Goal: Task Accomplishment & Management: Manage account settings

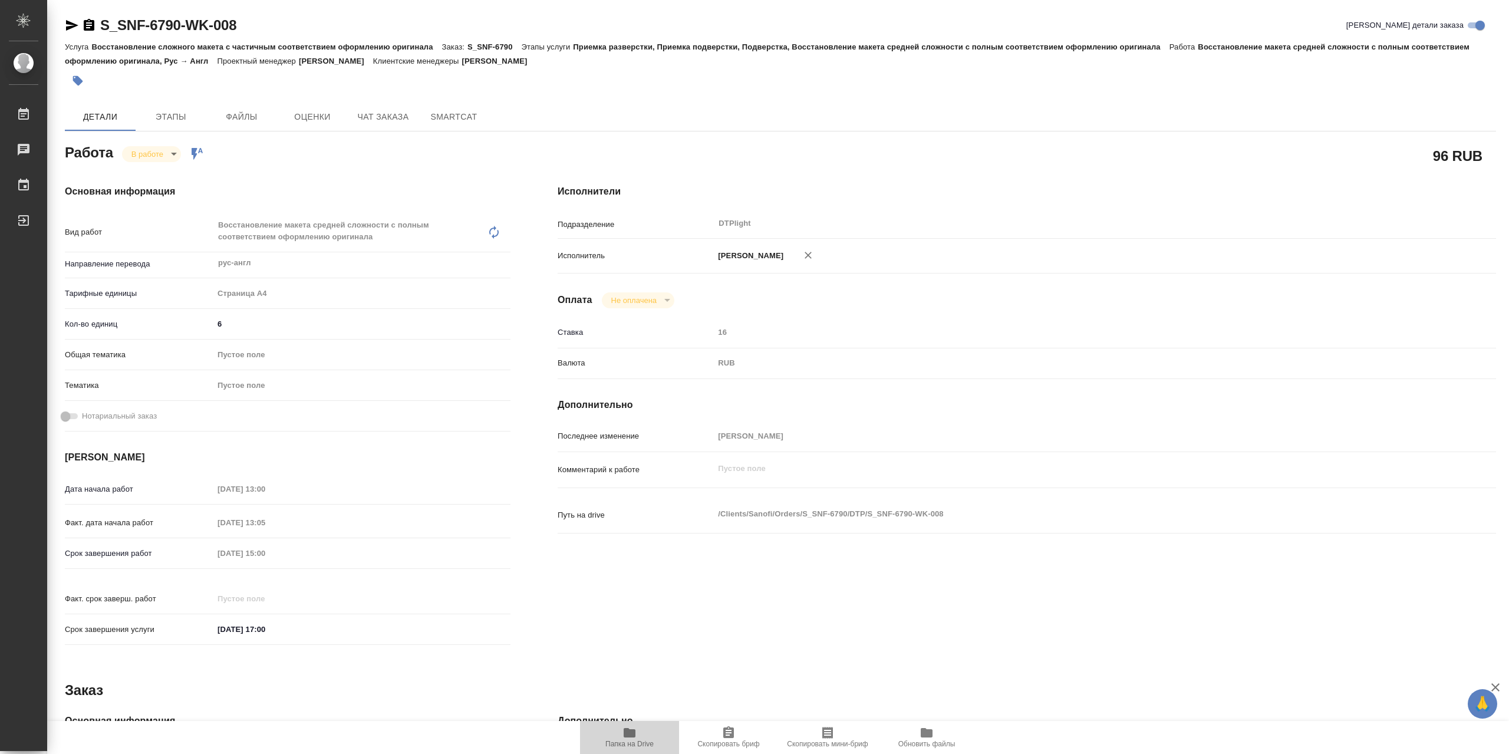
click at [614, 729] on span "Папка на Drive" at bounding box center [629, 736] width 85 height 22
click at [162, 154] on body "🙏 .cls-1 fill:#fff; AWATERA Сархатов Руслан Работы 0 Чаты График Выйти S_SNF-67…" at bounding box center [754, 377] width 1509 height 754
drag, startPoint x: 170, startPoint y: 179, endPoint x: 299, endPoint y: 177, distance: 129.1
click at [170, 179] on button "Выполнен" at bounding box center [152, 177] width 43 height 13
type textarea "x"
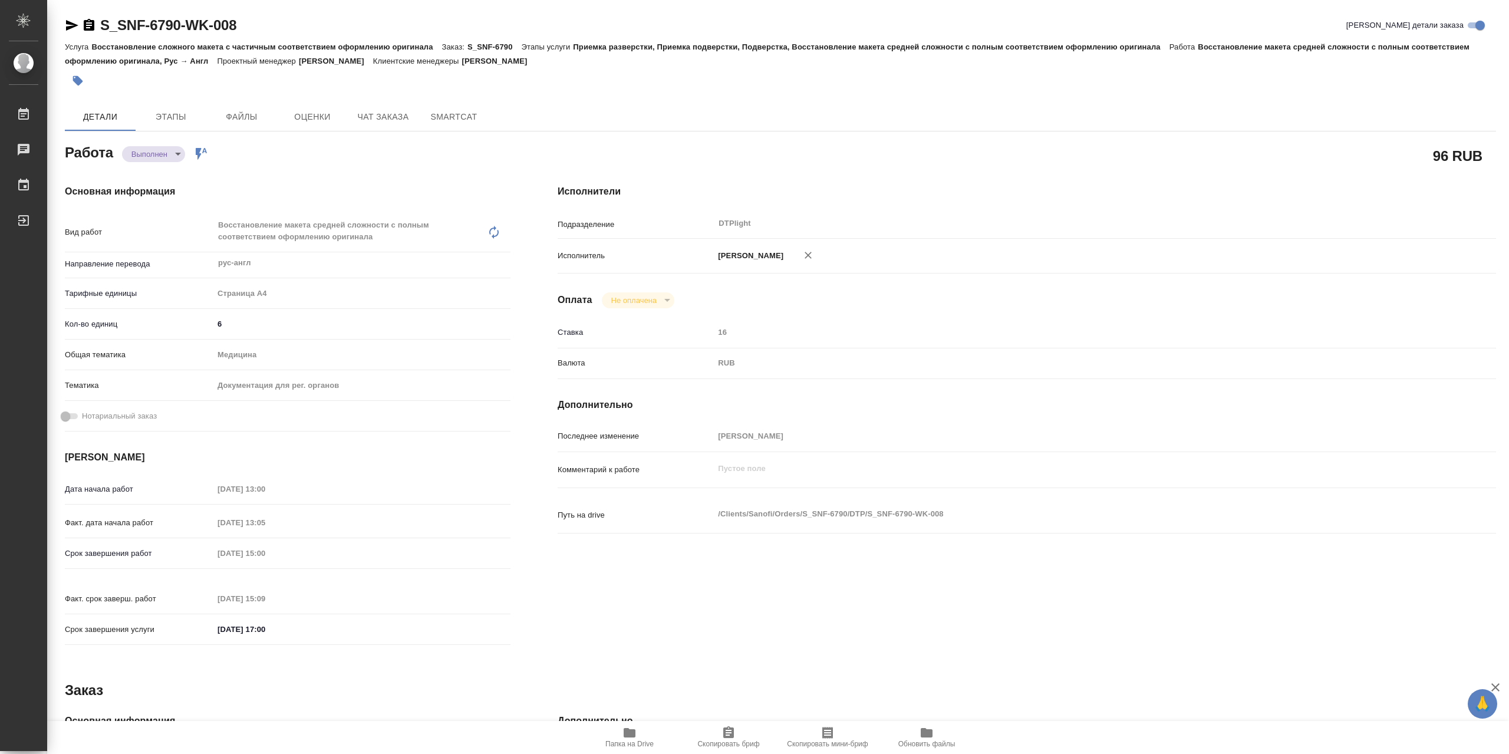
type textarea "x"
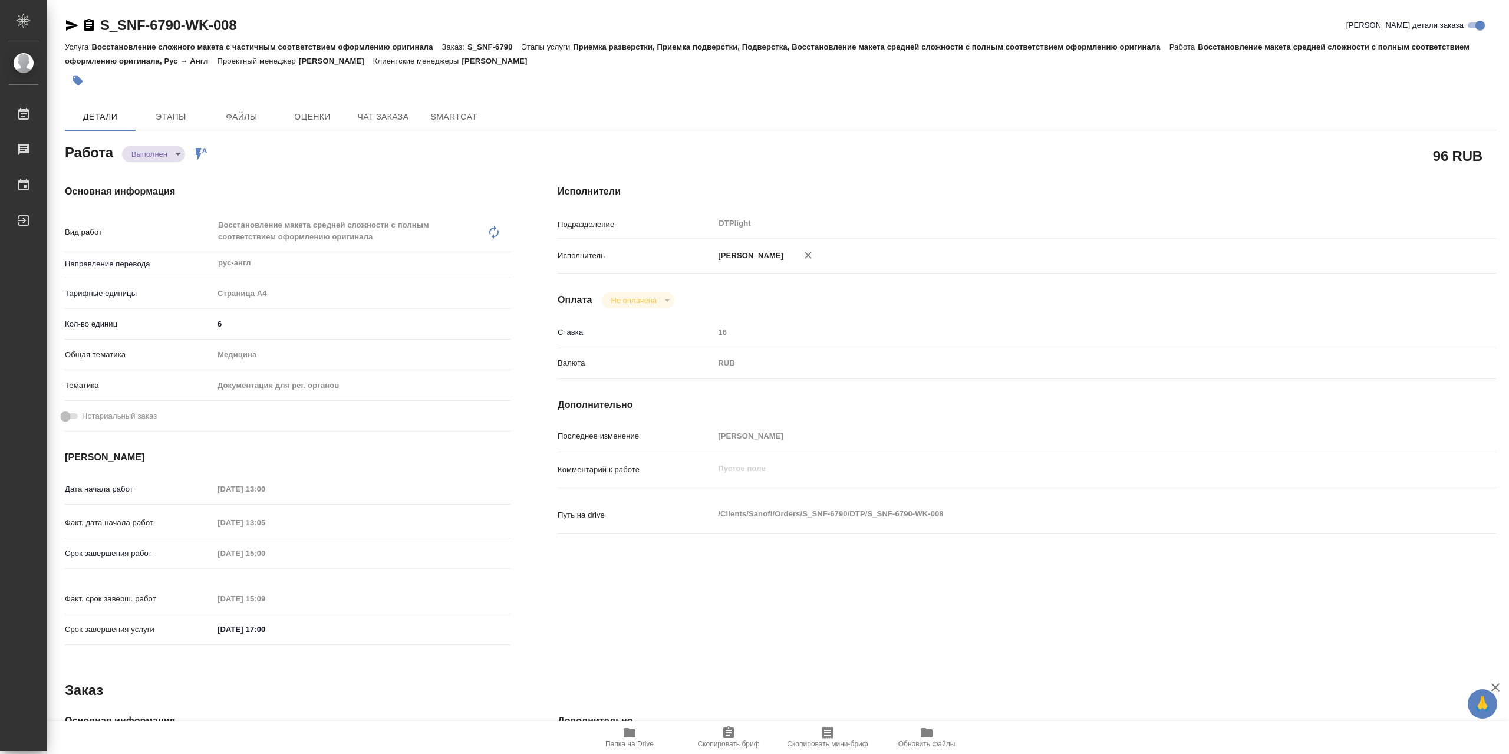
type textarea "x"
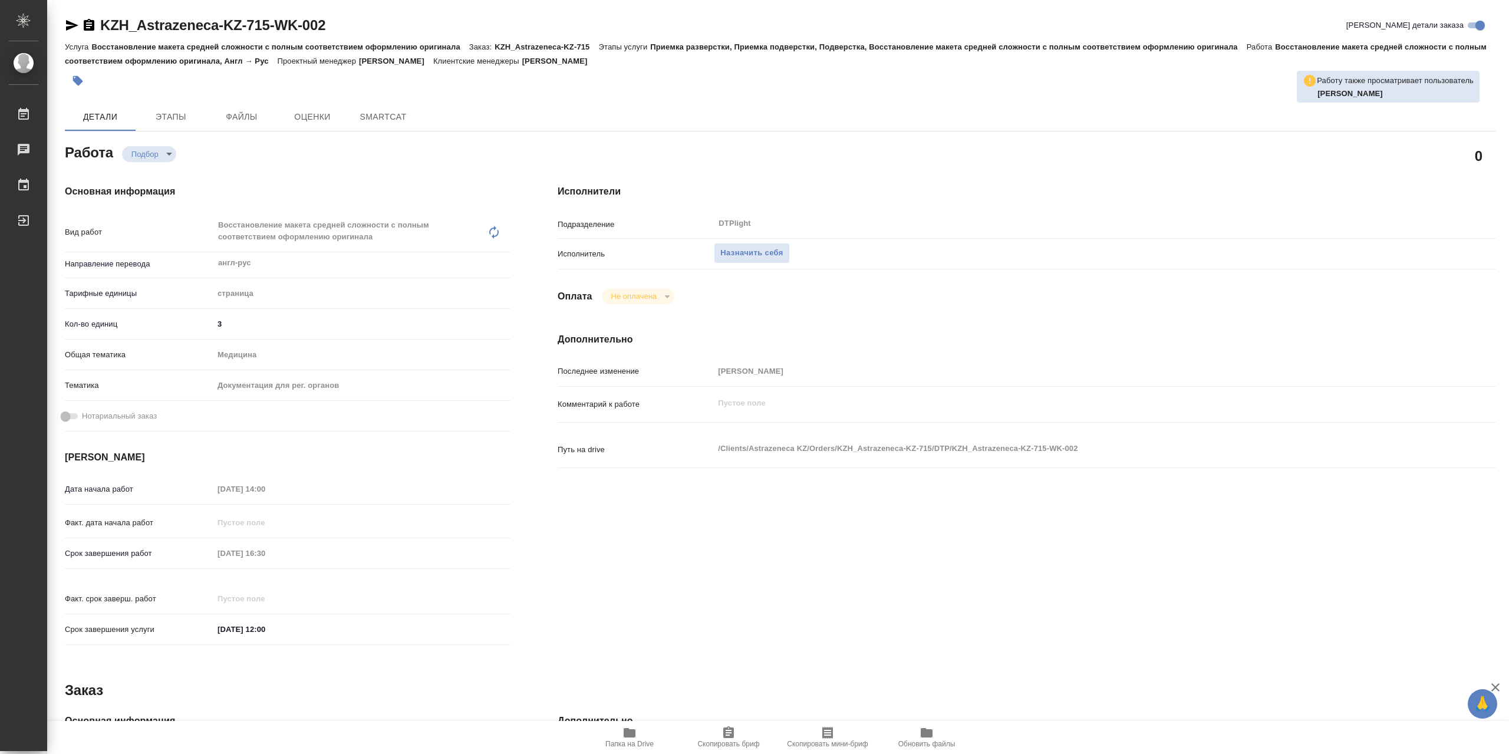
type textarea "x"
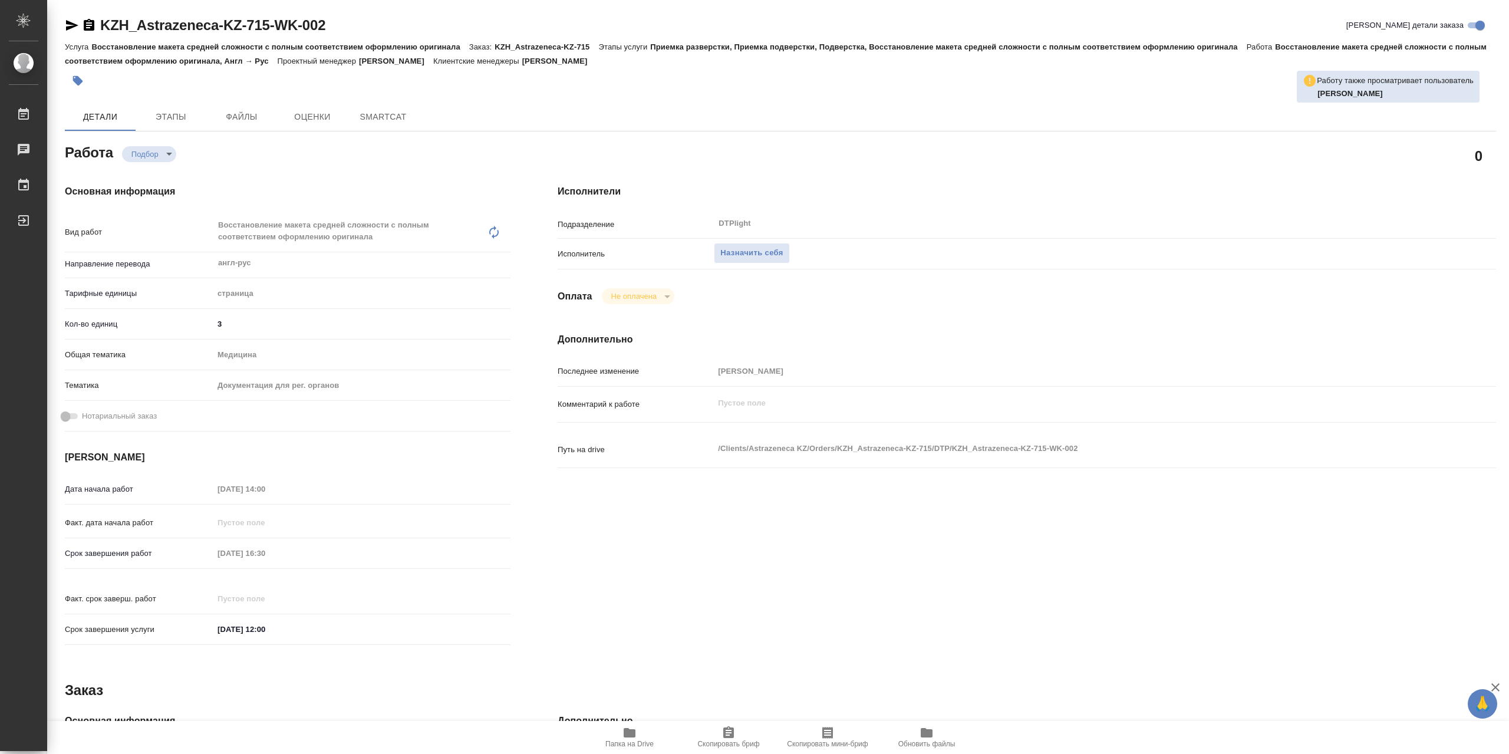
type textarea "x"
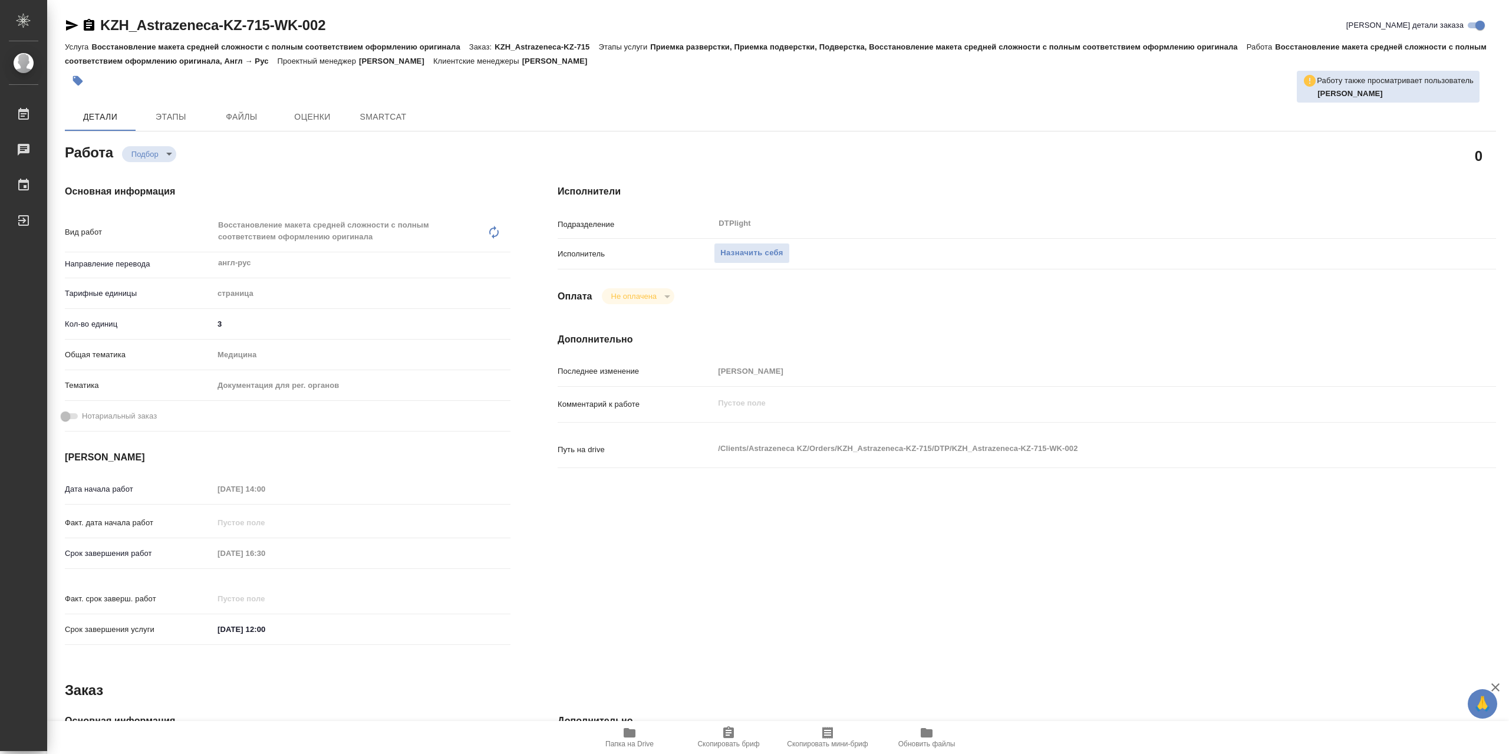
type textarea "x"
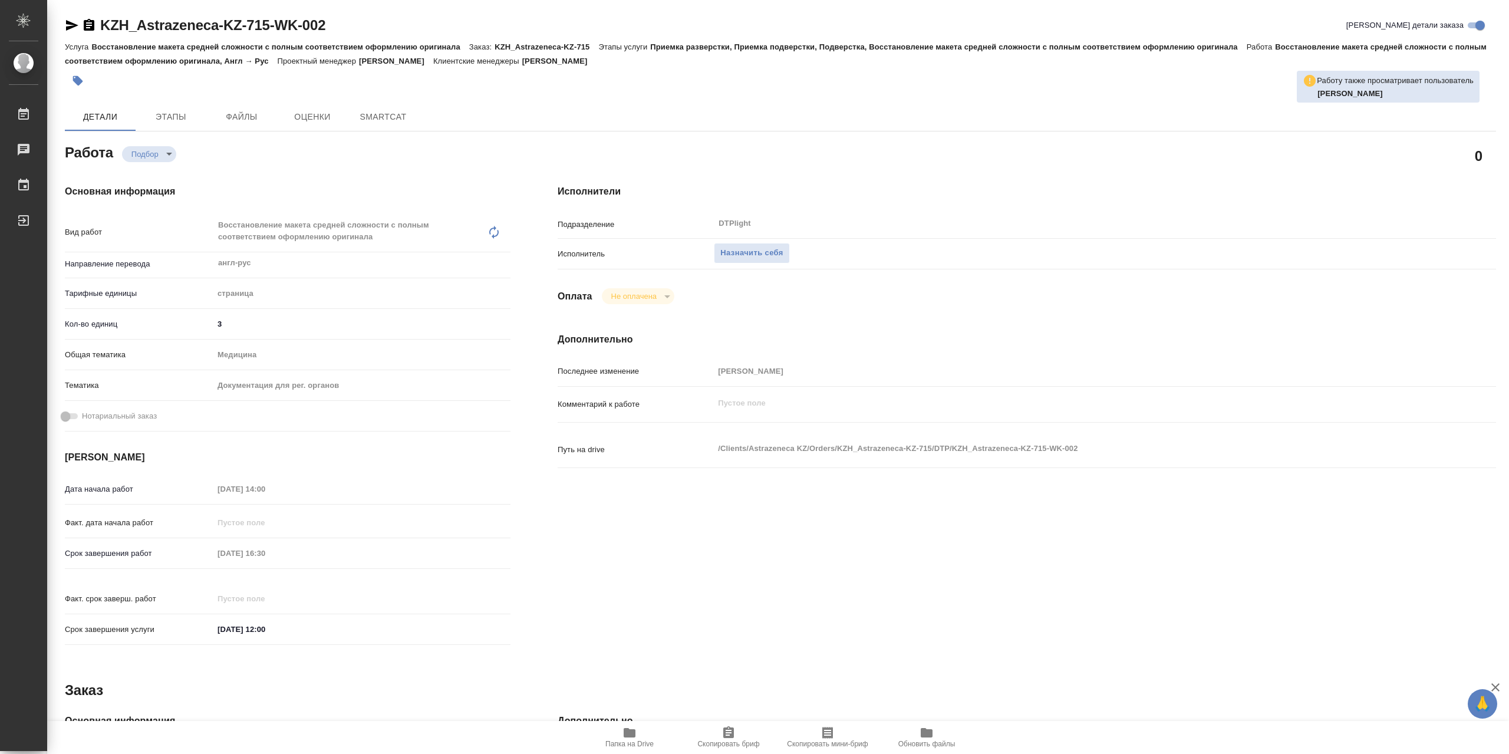
type textarea "x"
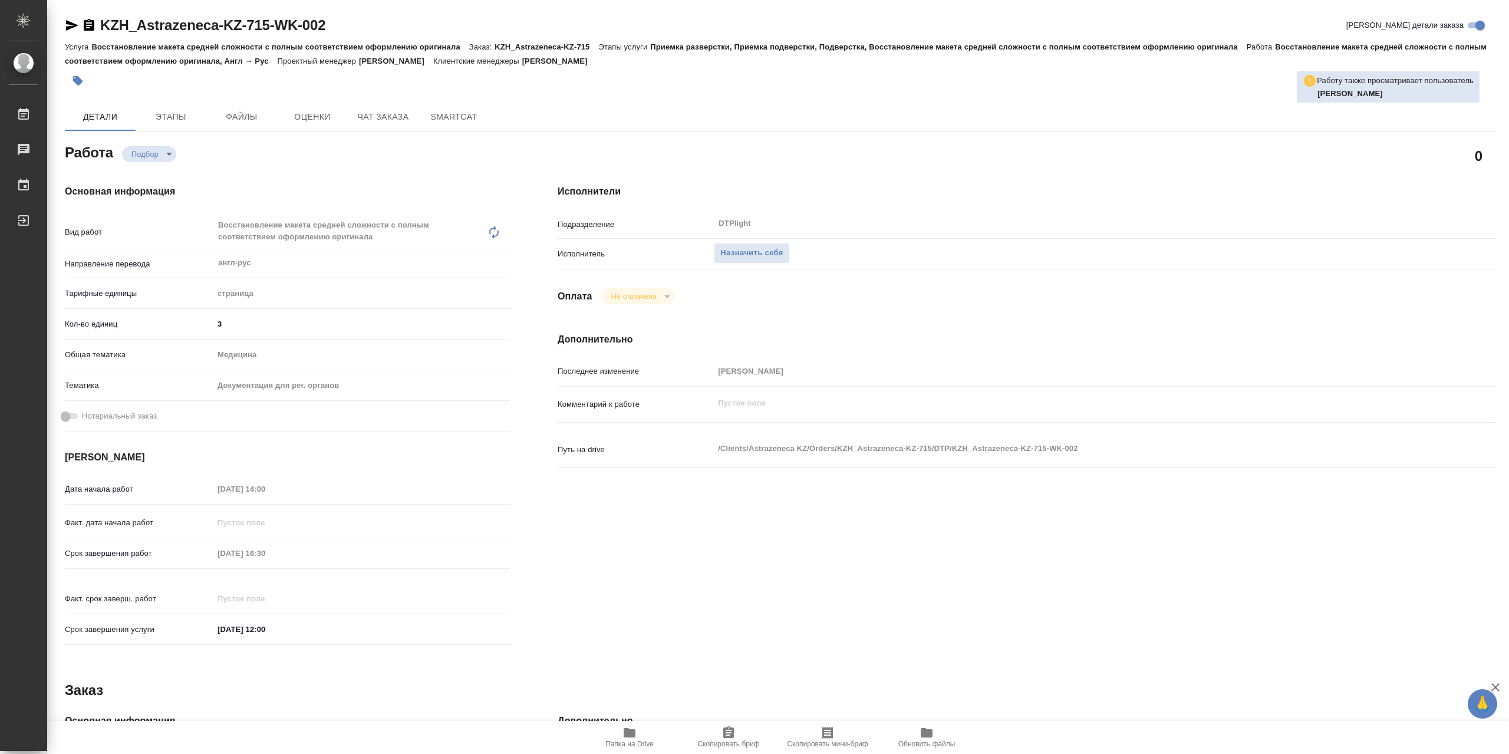
type textarea "x"
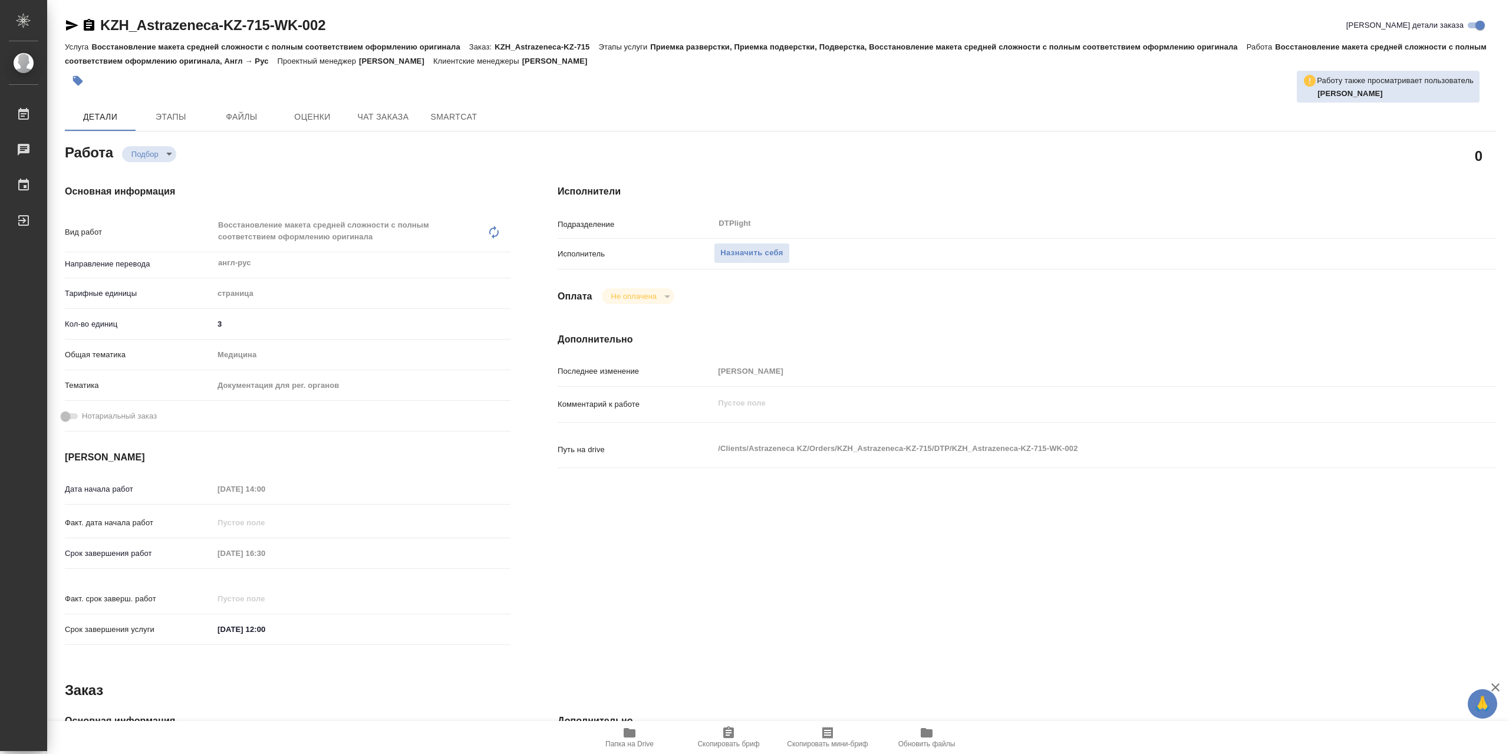
click at [632, 731] on icon "button" at bounding box center [630, 732] width 12 height 9
type textarea "x"
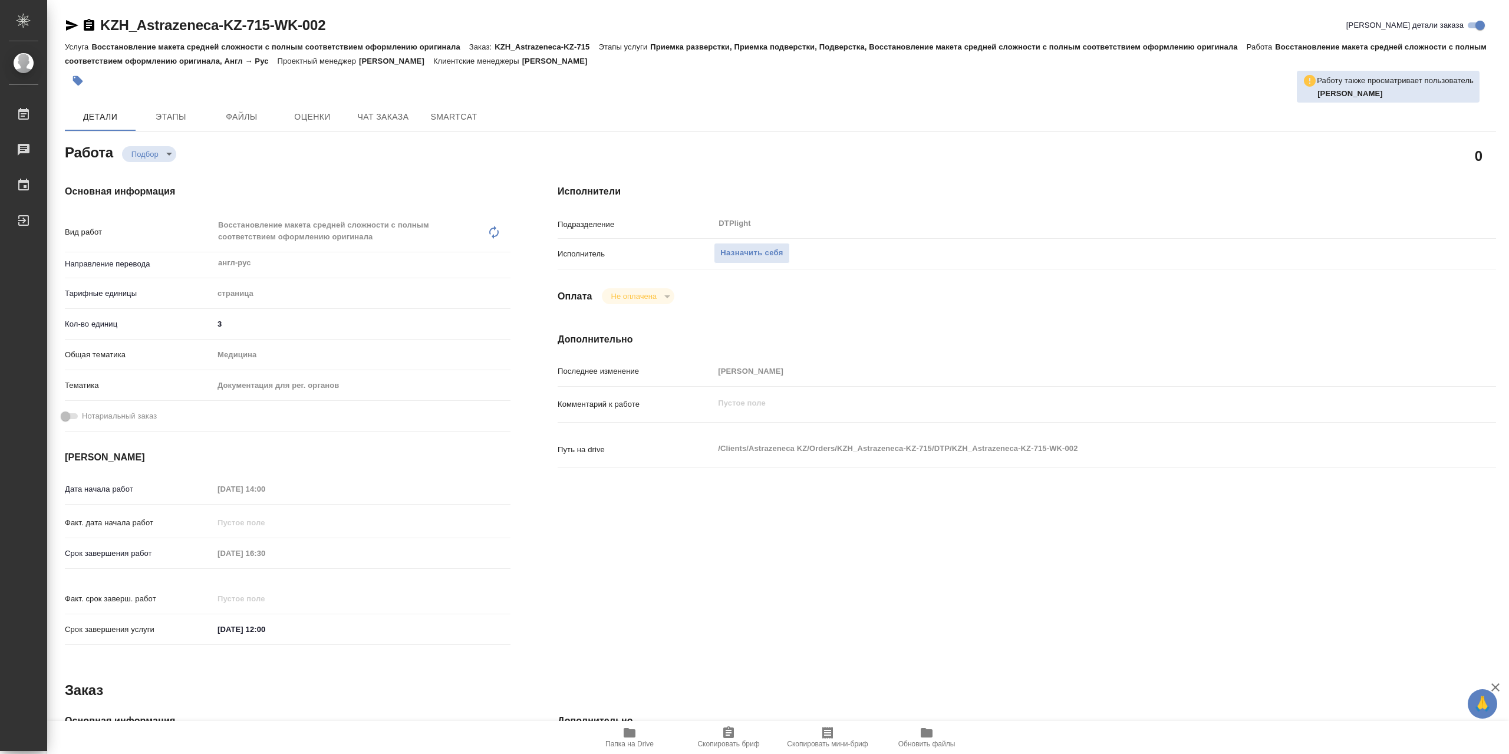
type textarea "x"
drag, startPoint x: 771, startPoint y: 261, endPoint x: 768, endPoint y: 239, distance: 21.9
click at [771, 260] on span "Назначить себя" at bounding box center [751, 253] width 62 height 14
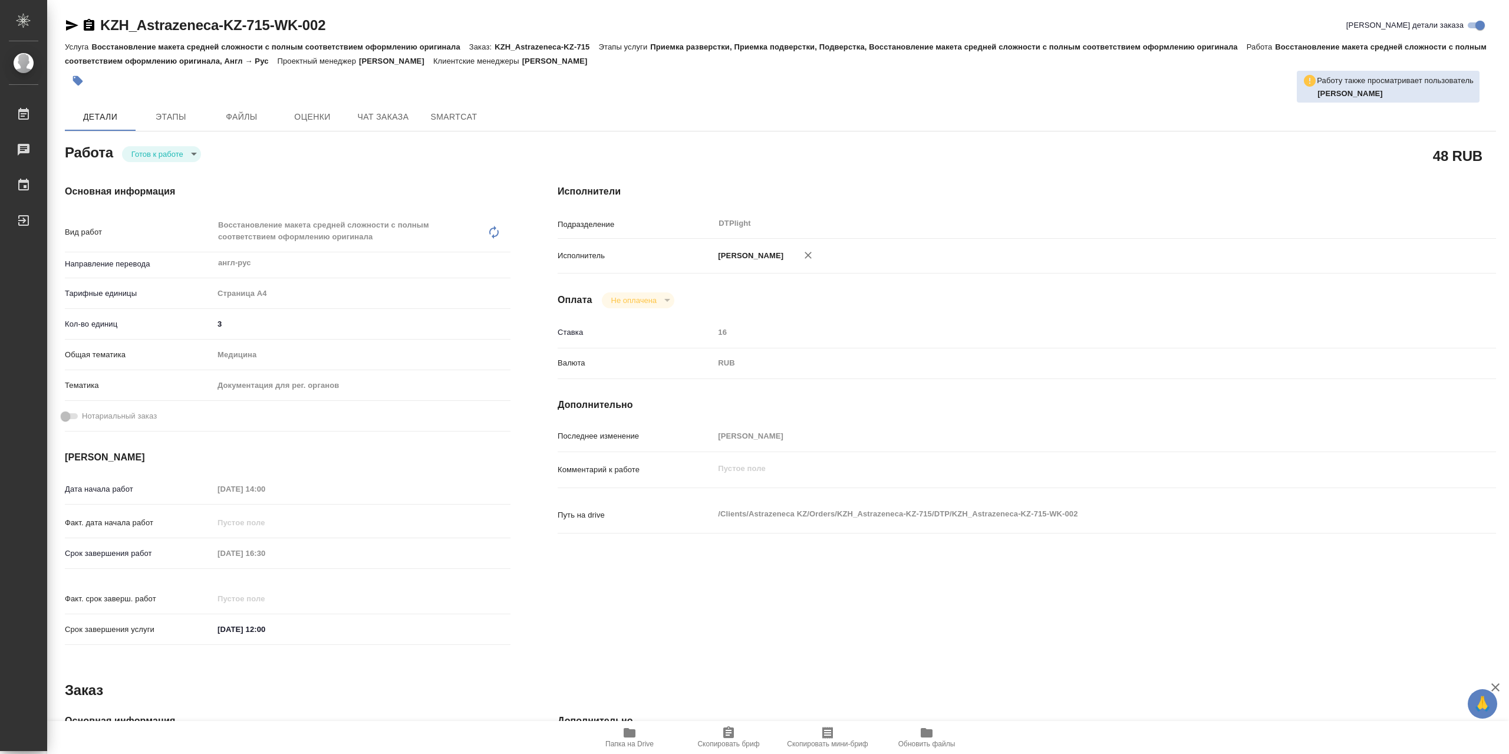
type textarea "x"
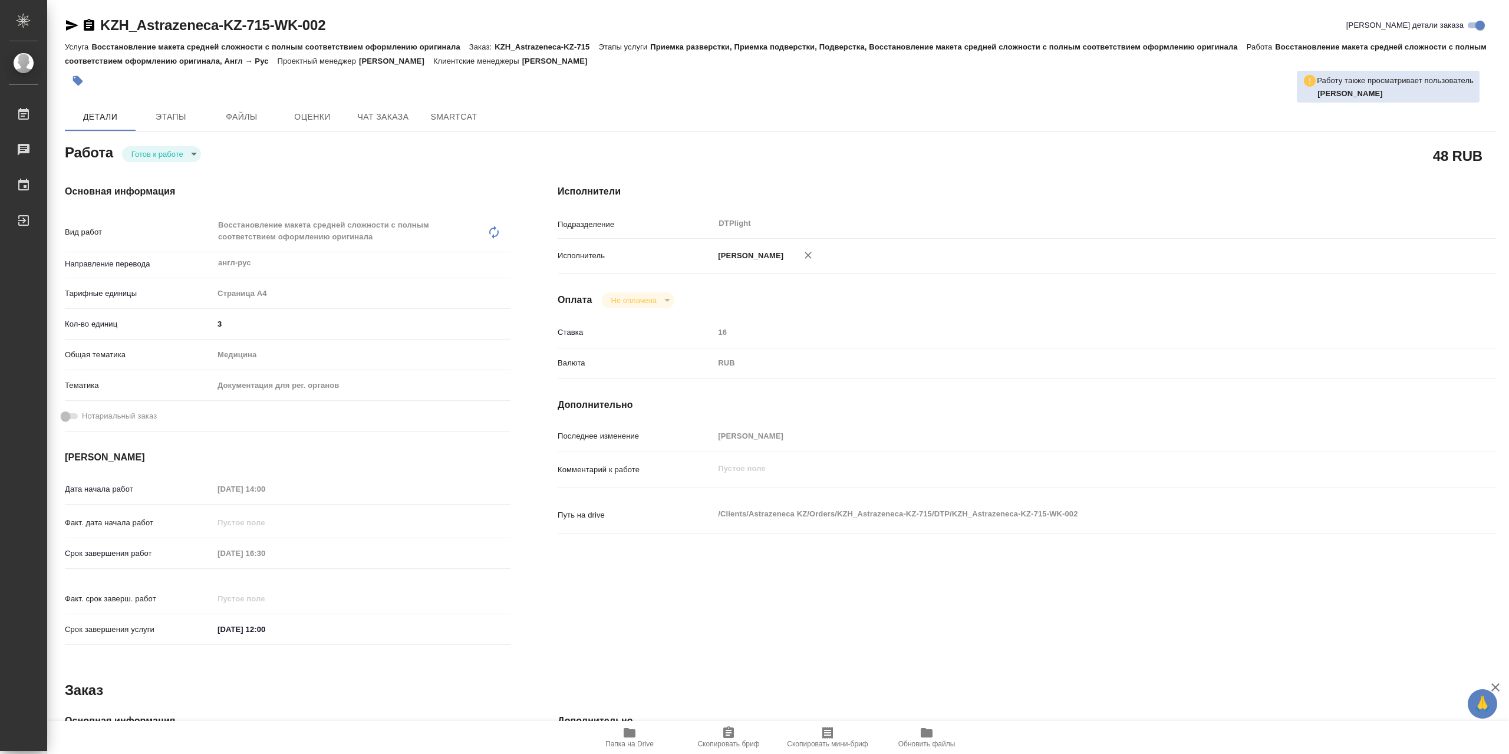
type textarea "x"
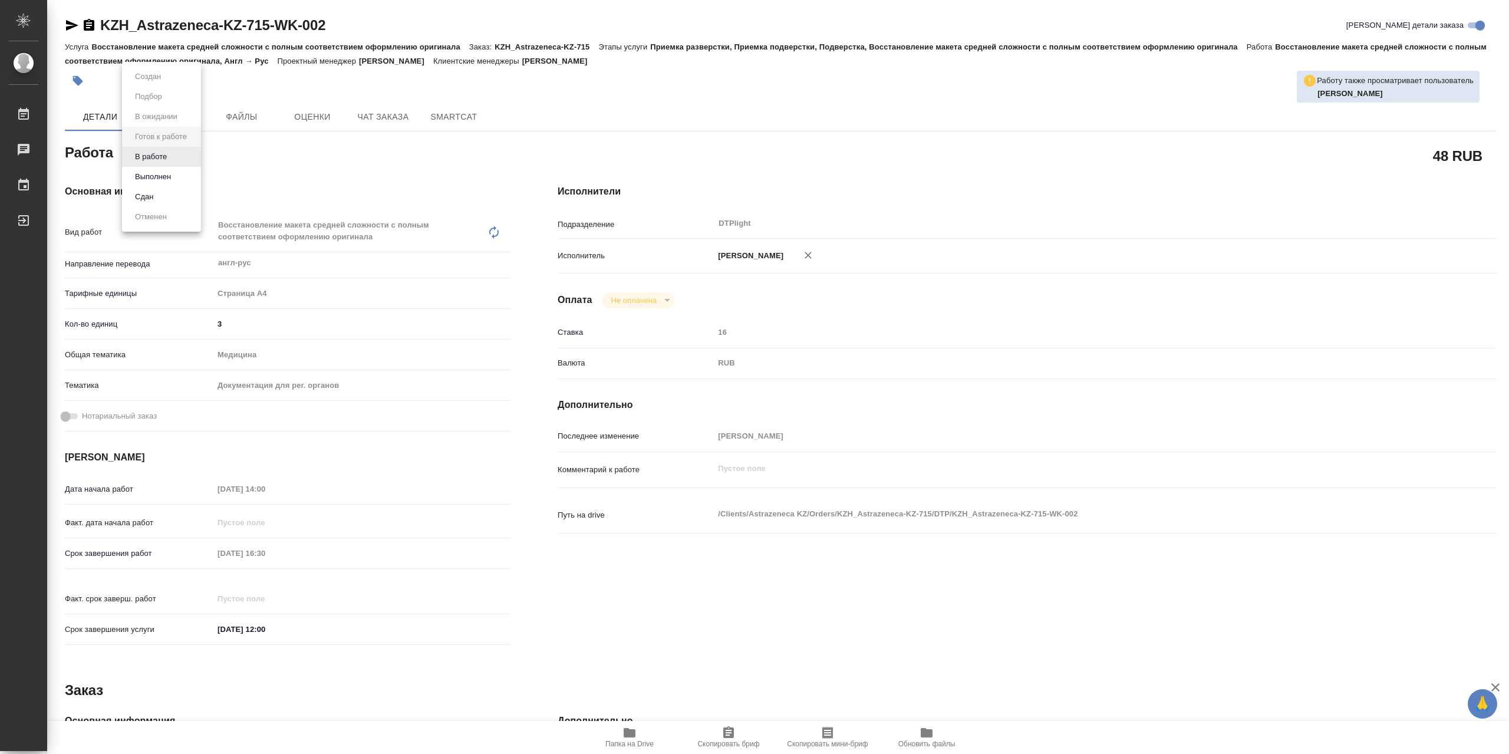
click at [194, 151] on body "🙏 .cls-1 fill:#fff; AWATERA Сархатов Руслан Работы 0 Чаты График Выйти KZH_Astr…" at bounding box center [754, 377] width 1509 height 754
drag, startPoint x: 193, startPoint y: 159, endPoint x: 337, endPoint y: 212, distance: 153.5
click at [193, 158] on li "В работе" at bounding box center [161, 157] width 79 height 20
type textarea "x"
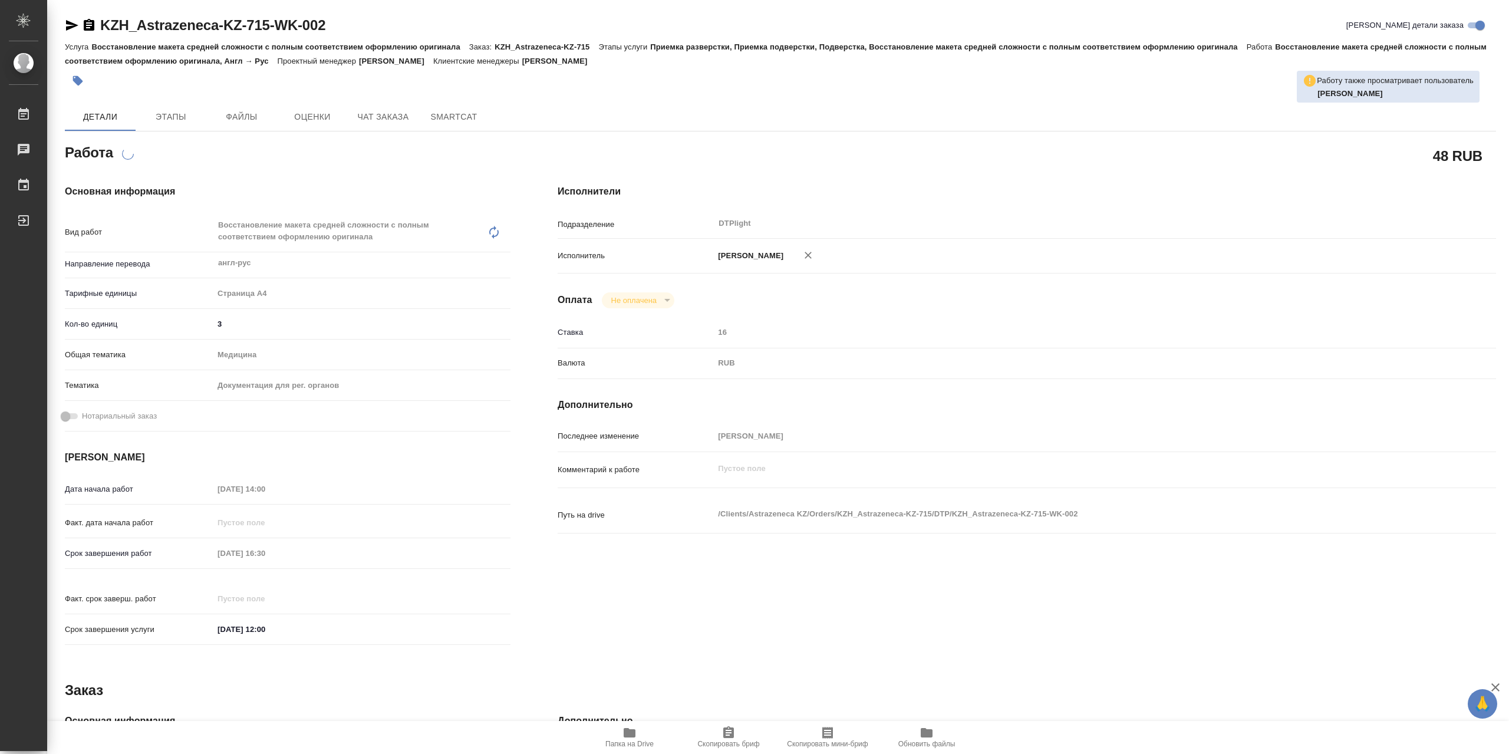
type textarea "x"
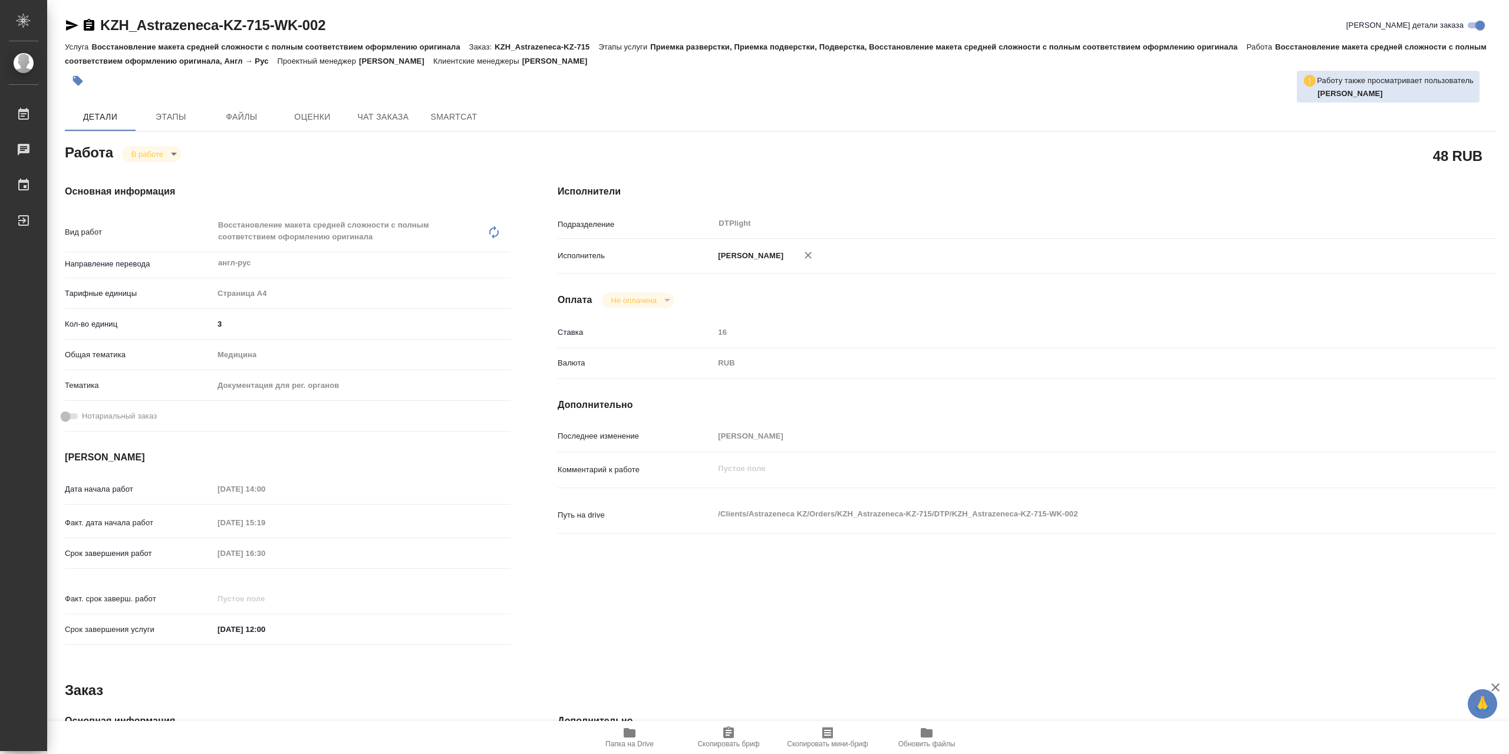
type textarea "x"
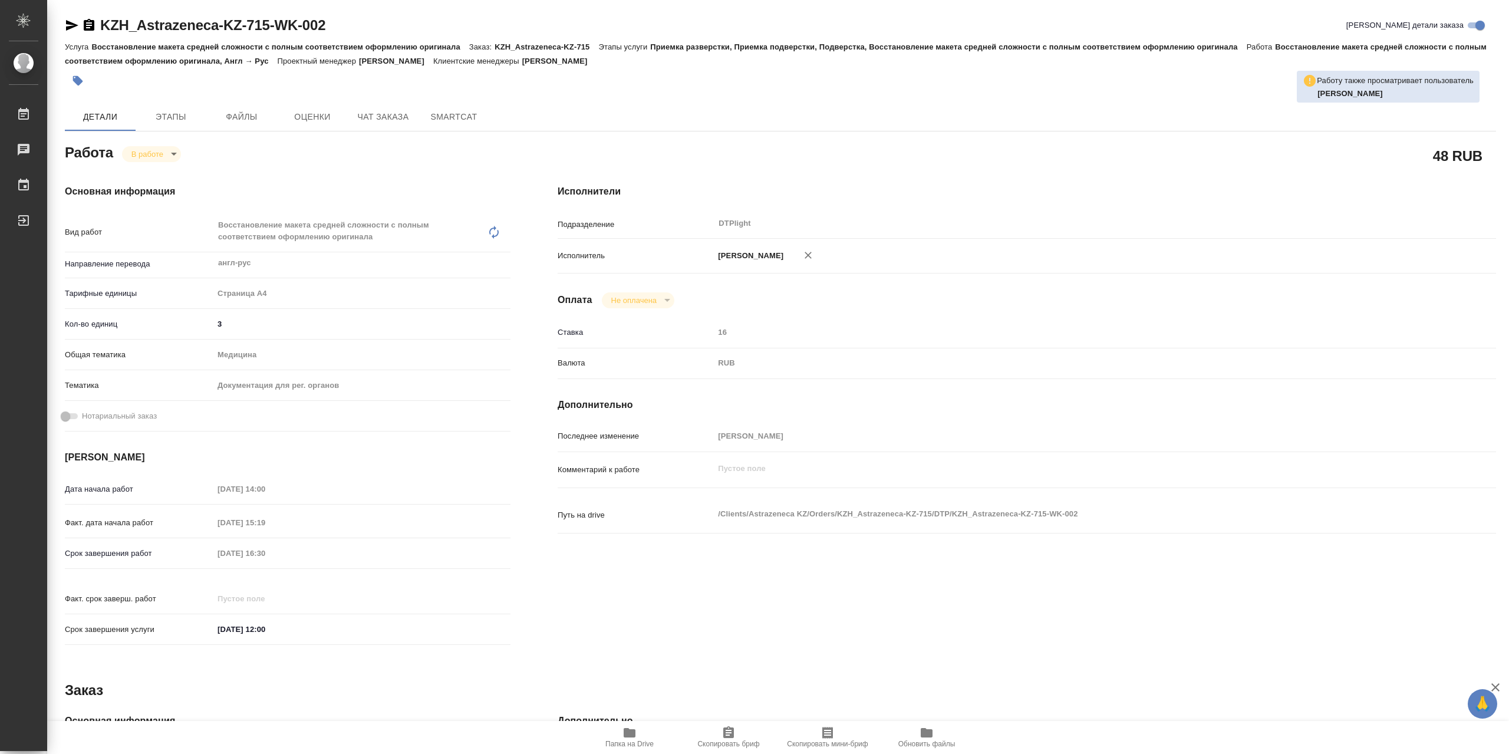
type textarea "x"
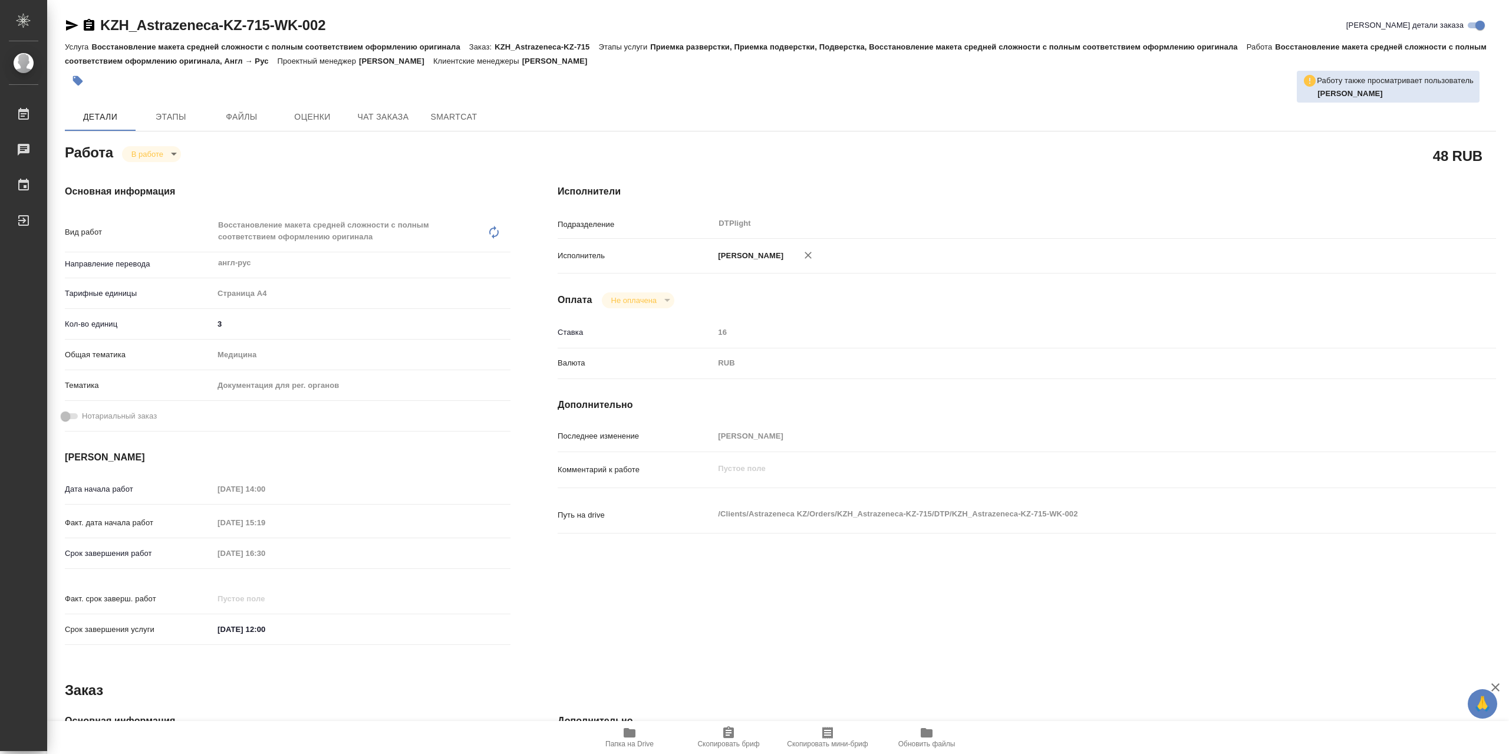
type textarea "x"
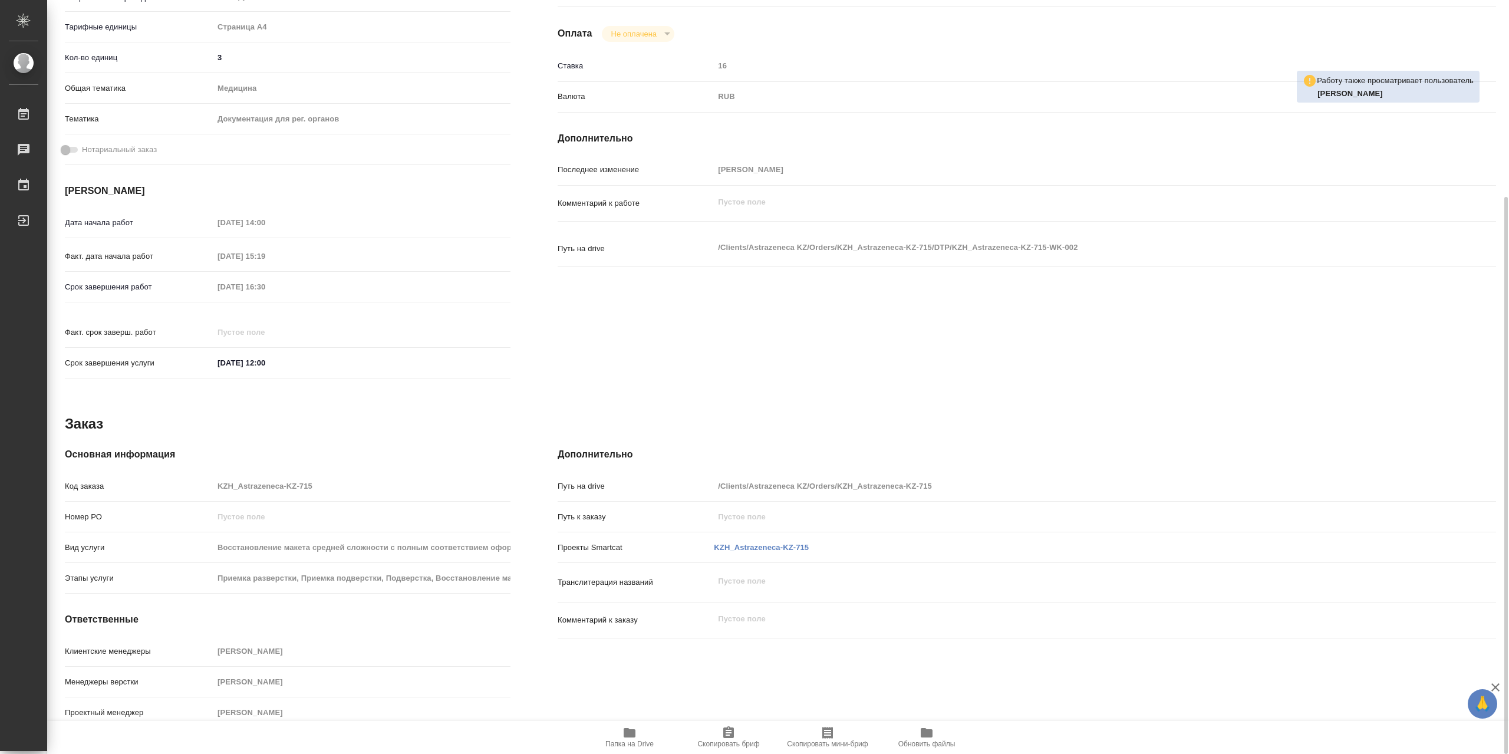
type textarea "x"
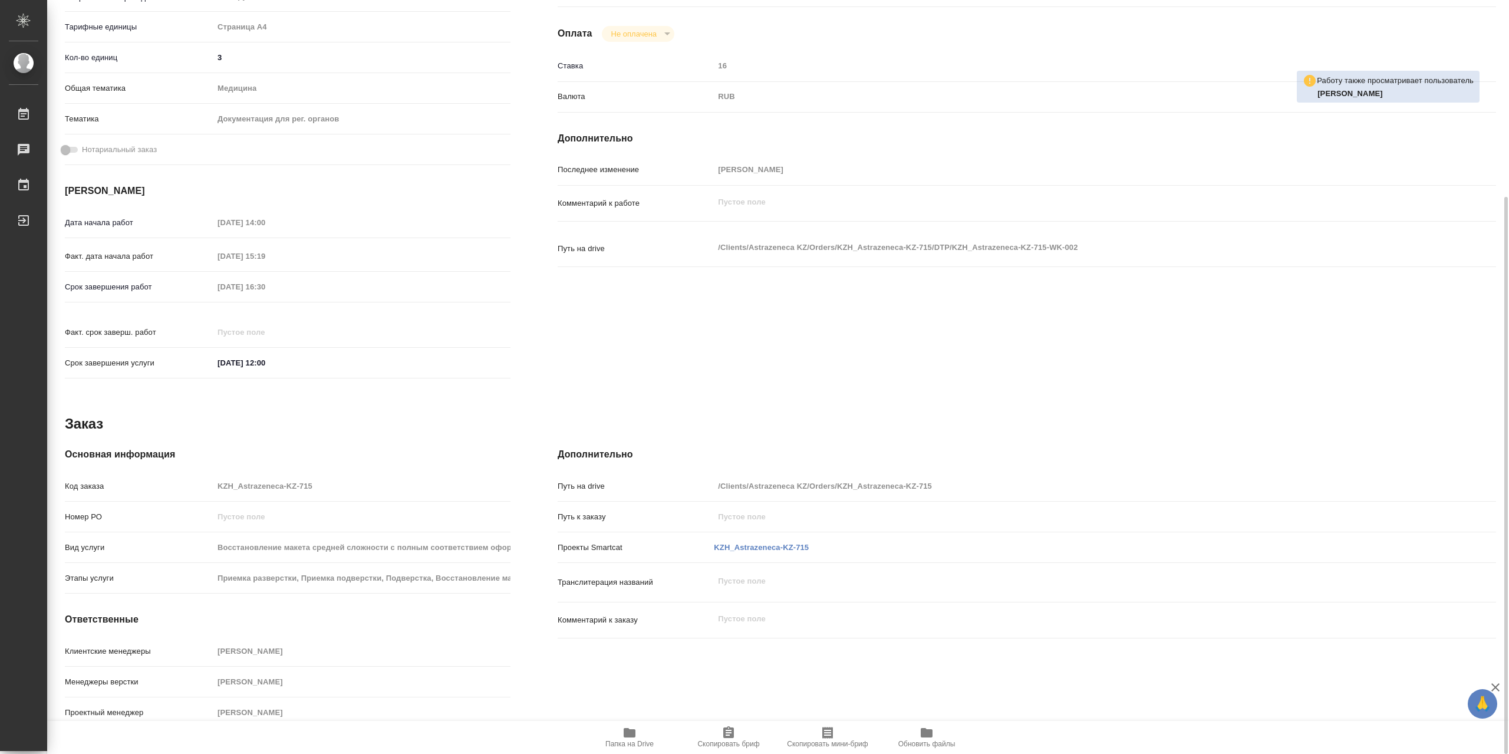
scroll to position [0, 0]
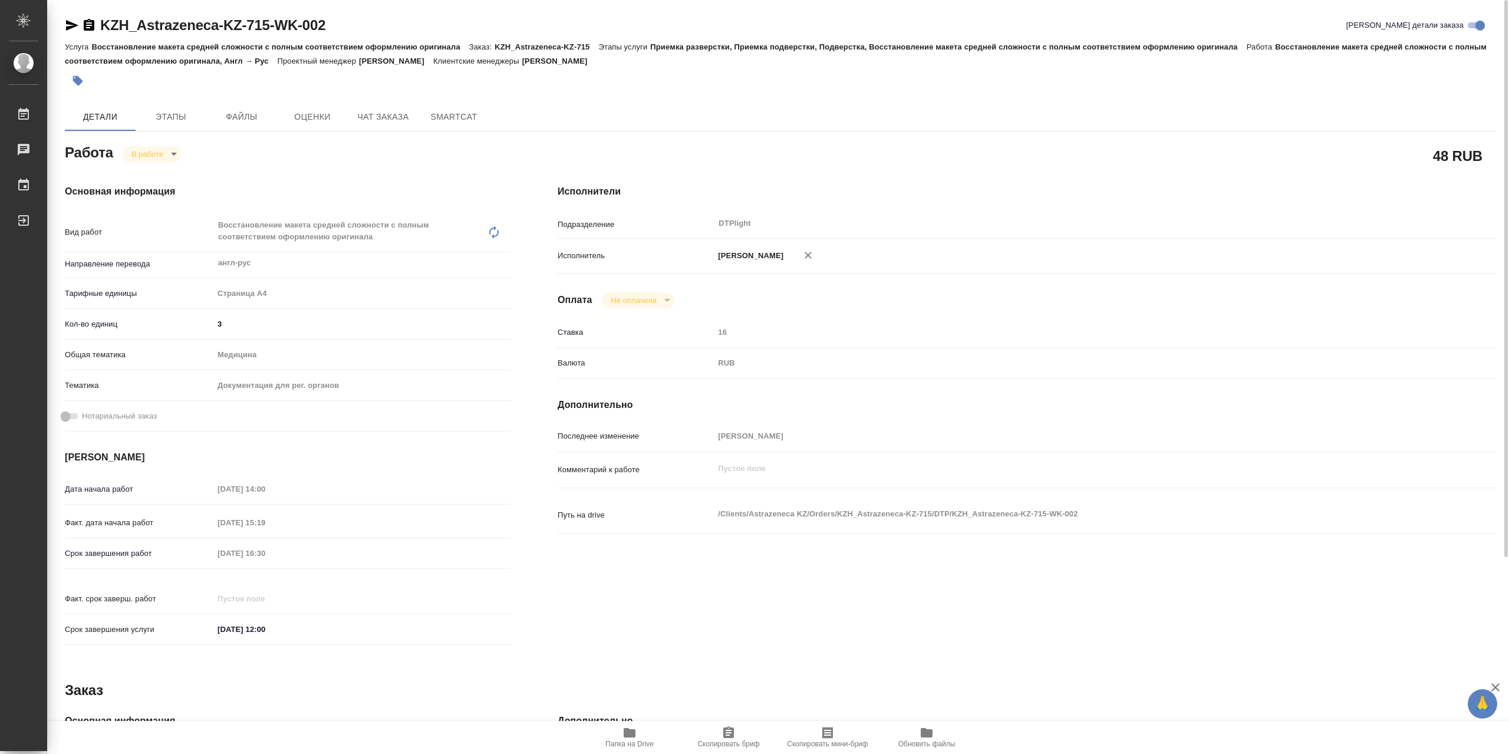
click at [624, 730] on icon "button" at bounding box center [630, 732] width 12 height 9
click at [151, 151] on body "🙏 .cls-1 fill:#fff; AWATERA Сархатов Руслан Работы 0 Чаты График Выйти KZH_Astr…" at bounding box center [754, 377] width 1509 height 754
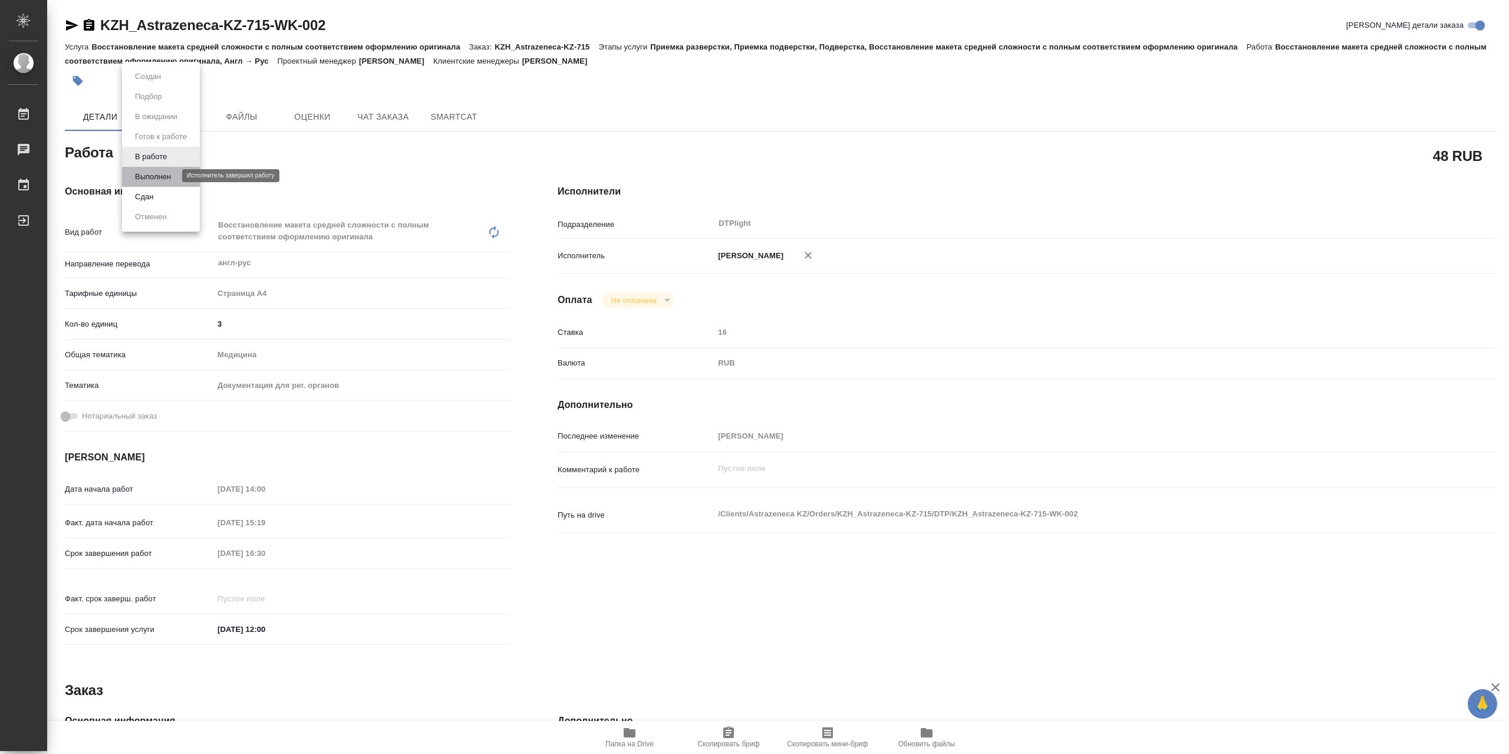
click at [173, 173] on button "Выполнен" at bounding box center [152, 176] width 43 height 13
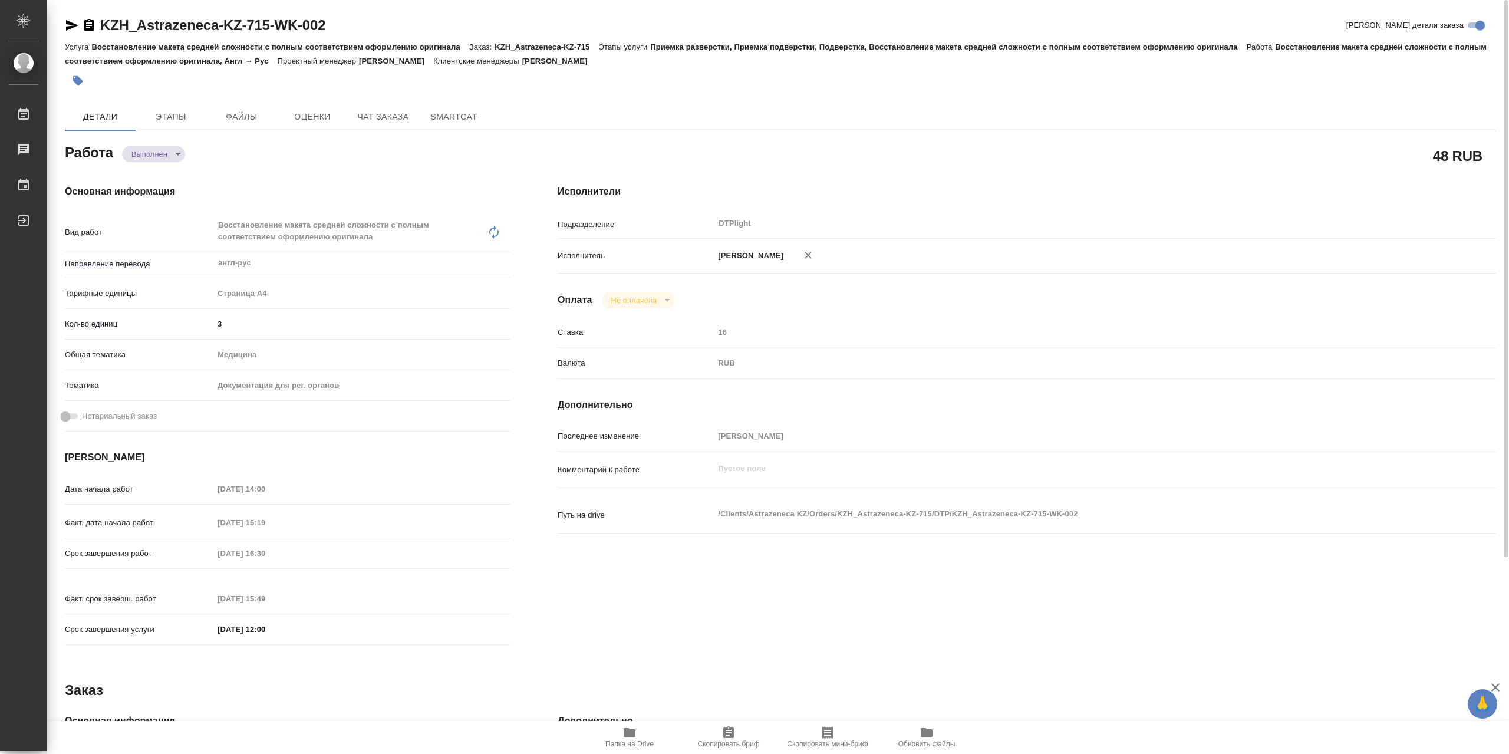
type textarea "x"
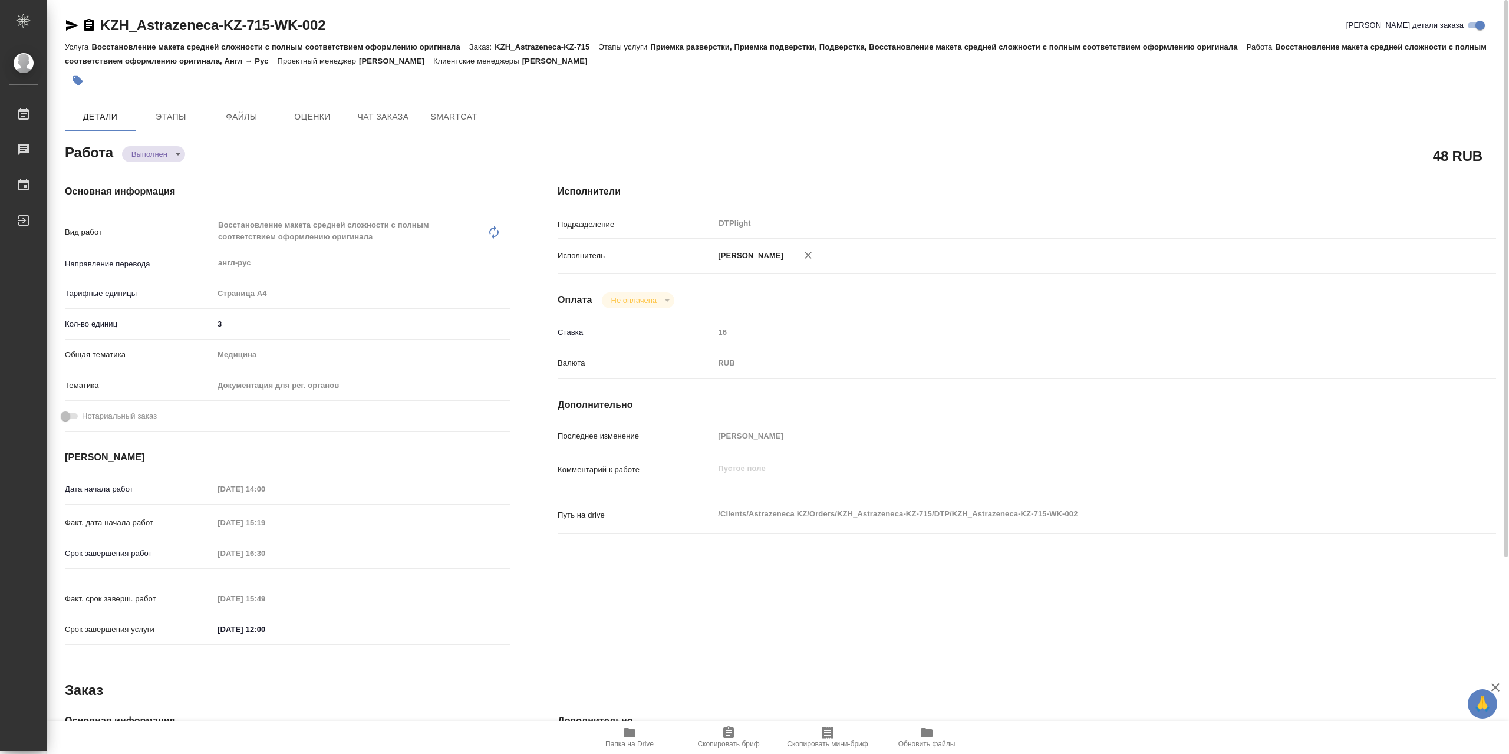
type textarea "x"
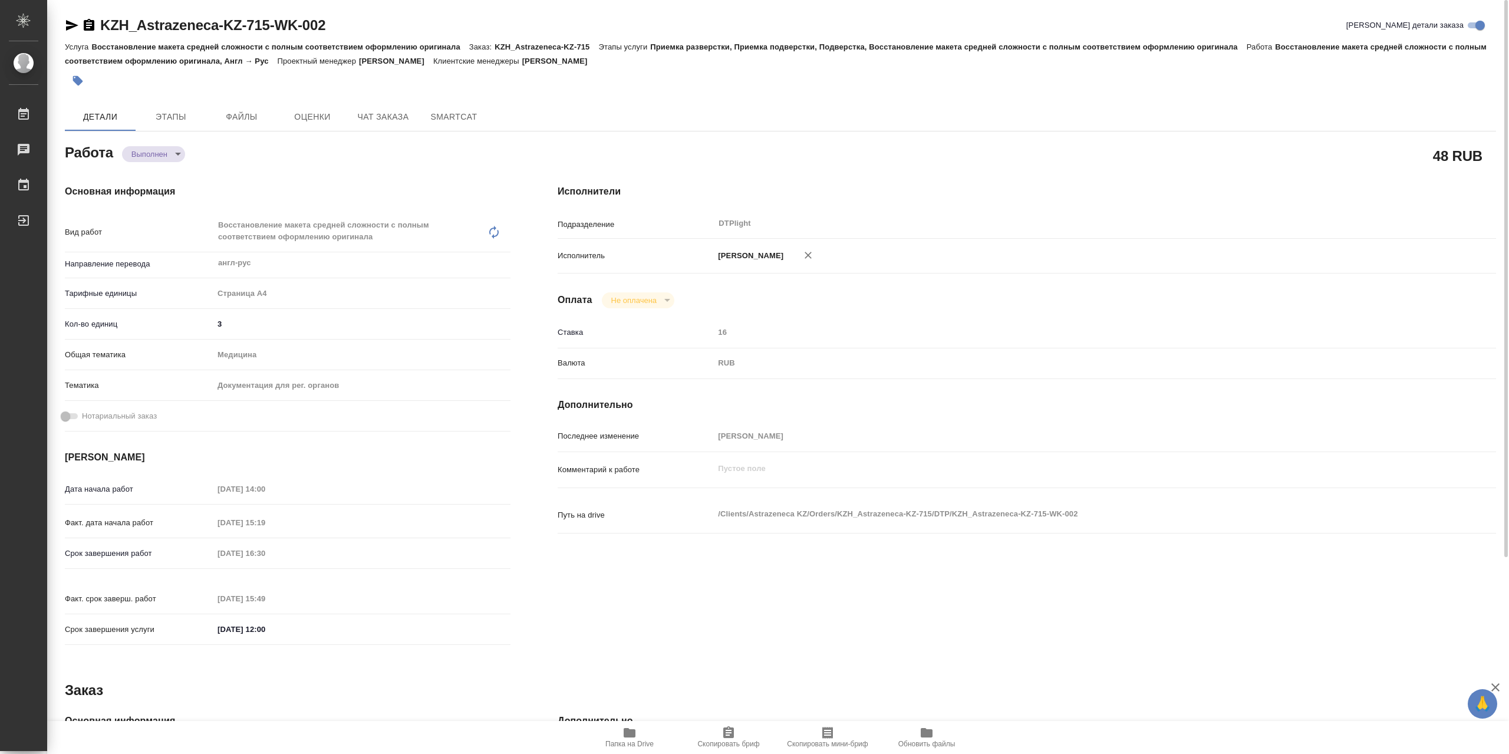
type textarea "x"
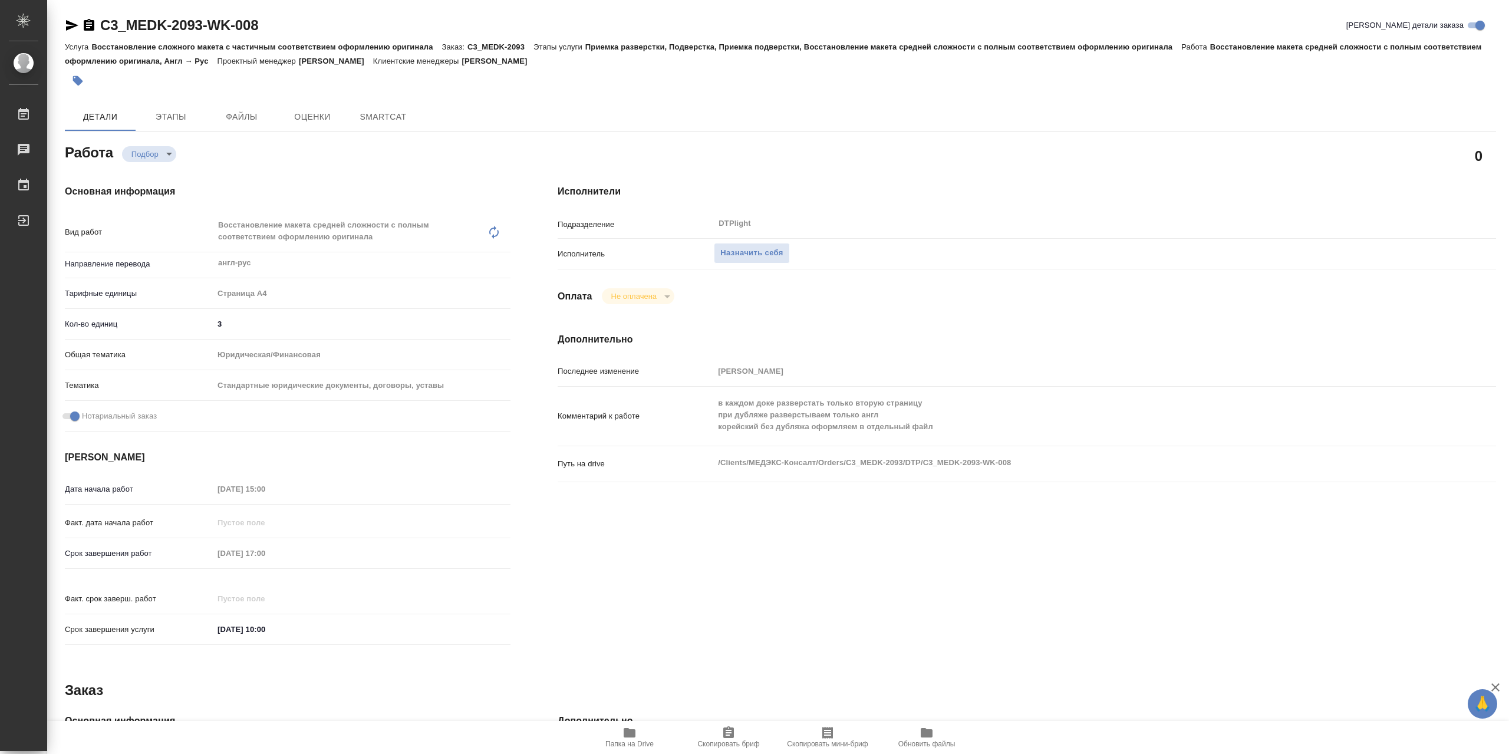
type textarea "x"
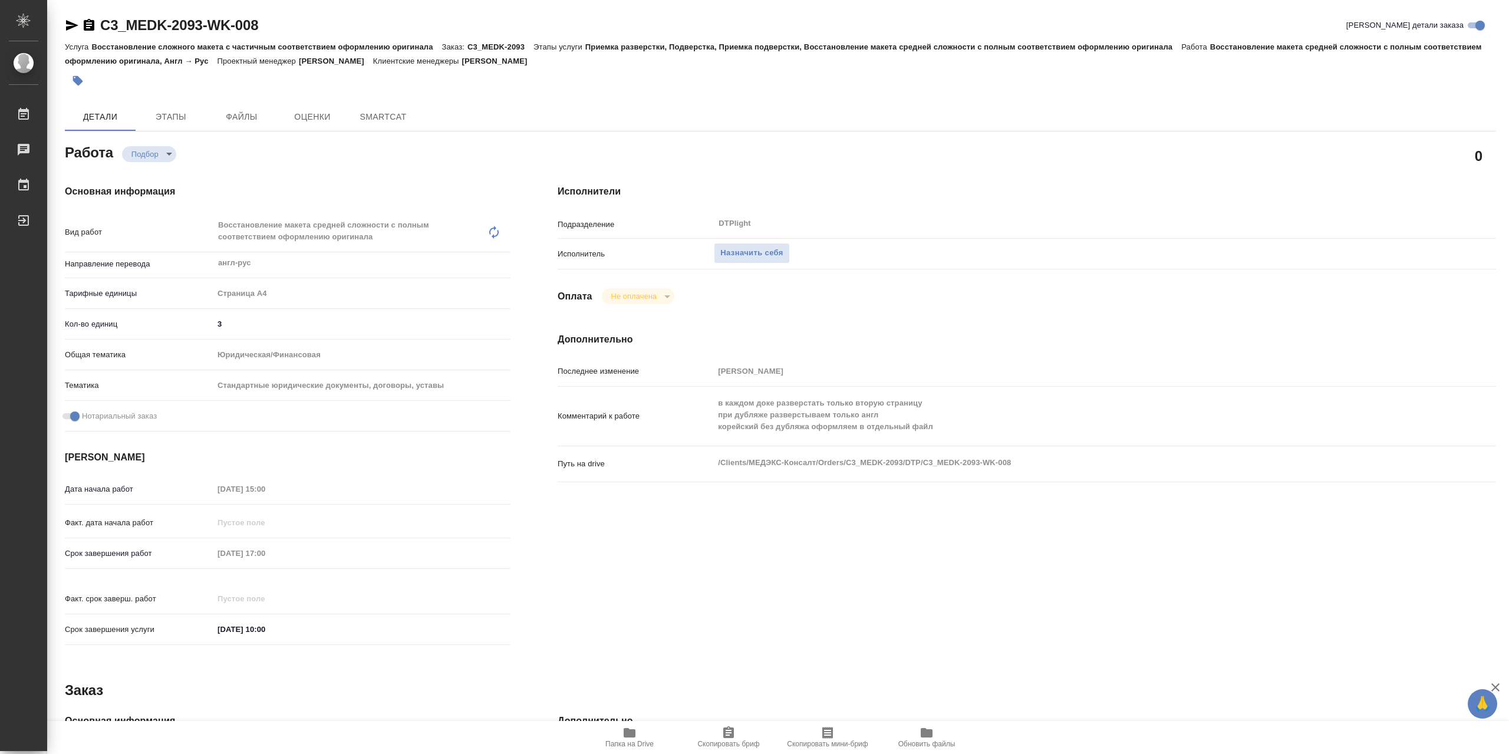
type textarea "x"
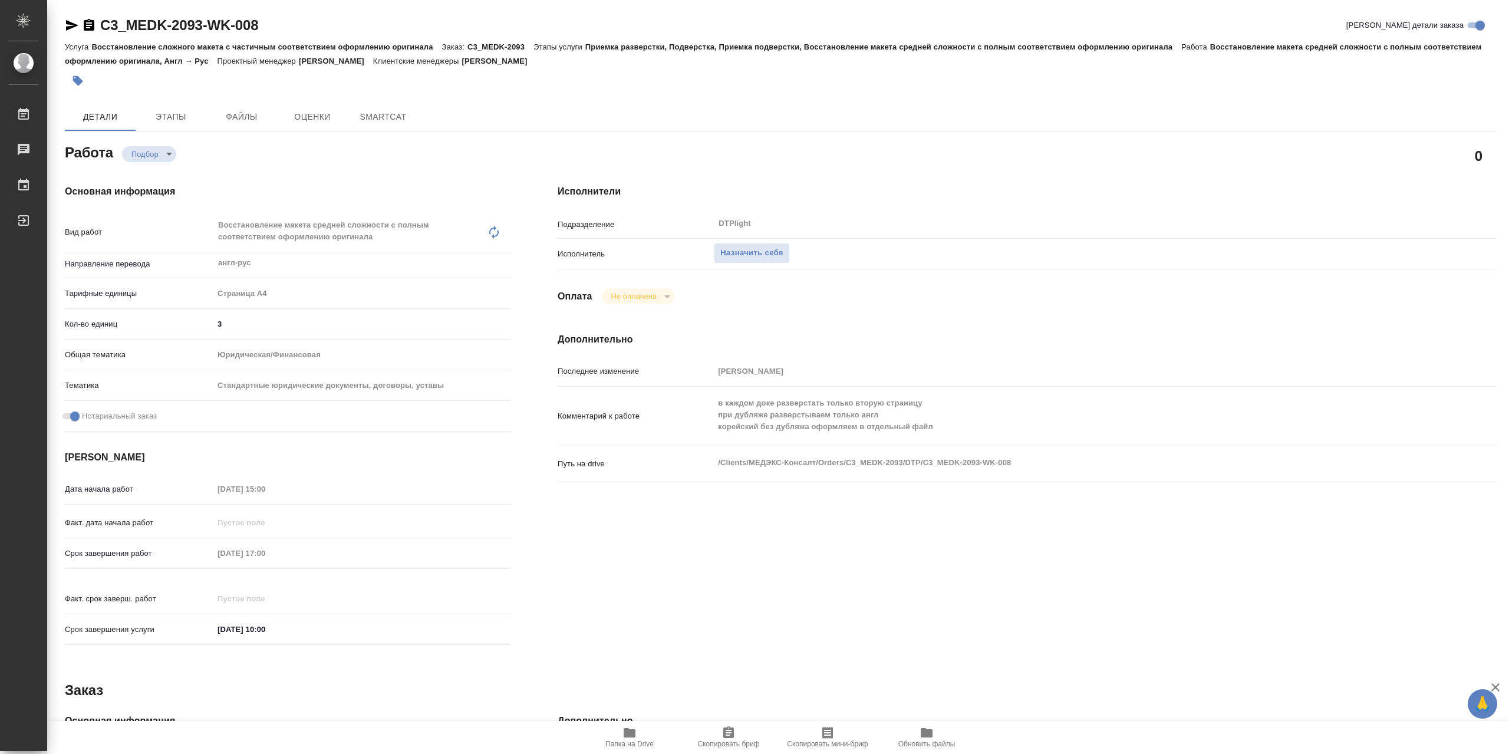
type textarea "x"
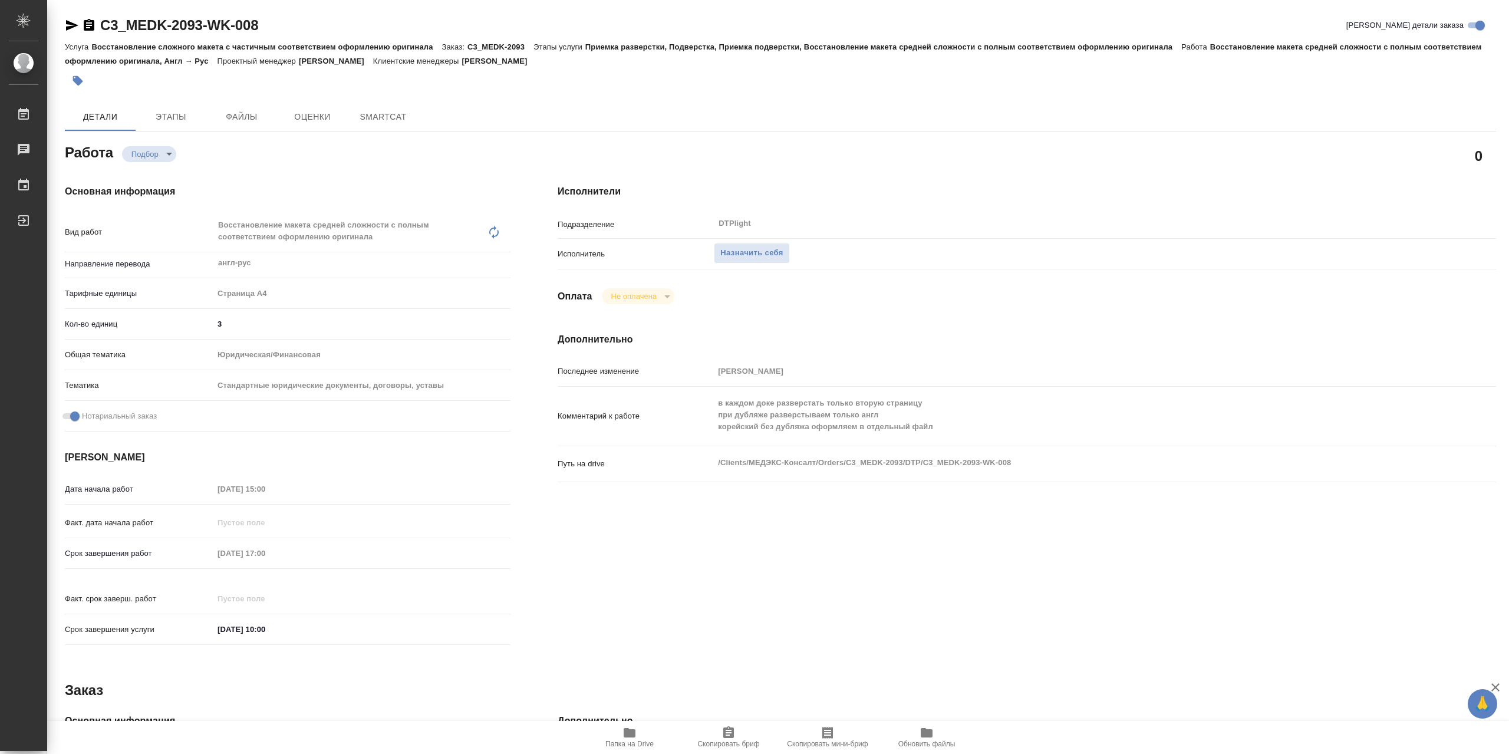
type textarea "x"
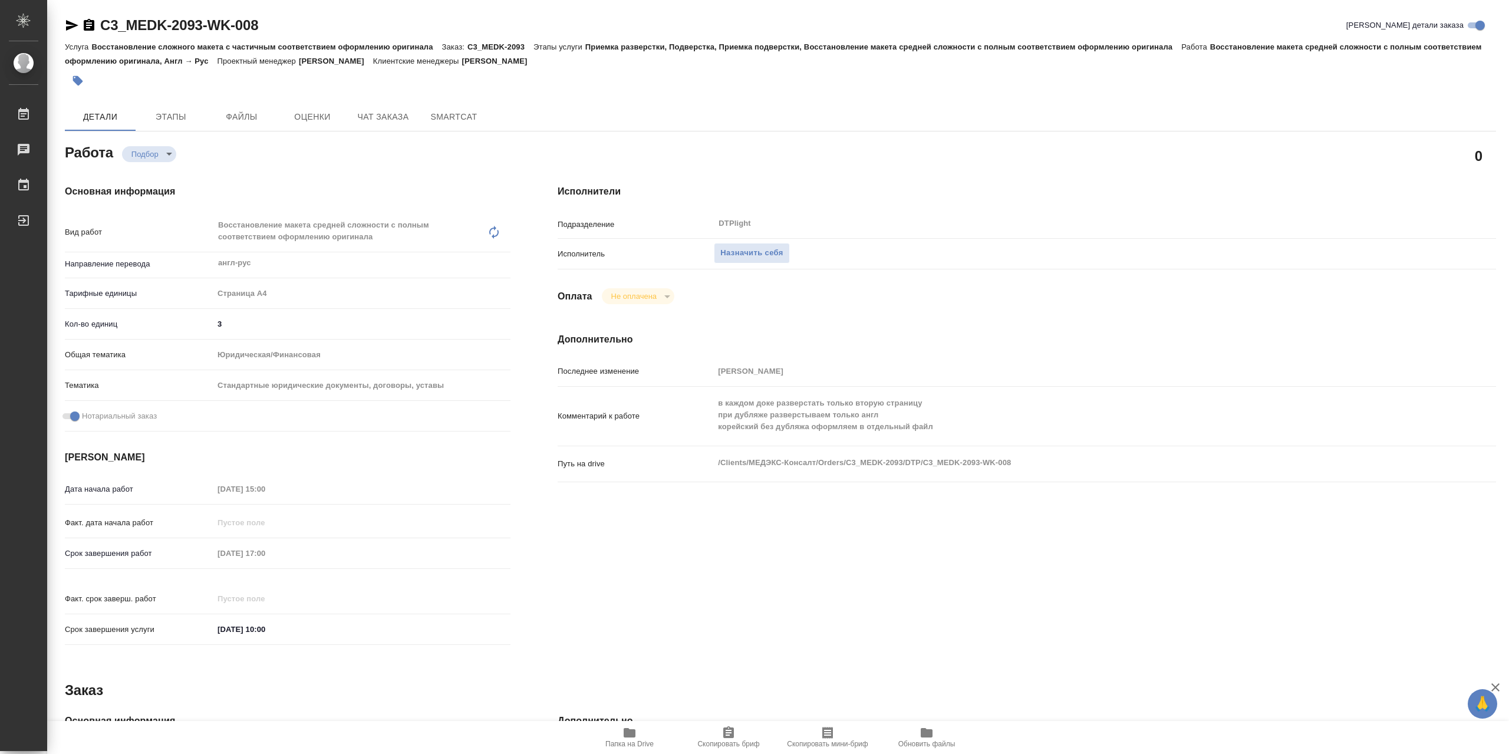
type textarea "x"
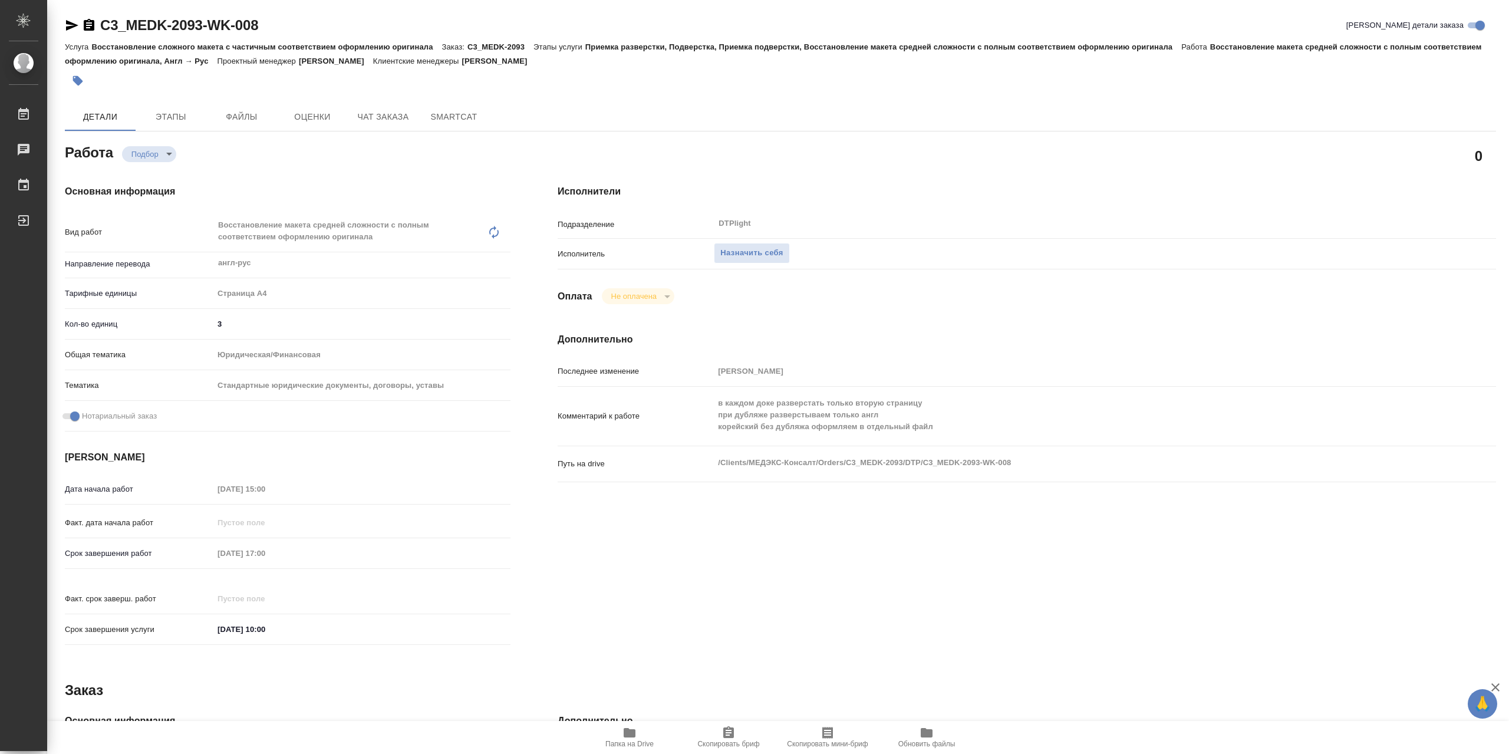
type textarea "x"
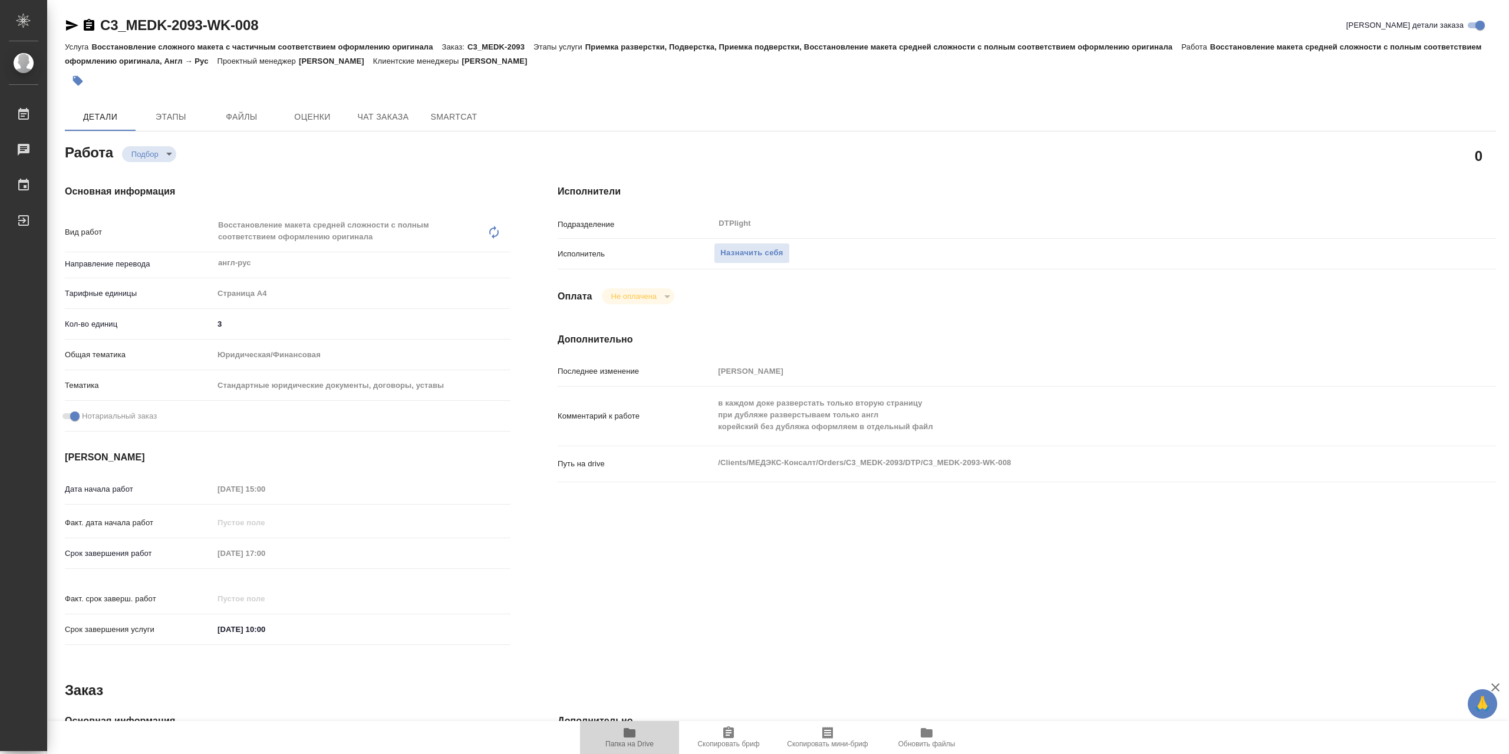
click at [615, 729] on span "Папка на Drive" at bounding box center [629, 736] width 85 height 22
click at [783, 258] on span "Назначить себя" at bounding box center [751, 253] width 62 height 14
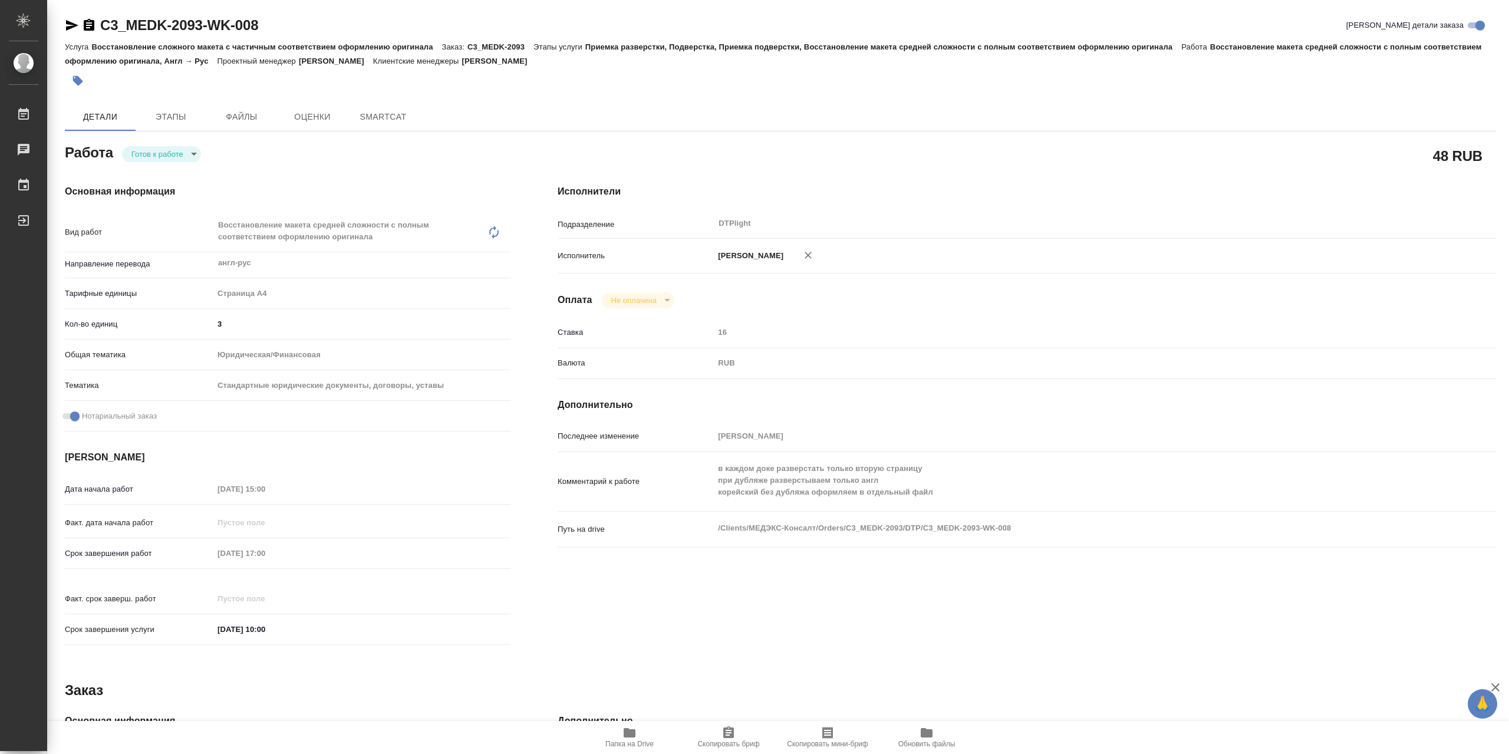
type textarea "x"
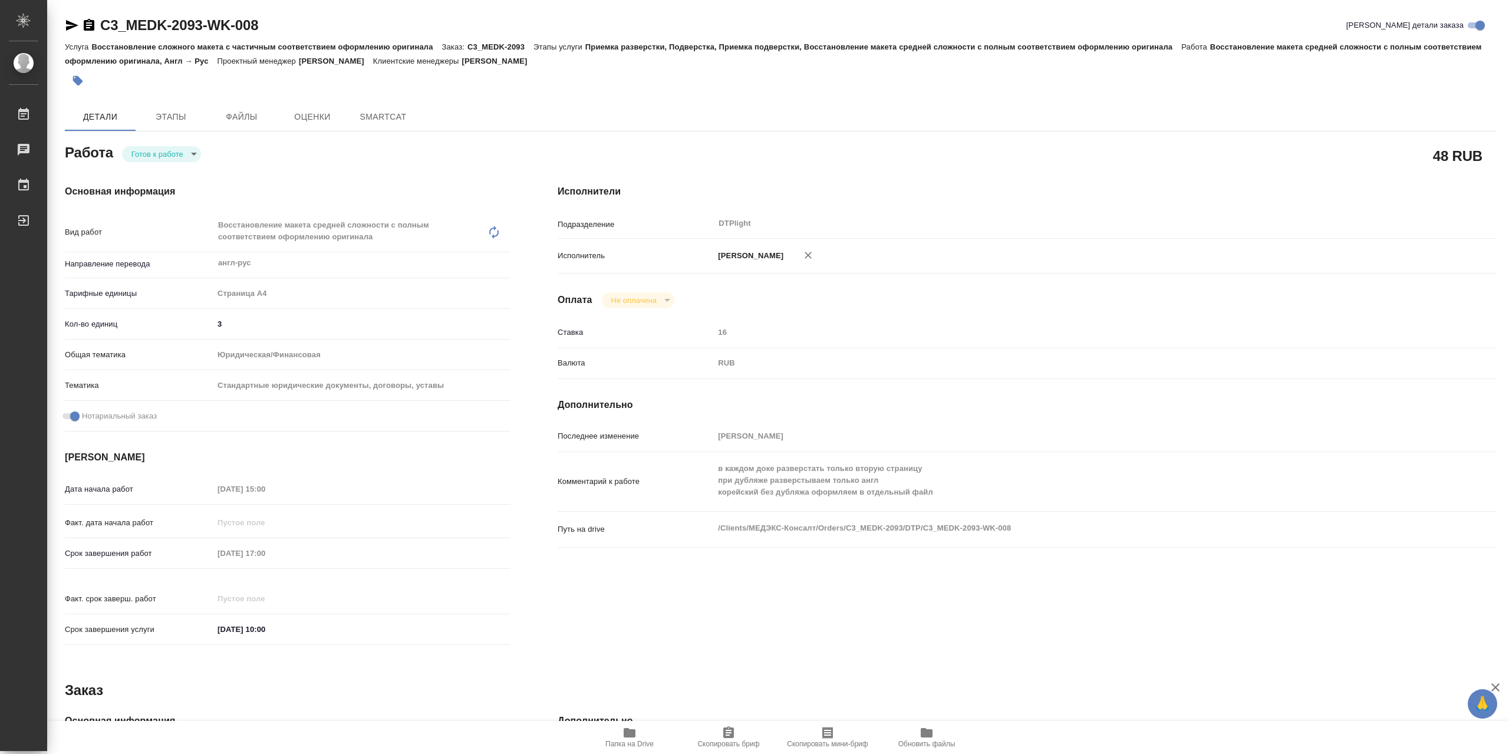
type textarea "x"
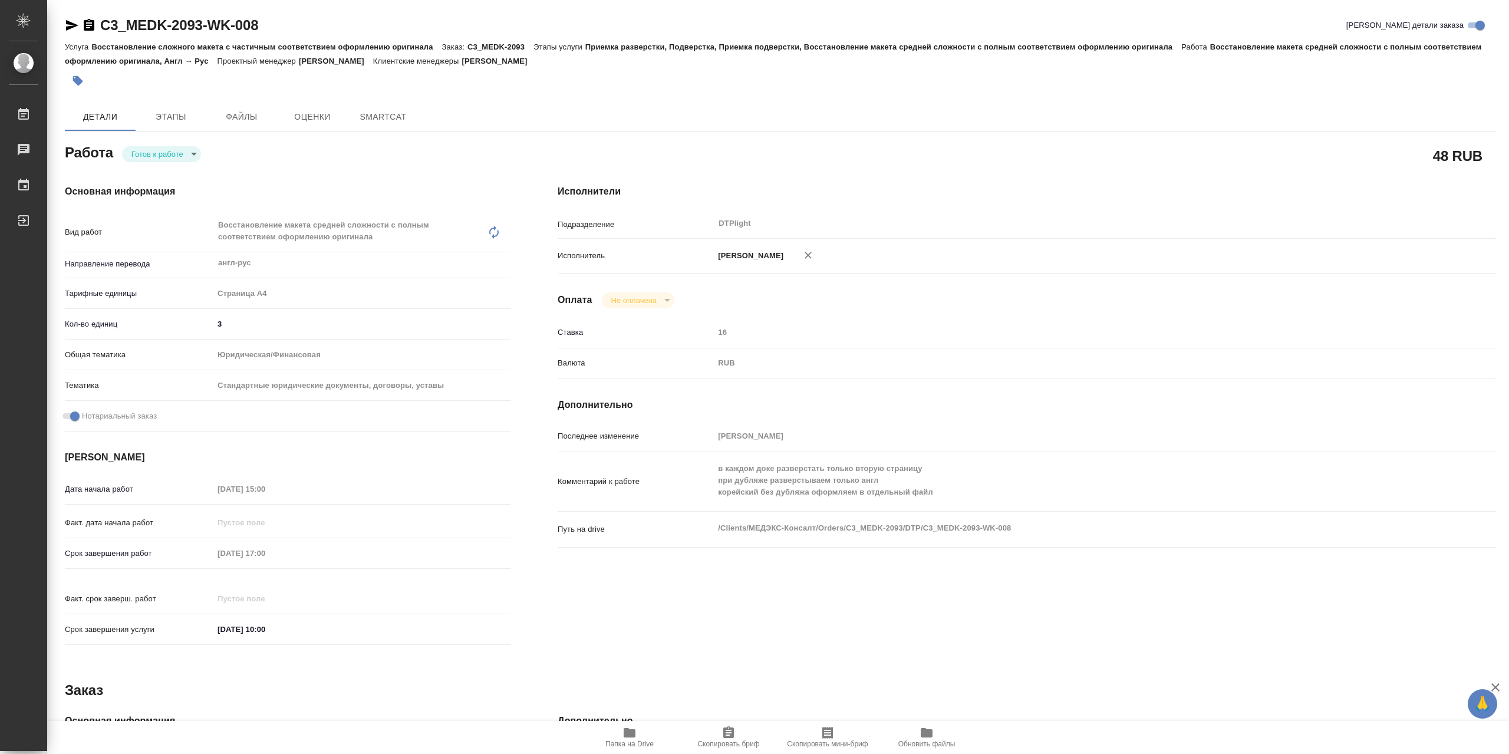
type textarea "x"
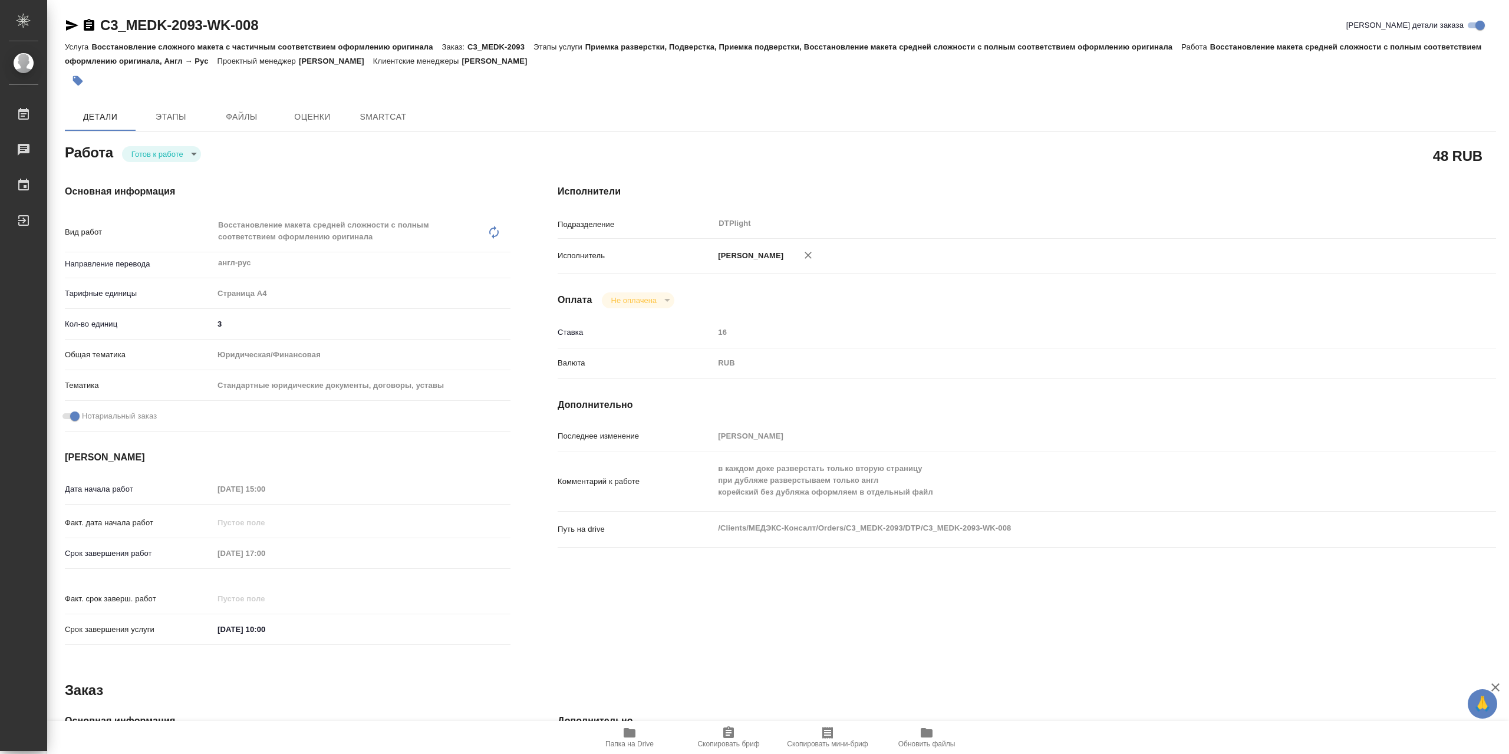
type textarea "x"
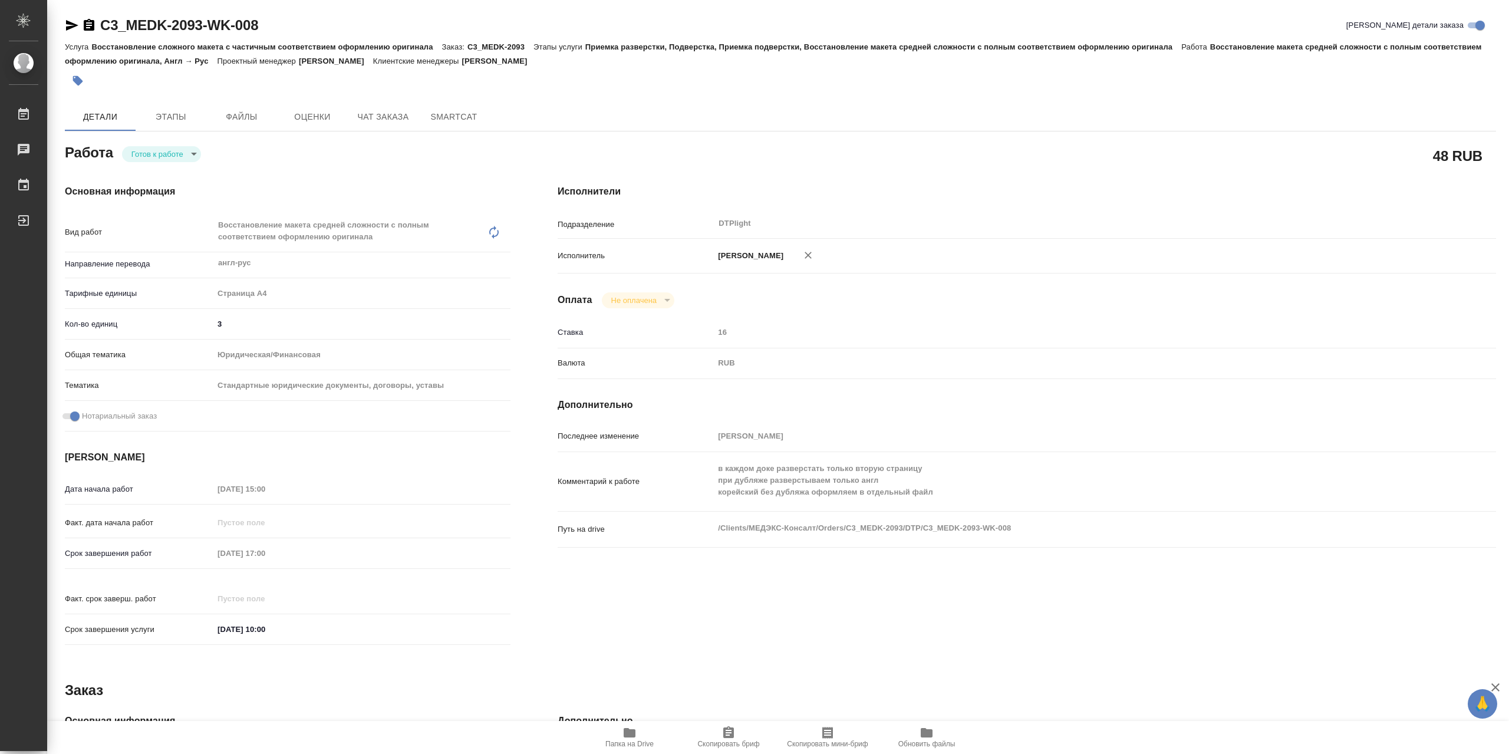
click at [164, 159] on body "🙏 .cls-1 fill:#fff; AWATERA Сархатов Руслан Работы Чаты График Выйти C3_MEDK-20…" at bounding box center [754, 377] width 1509 height 754
type textarea "x"
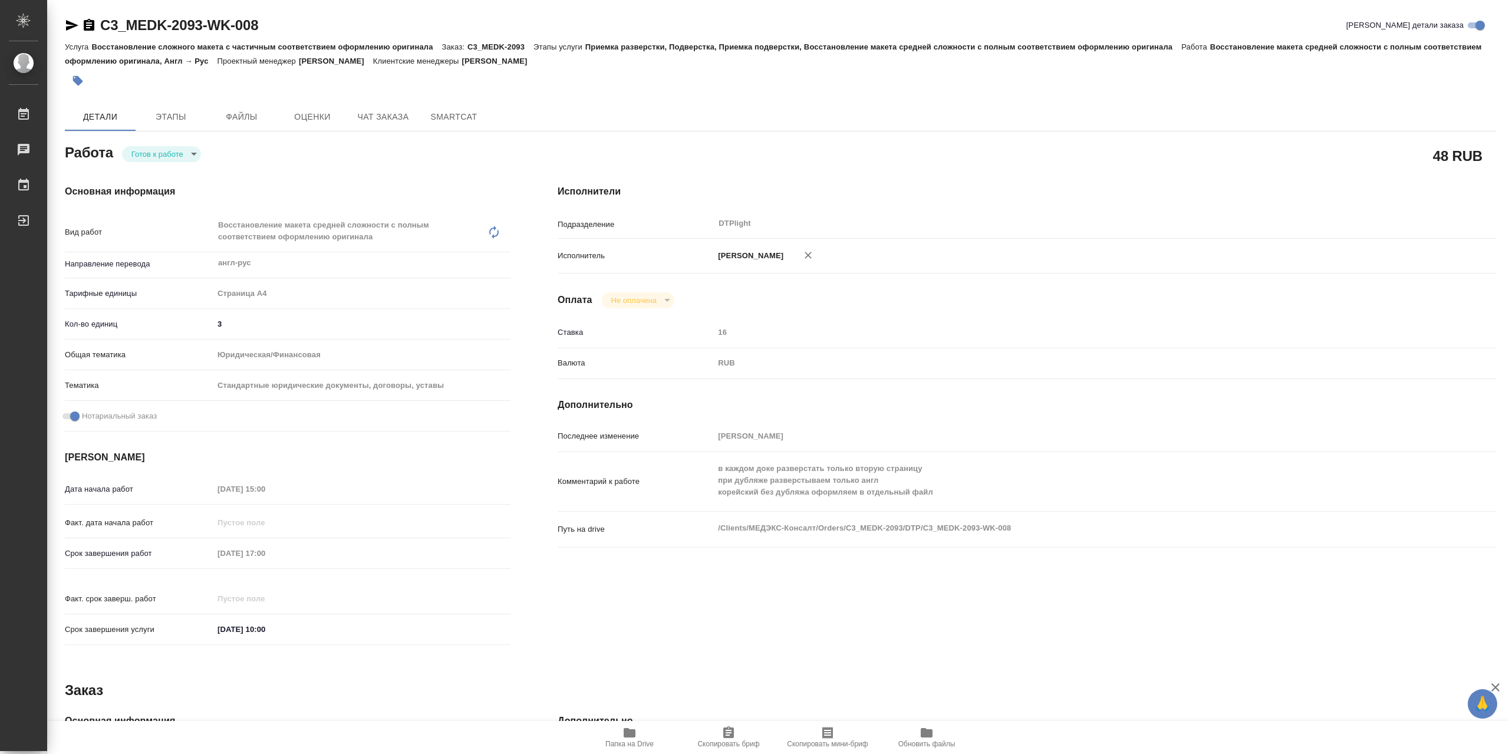
type textarea "x"
click at [167, 156] on button "В работе" at bounding box center [150, 156] width 39 height 13
type textarea "x"
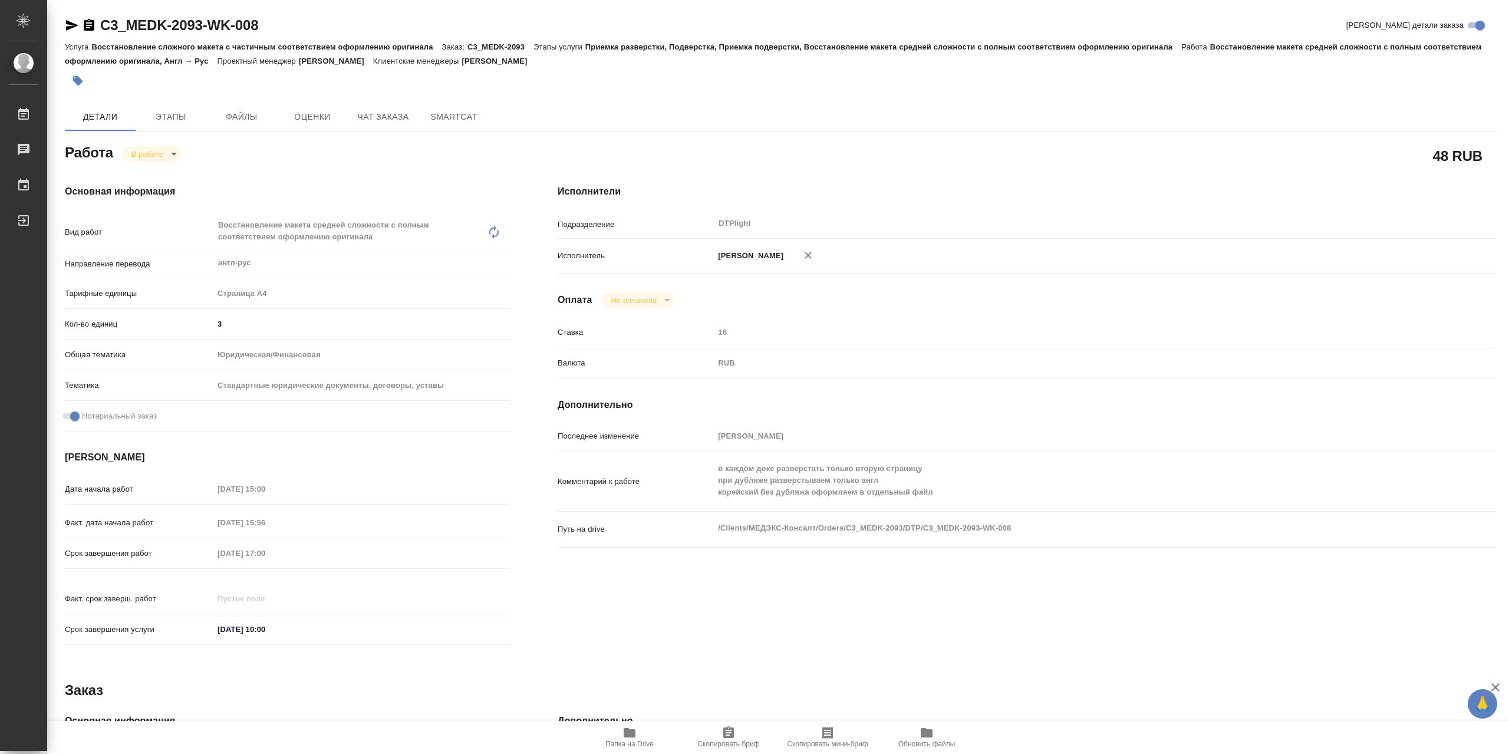
type textarea "x"
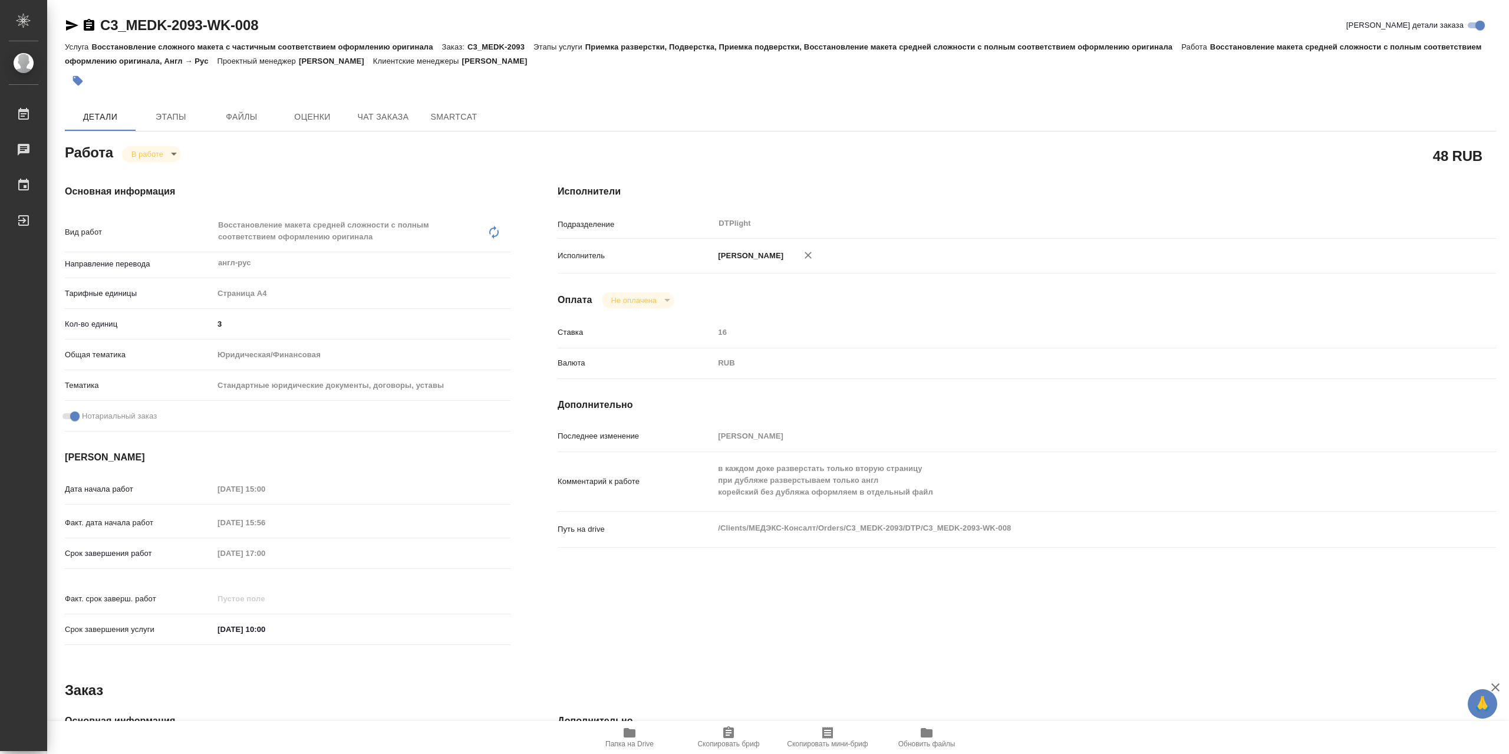
type textarea "x"
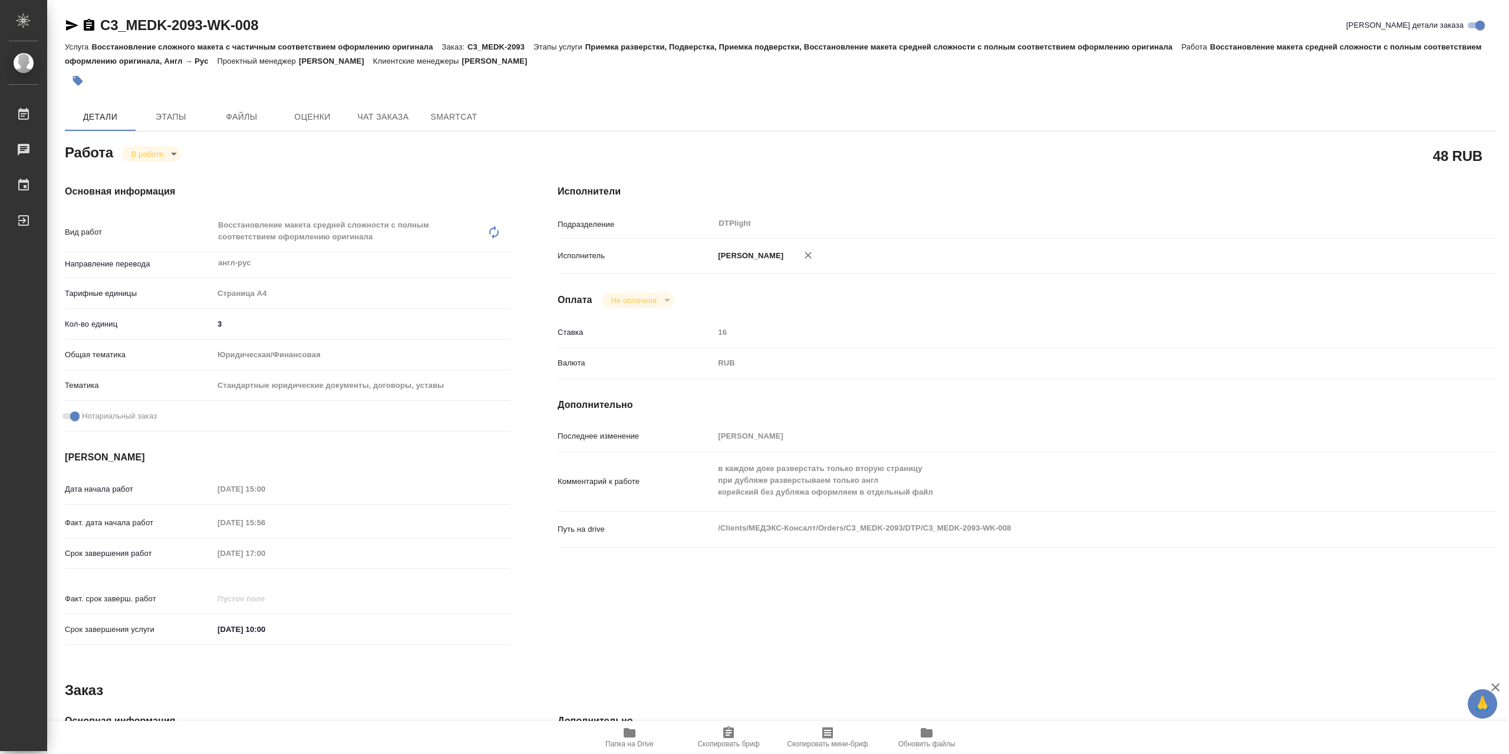
type textarea "x"
click at [174, 164] on body "🙏 .cls-1 fill:#fff; AWATERA Сархатов Руслан Работы 0 Чаты График Выйти C3_MEDK-…" at bounding box center [754, 377] width 1509 height 754
click at [182, 175] on li "Выполнен" at bounding box center [161, 177] width 78 height 20
type textarea "x"
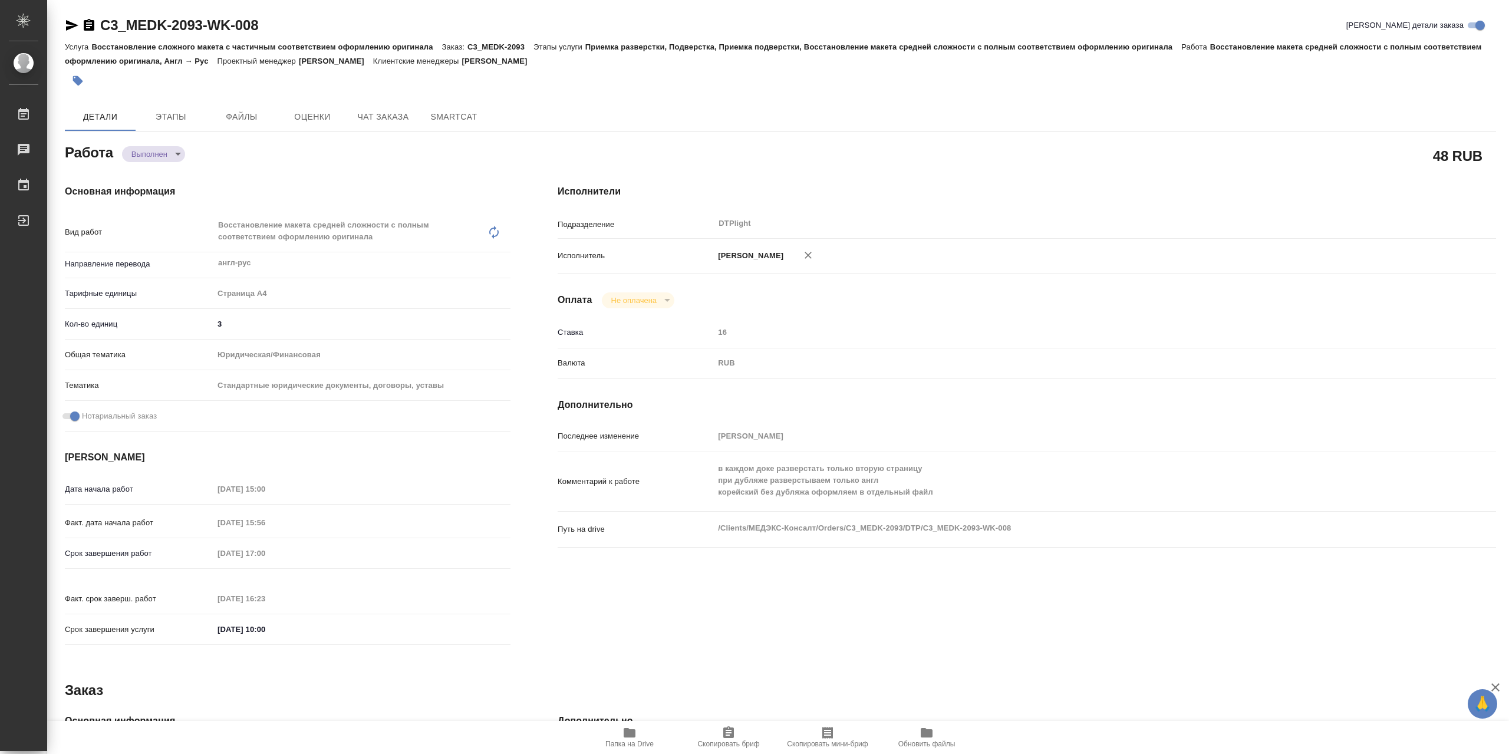
type textarea "x"
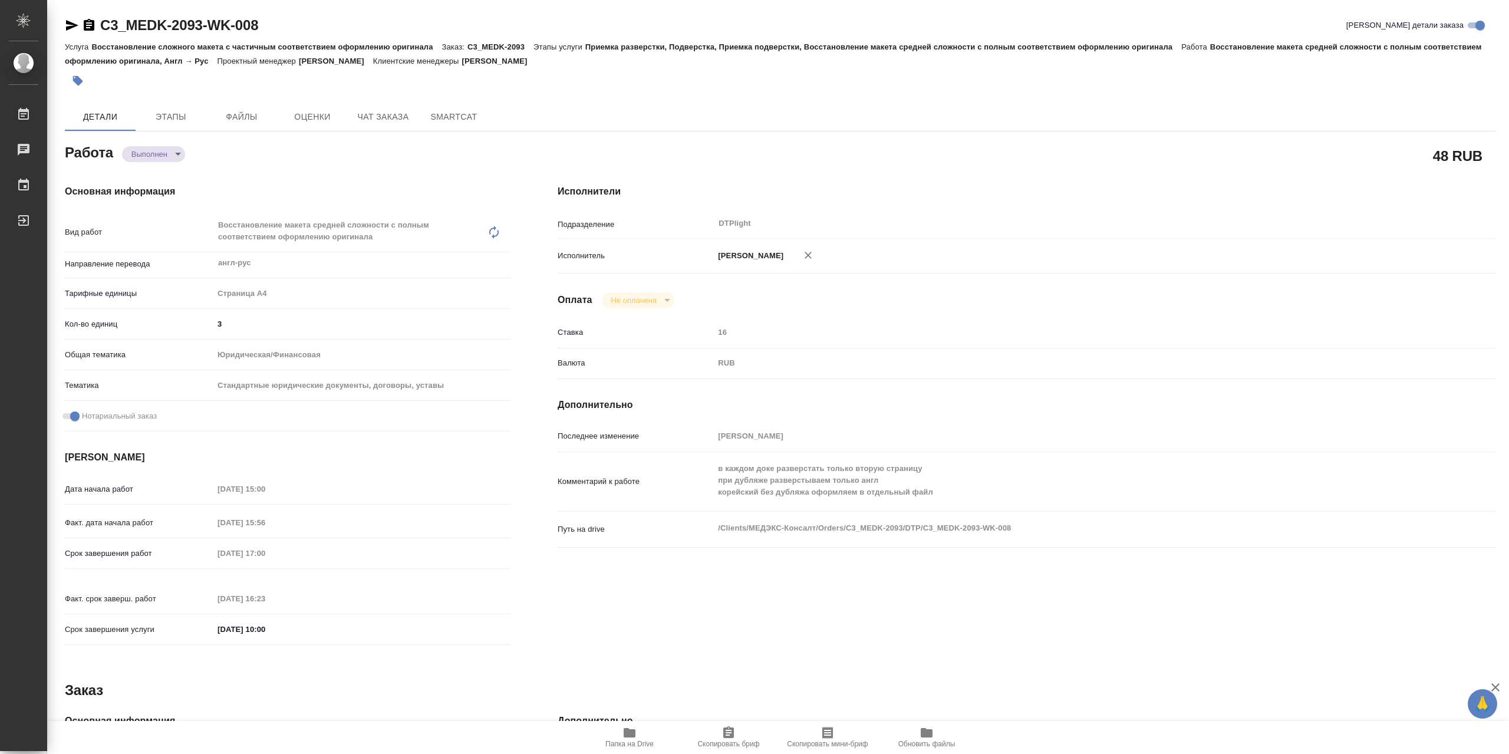
type textarea "x"
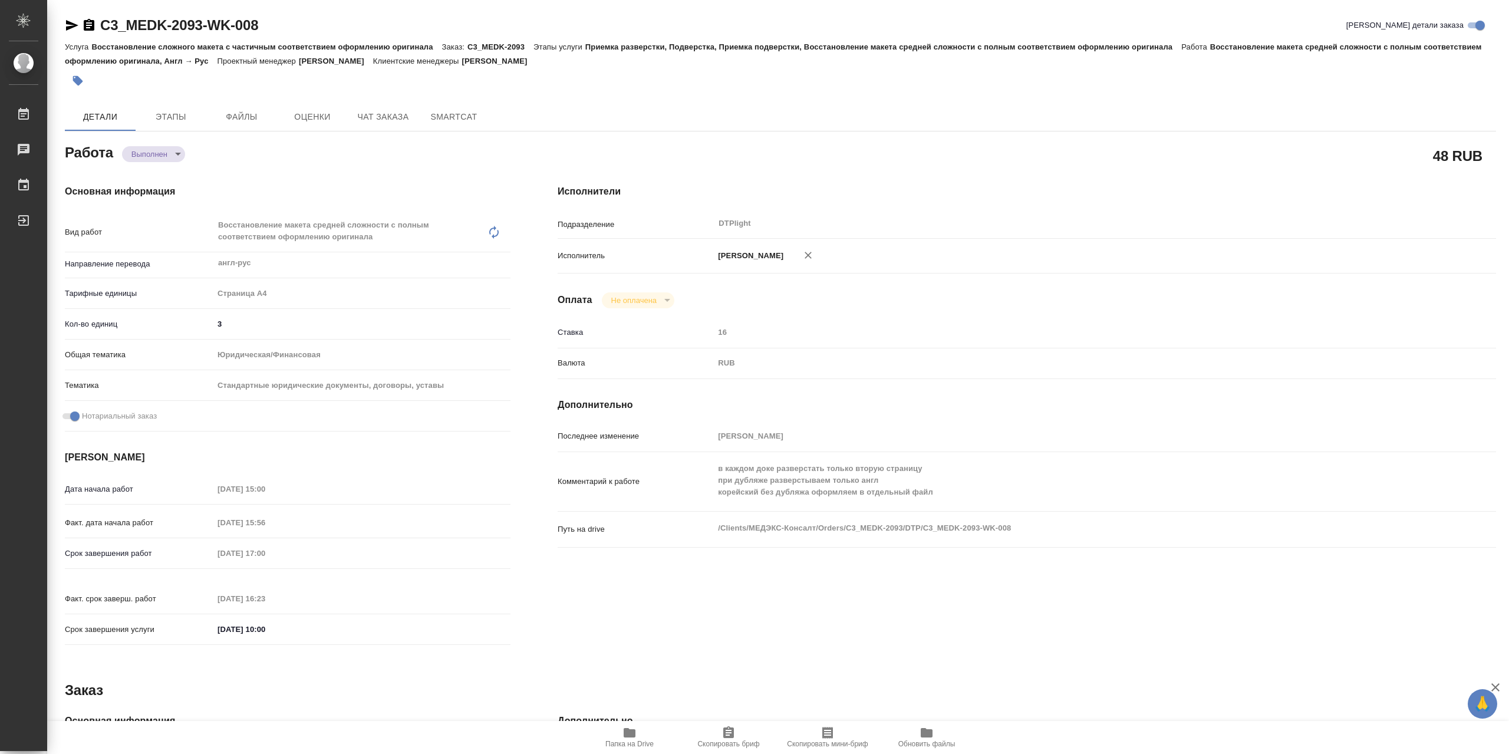
type textarea "x"
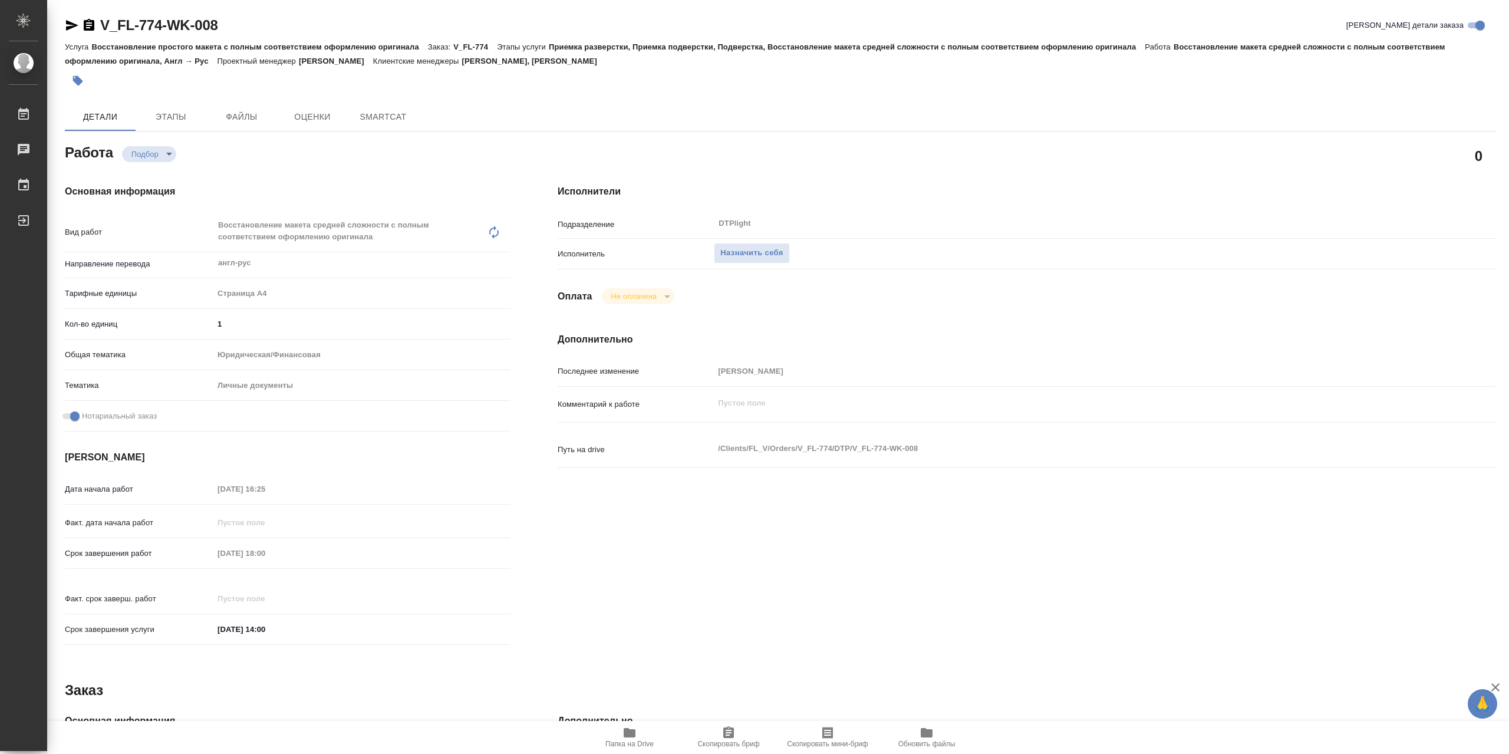
type textarea "x"
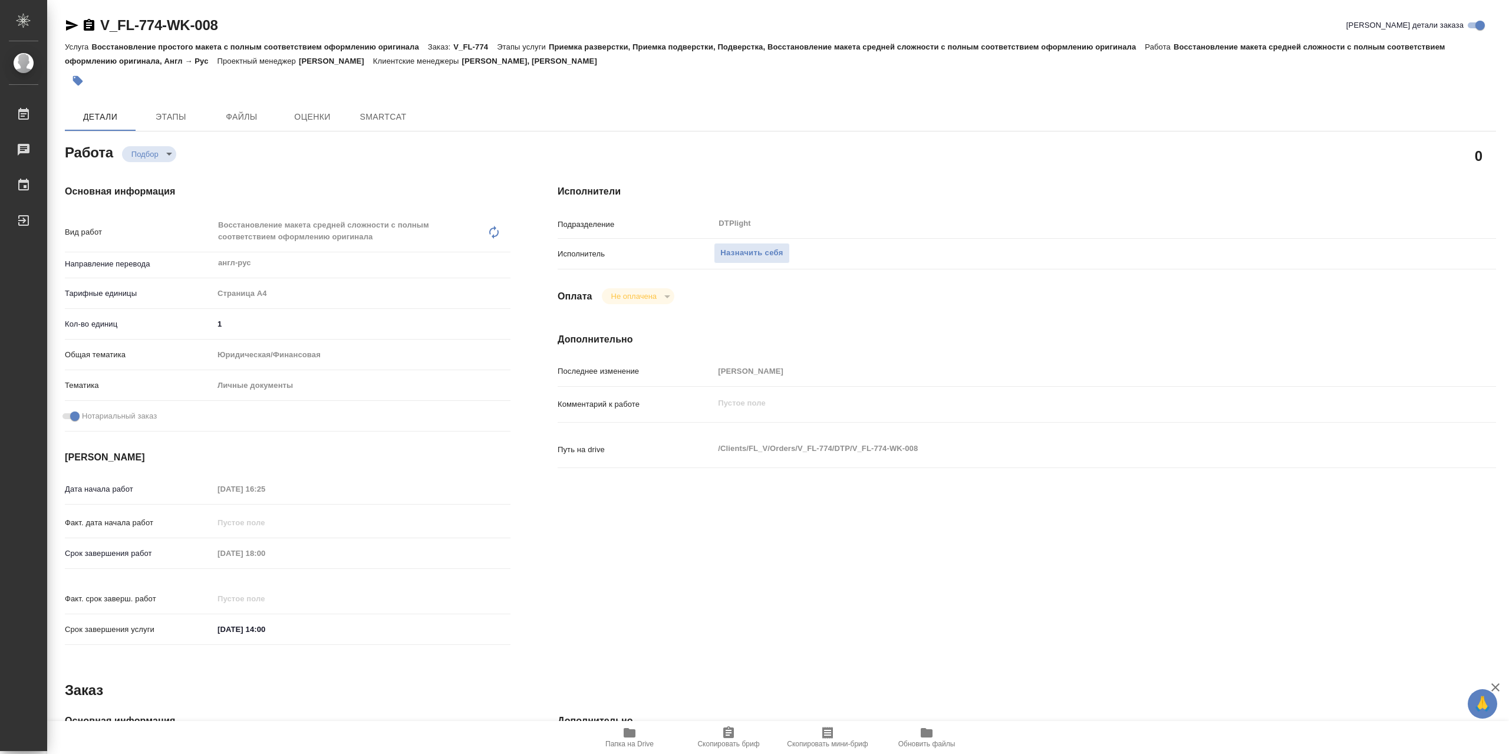
type textarea "x"
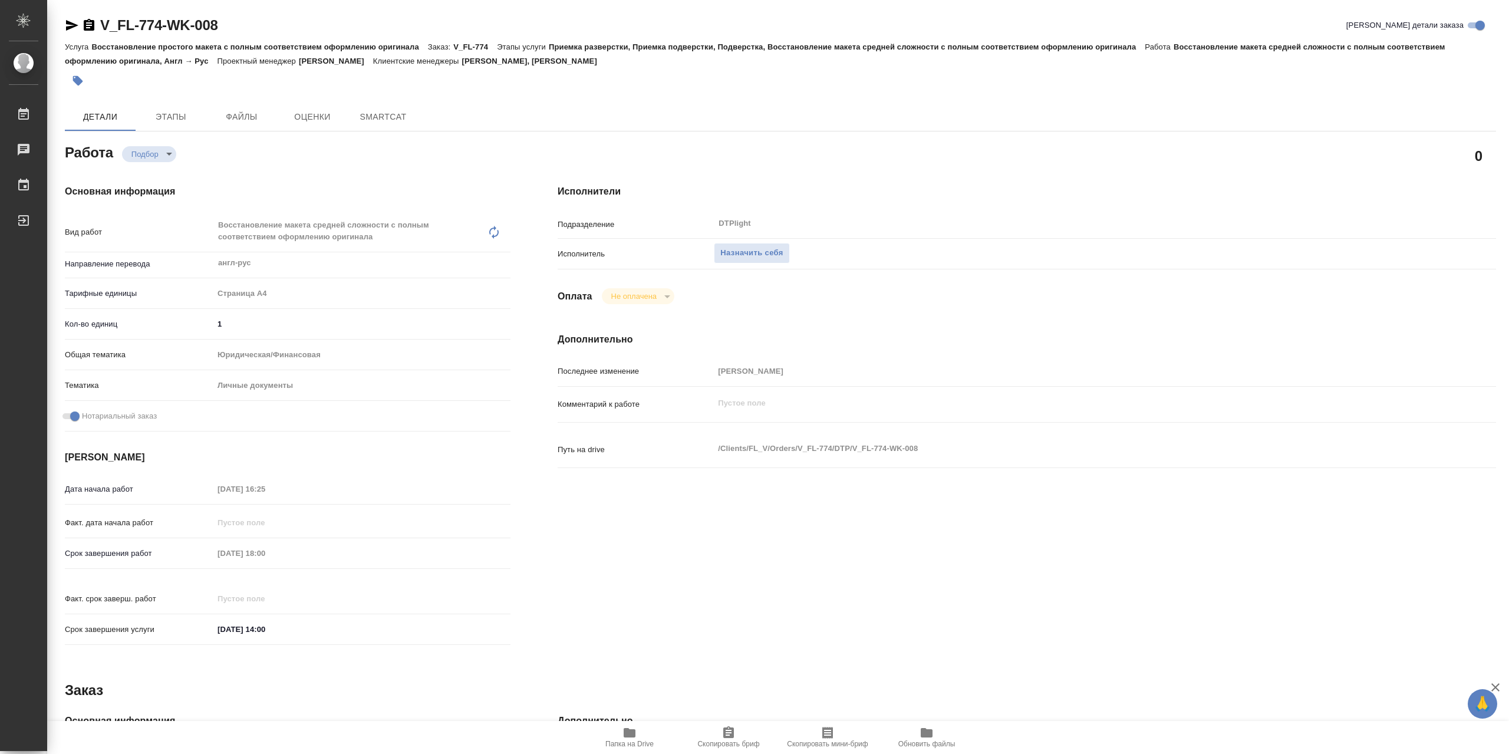
type textarea "x"
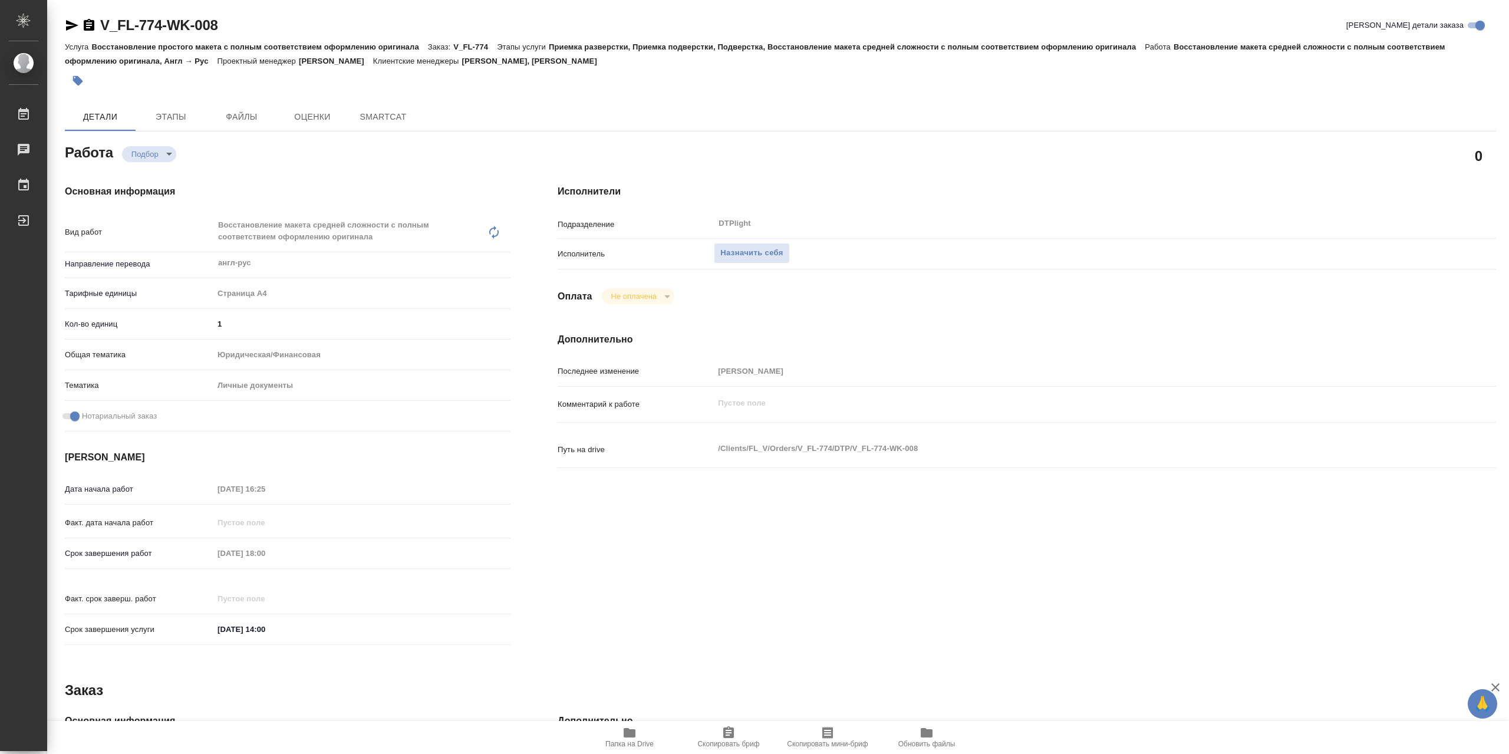
type textarea "x"
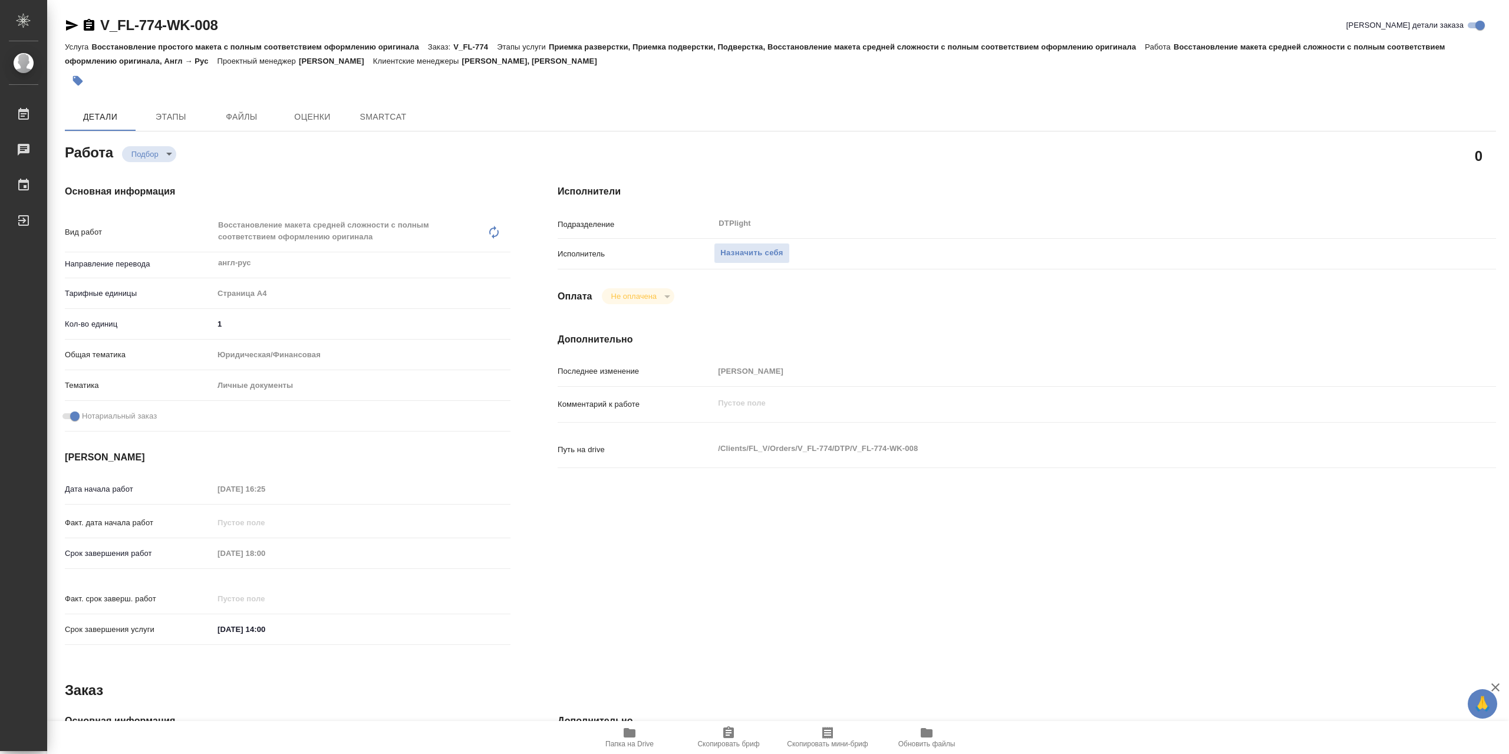
type textarea "x"
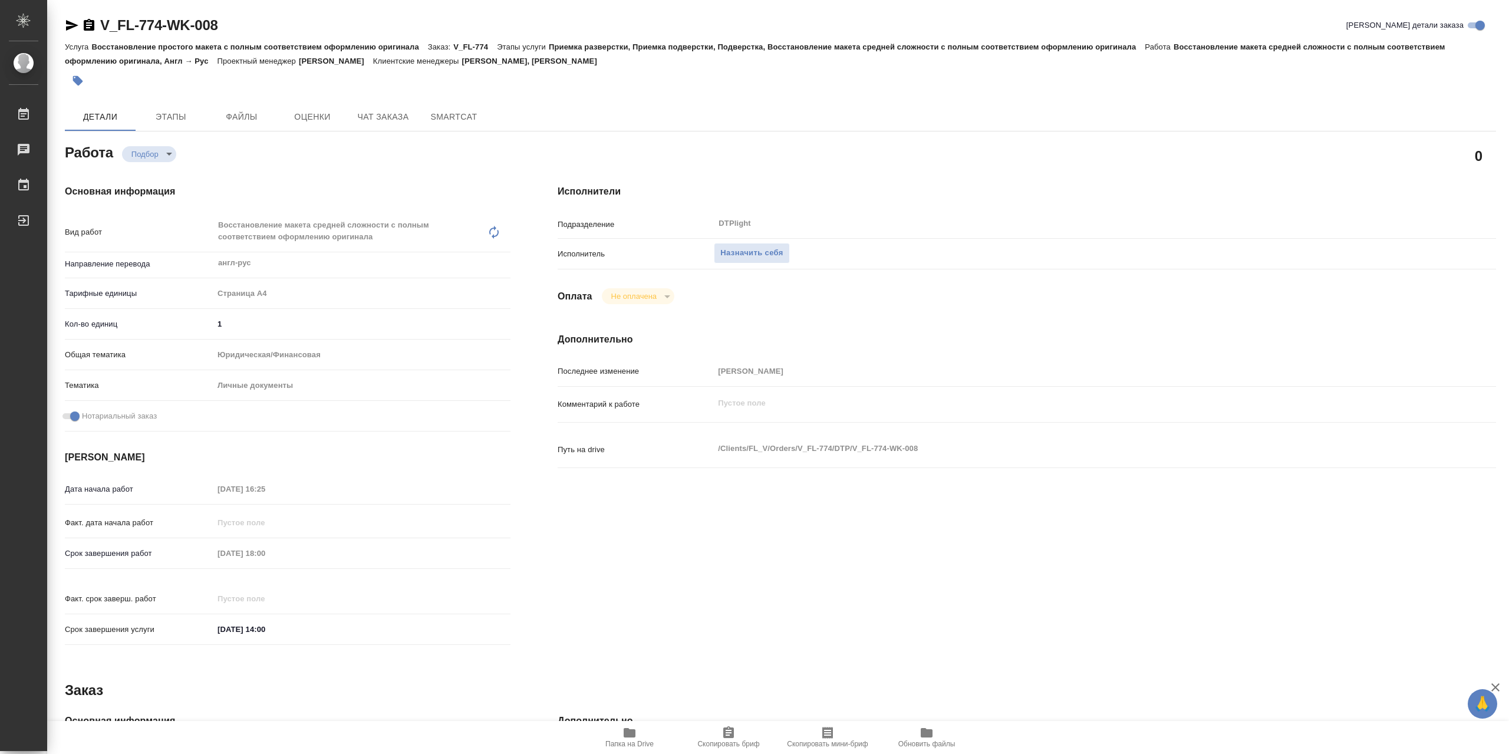
click at [628, 733] on icon "button" at bounding box center [630, 732] width 12 height 9
type textarea "x"
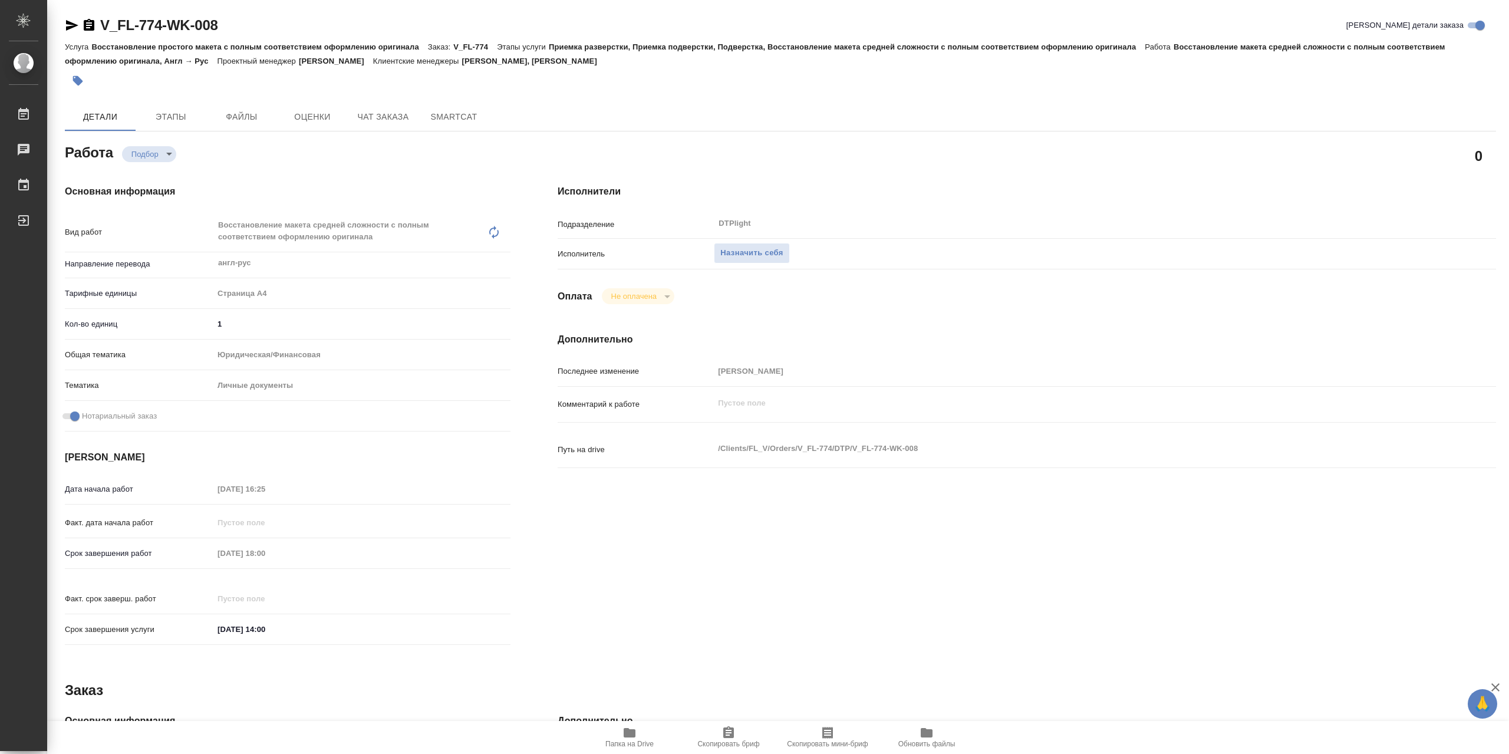
type textarea "x"
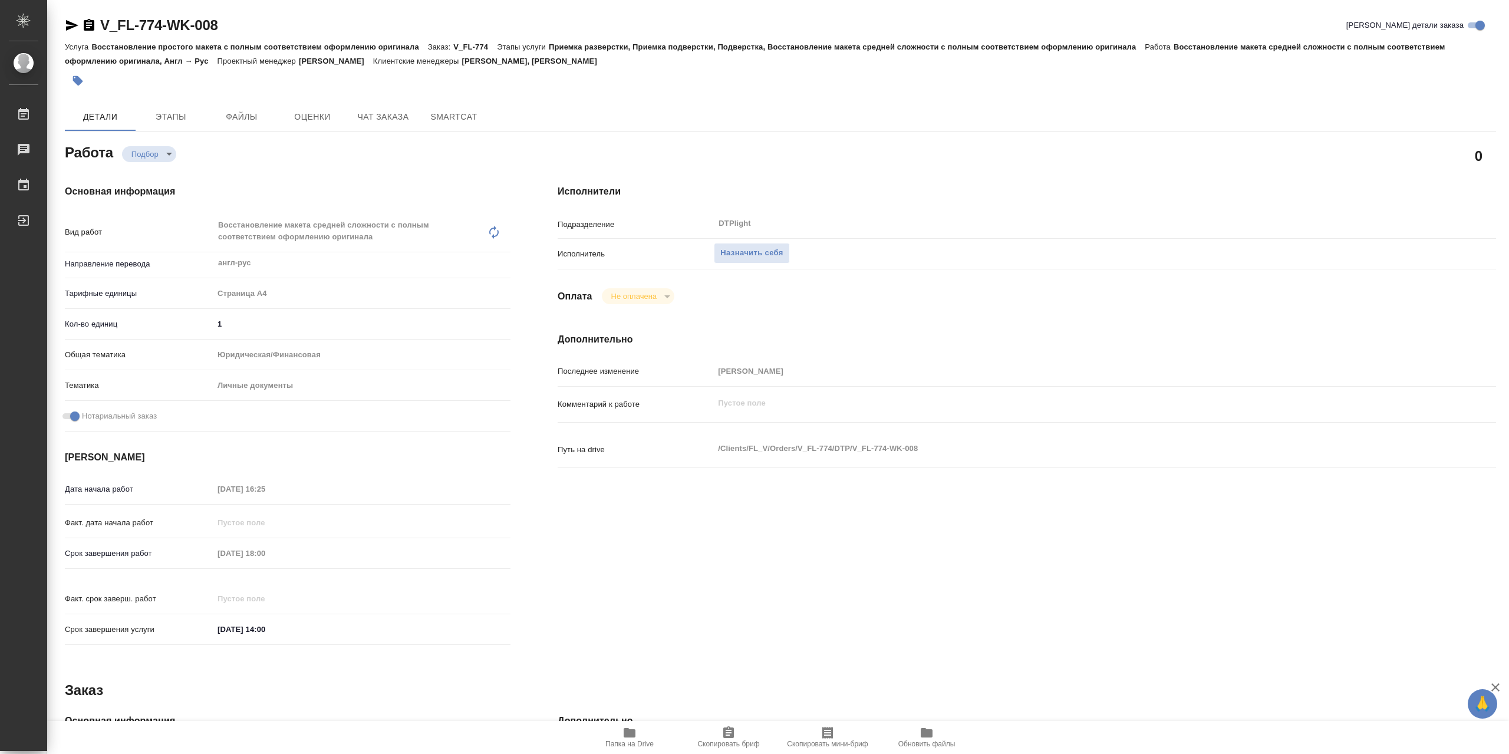
type textarea "x"
click at [760, 260] on span "Назначить себя" at bounding box center [751, 253] width 62 height 14
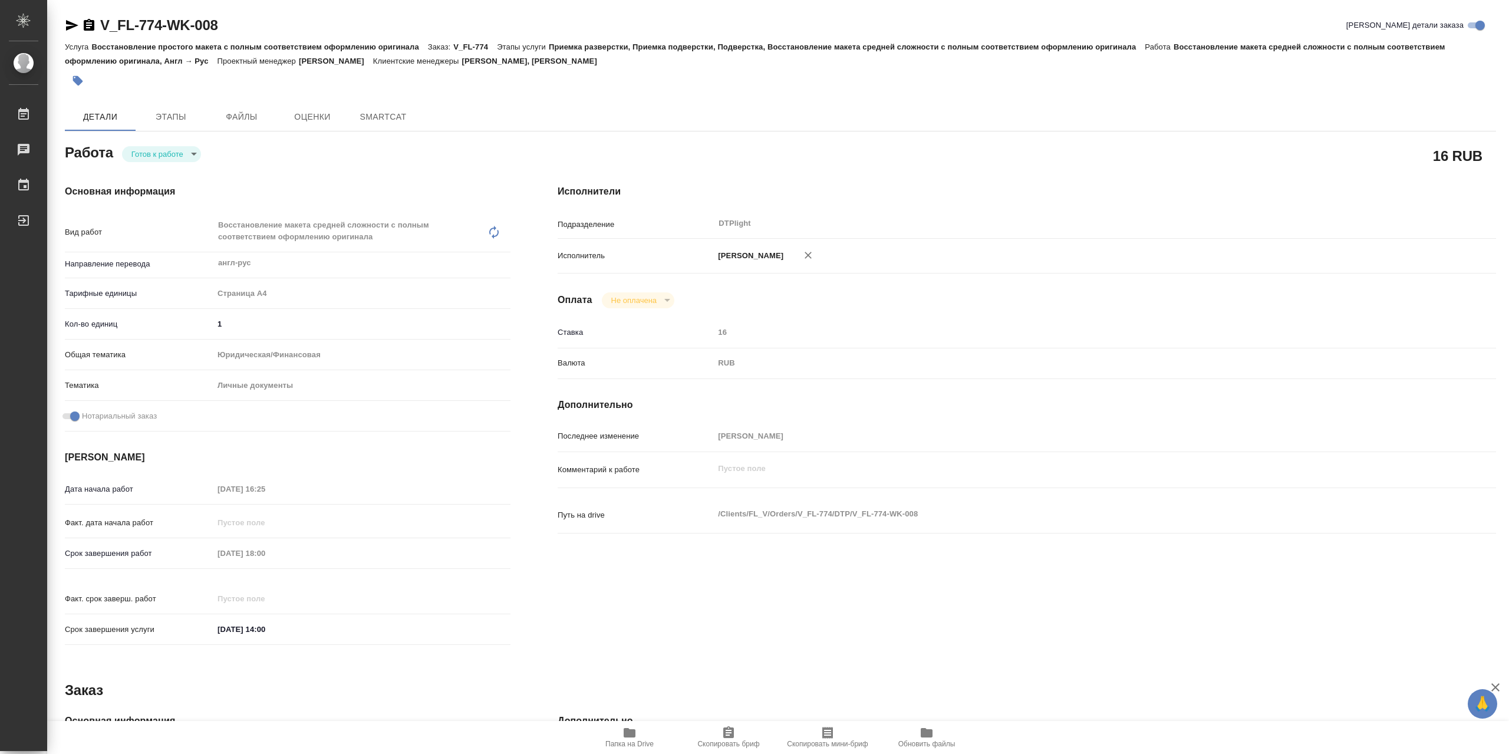
type textarea "x"
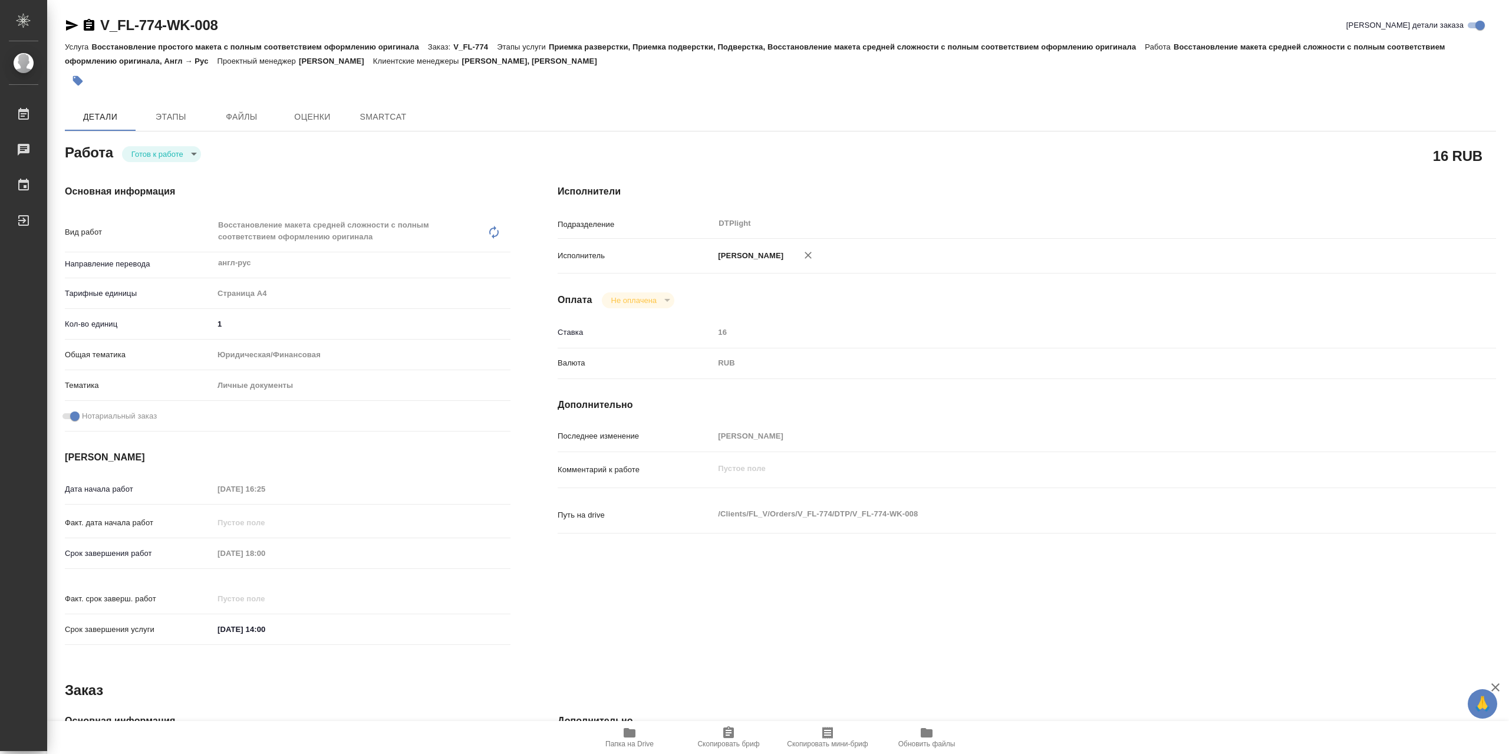
type textarea "x"
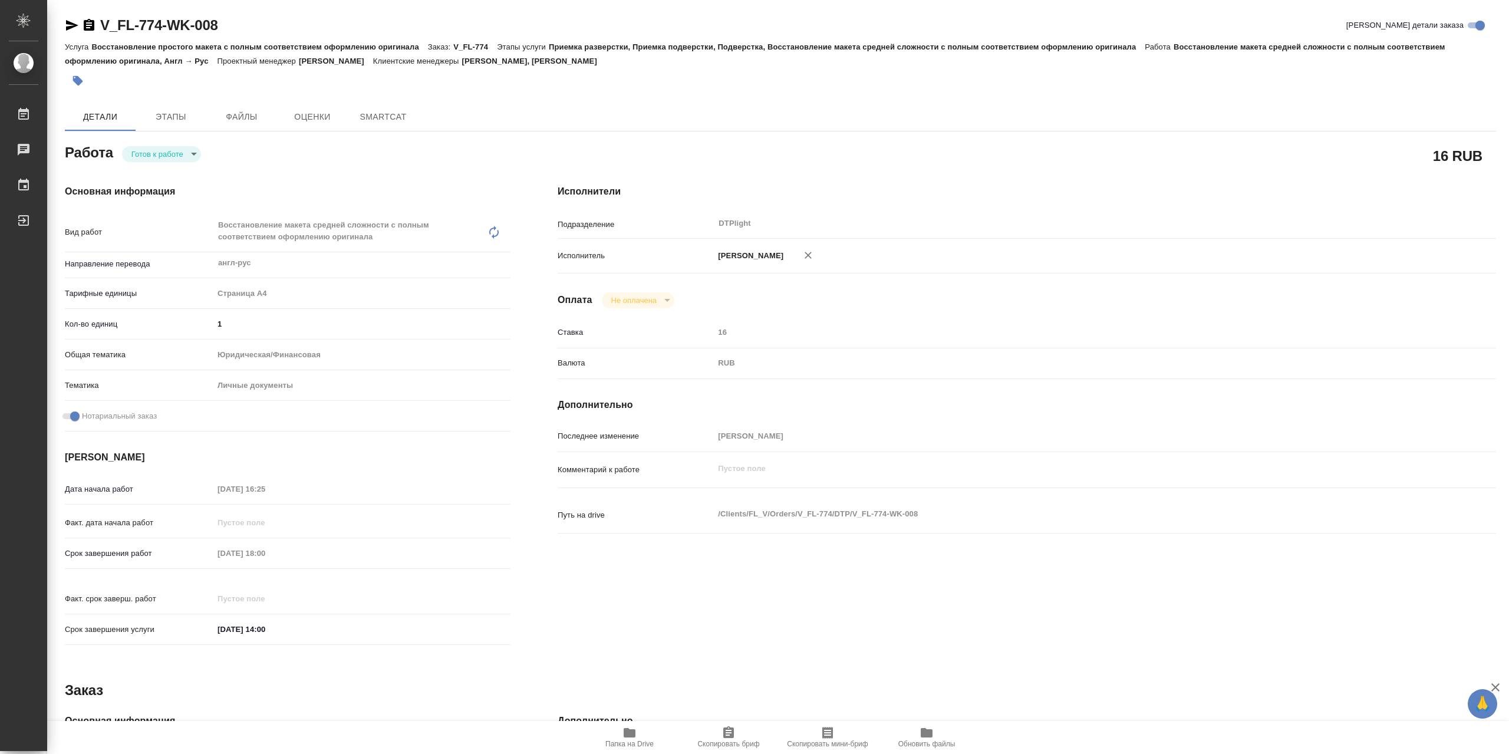
type textarea "x"
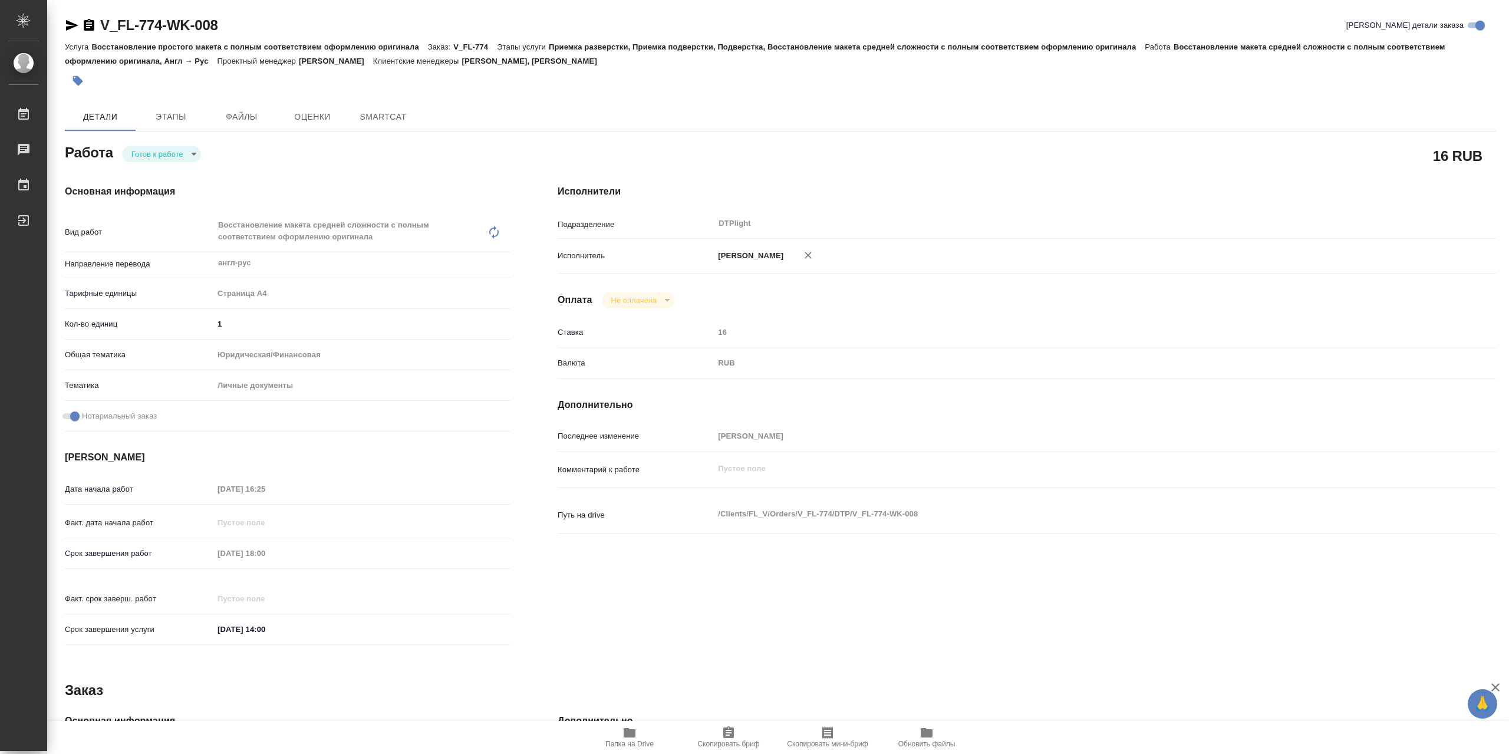
type textarea "x"
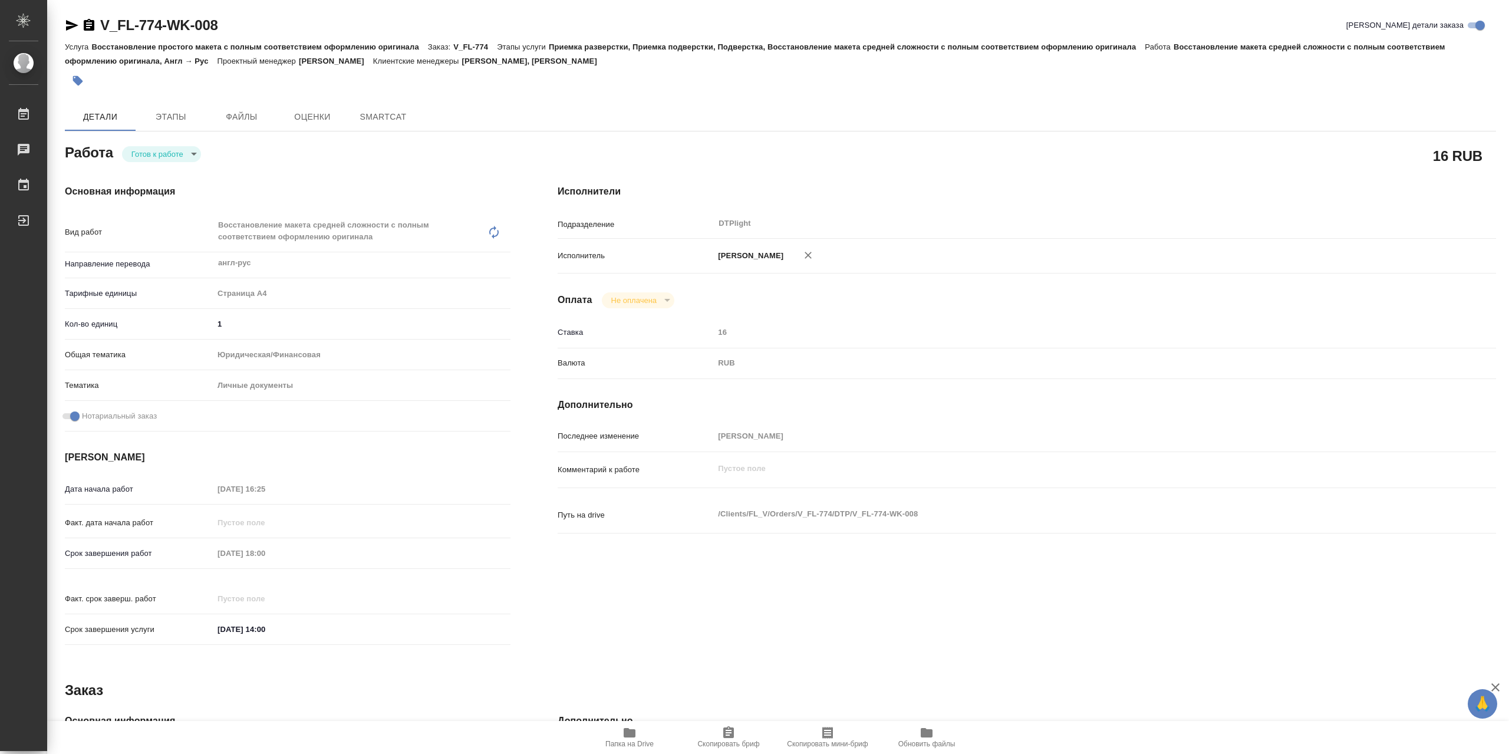
type textarea "x"
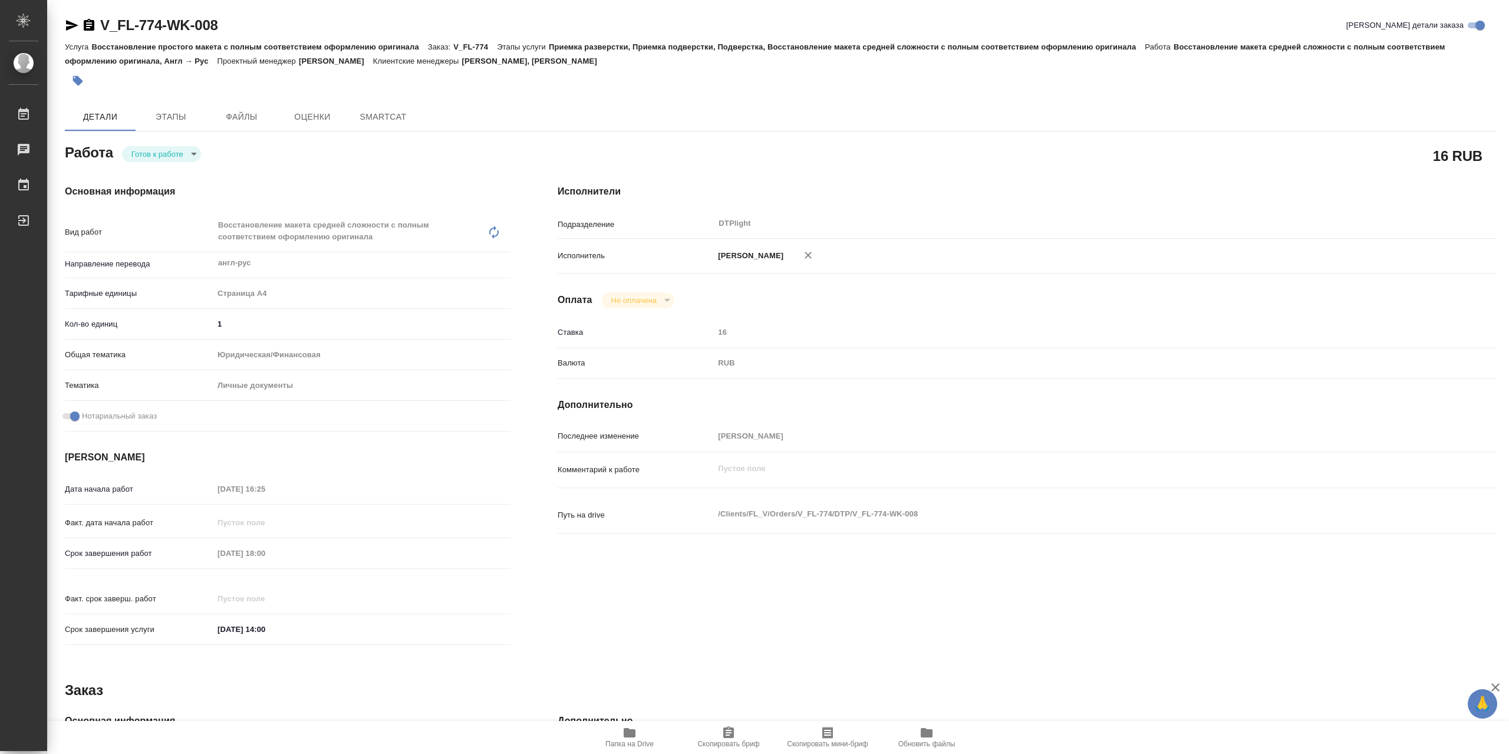
click at [192, 154] on body "🙏 .cls-1 fill:#fff; AWATERA Сархатов [PERSON_NAME] Работы Чаты График Выйти V_F…" at bounding box center [754, 377] width 1509 height 754
type textarea "x"
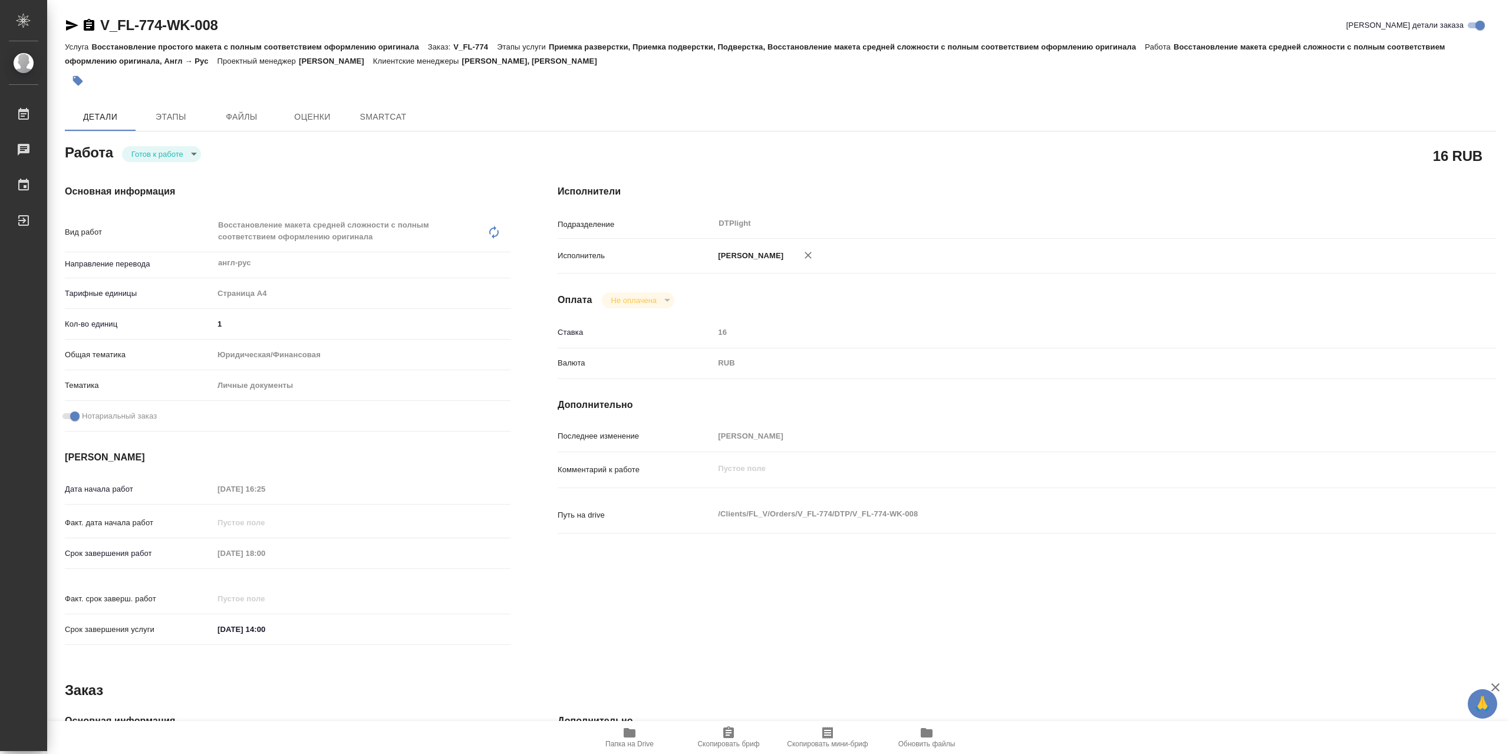
type textarea "x"
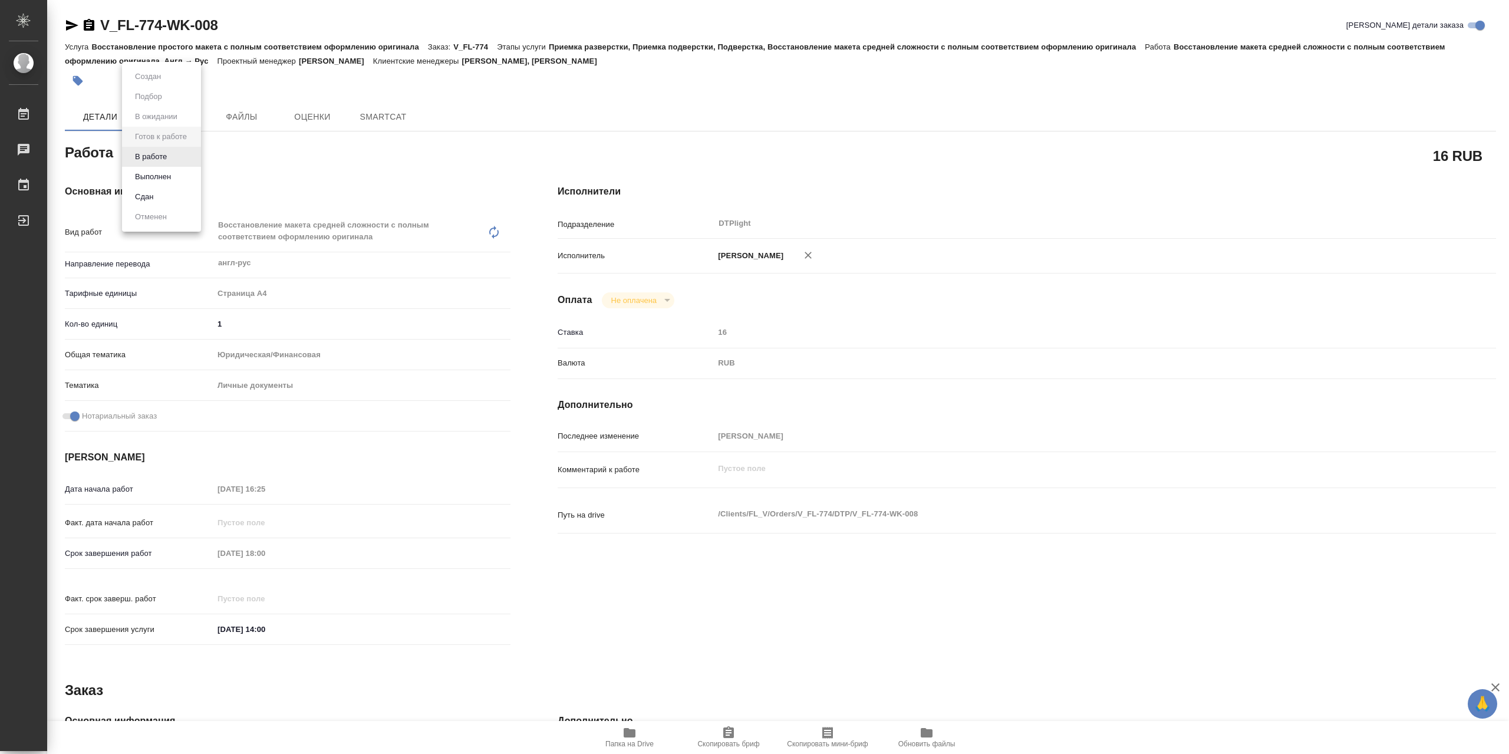
type textarea "x"
click at [191, 154] on li "В работе" at bounding box center [161, 157] width 79 height 20
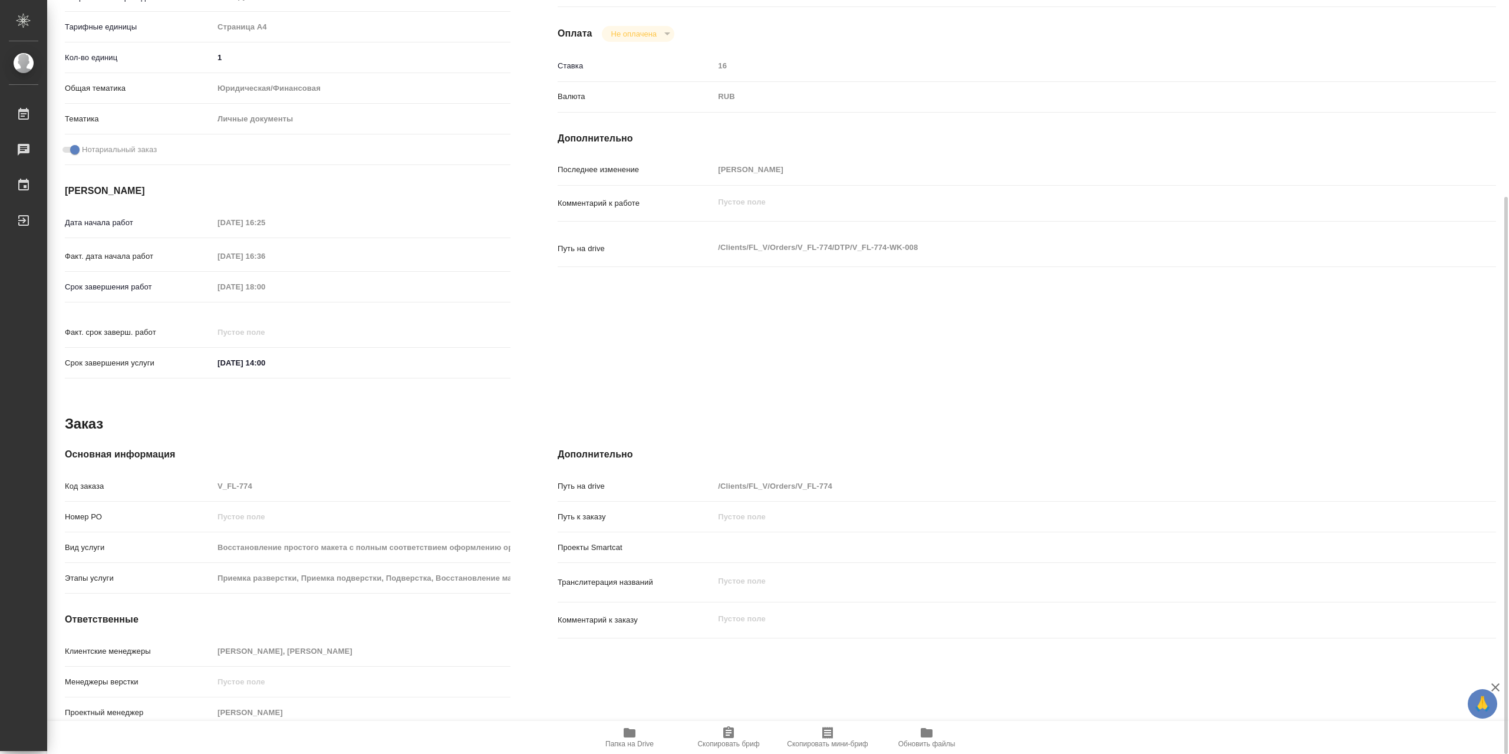
type textarea "x"
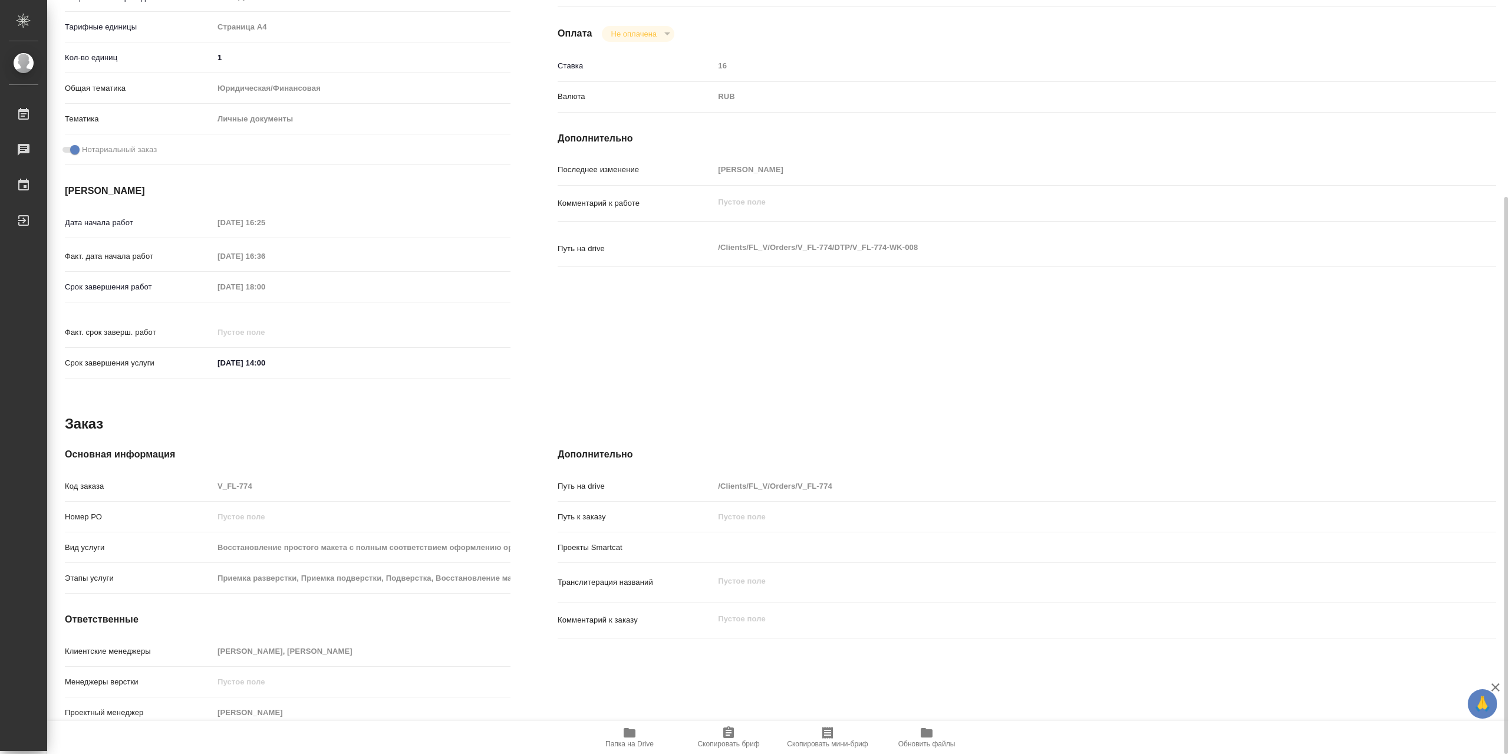
type textarea "x"
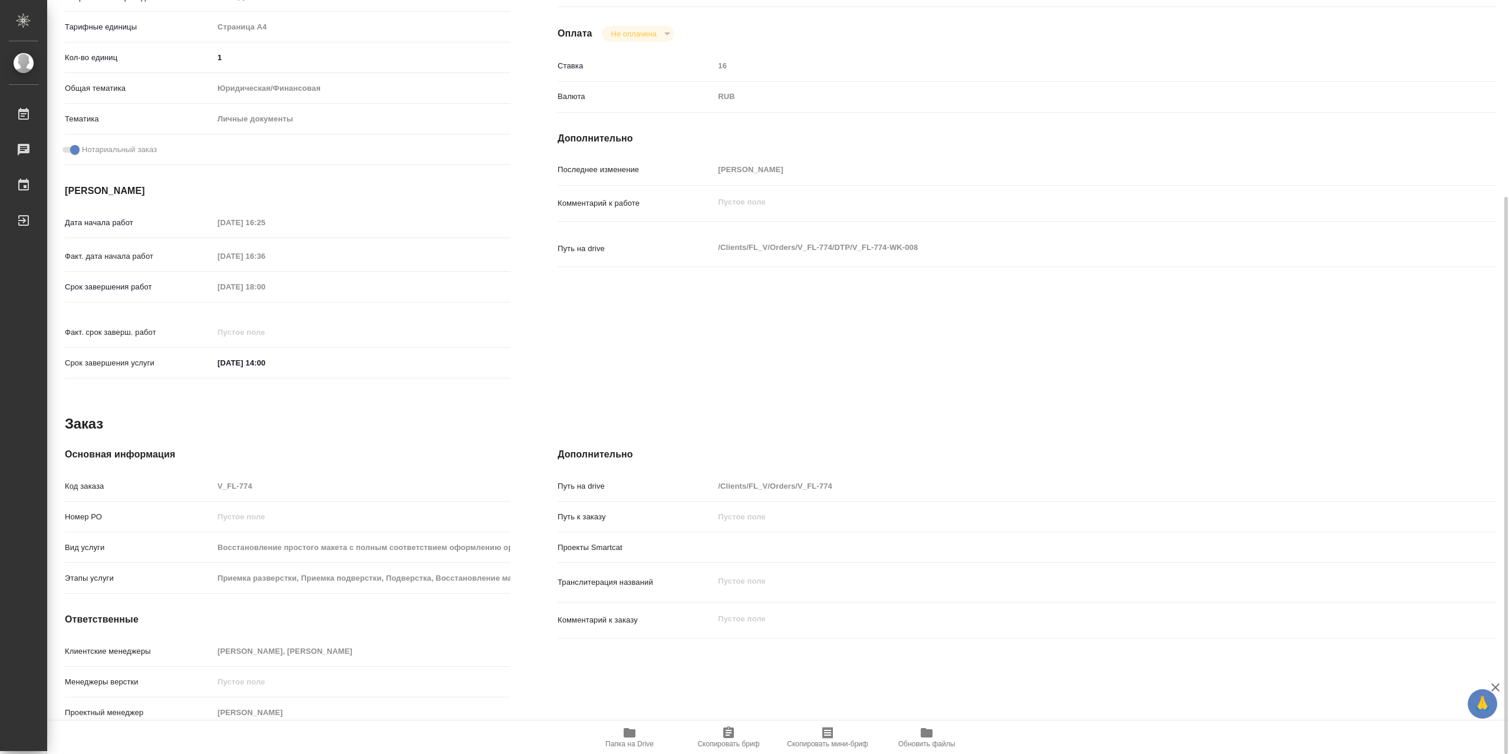
type textarea "x"
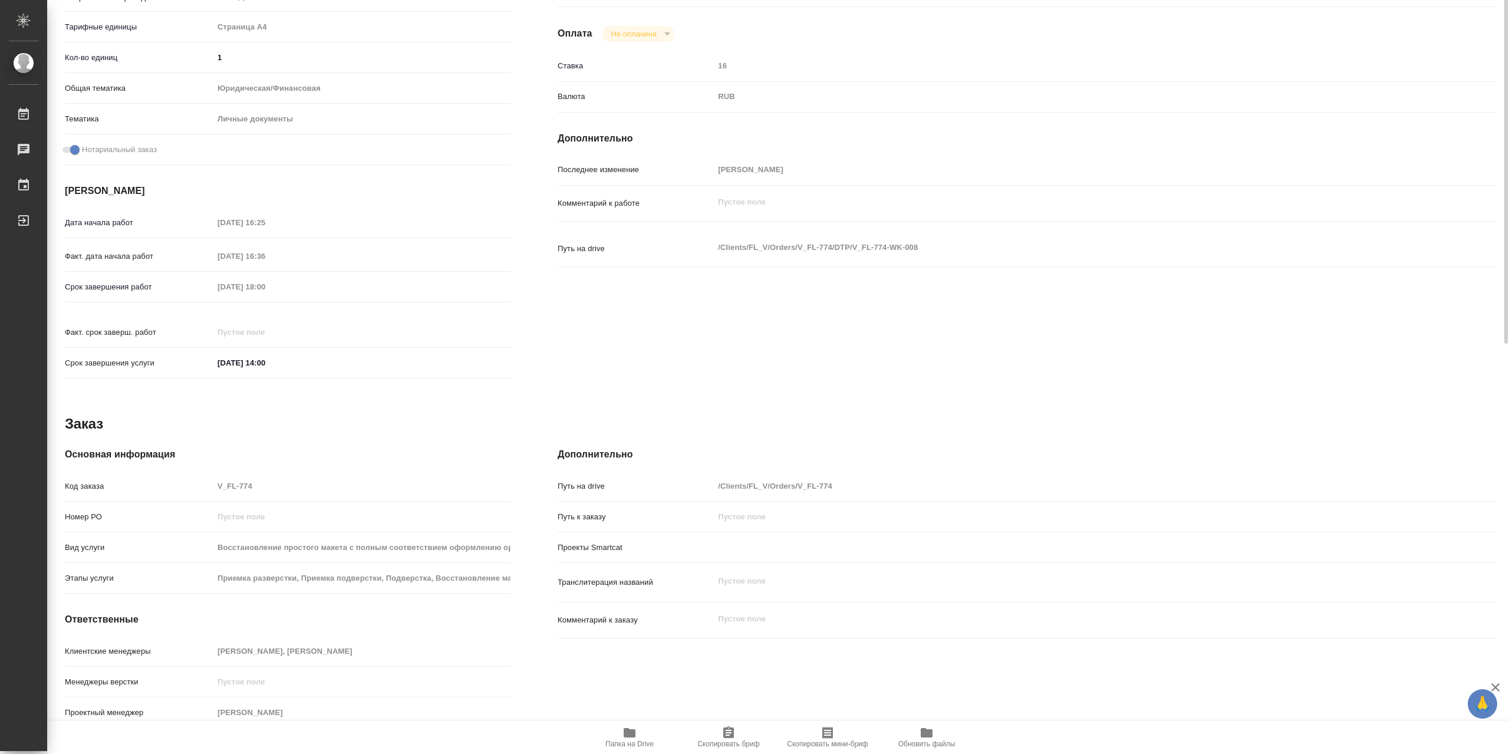
scroll to position [0, 0]
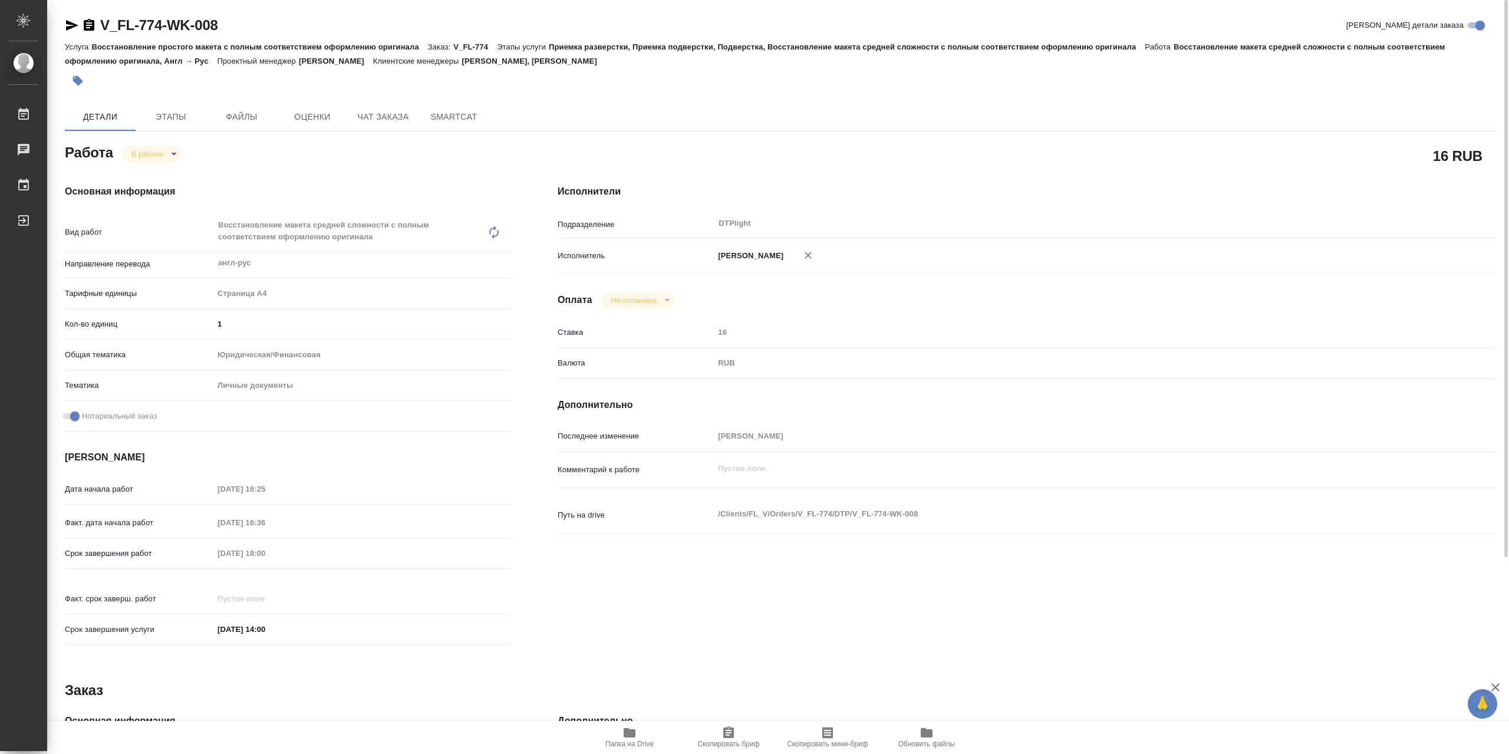
type textarea "x"
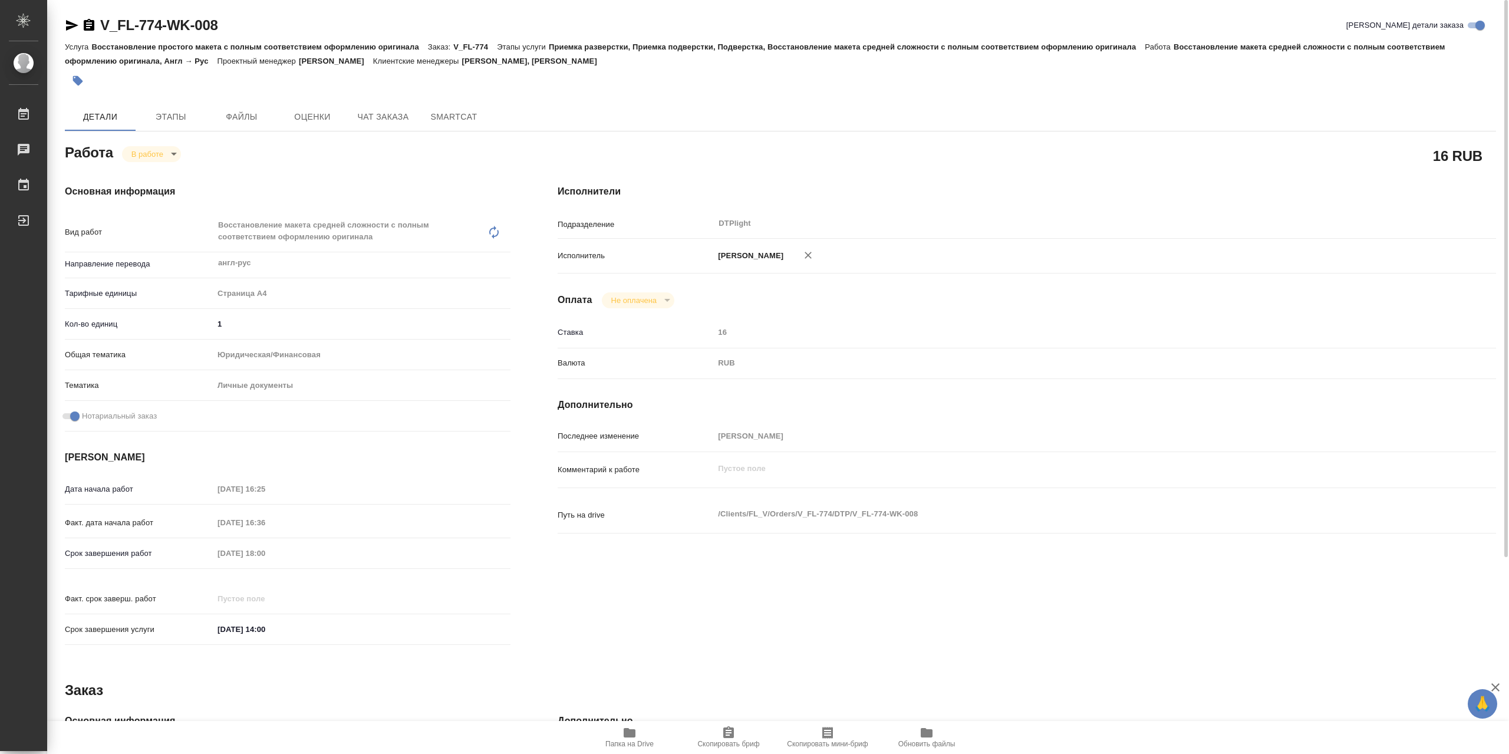
click at [644, 736] on span "Папка на Drive" at bounding box center [629, 736] width 85 height 22
drag, startPoint x: 162, startPoint y: 158, endPoint x: 176, endPoint y: 170, distance: 18.4
click at [163, 158] on body "🙏 .cls-1 fill:#fff; AWATERA Сархатов [PERSON_NAME] Работы 0 Чаты График Выйти V…" at bounding box center [754, 377] width 1509 height 754
click at [177, 174] on li "Выполнен" at bounding box center [161, 177] width 78 height 20
type textarea "x"
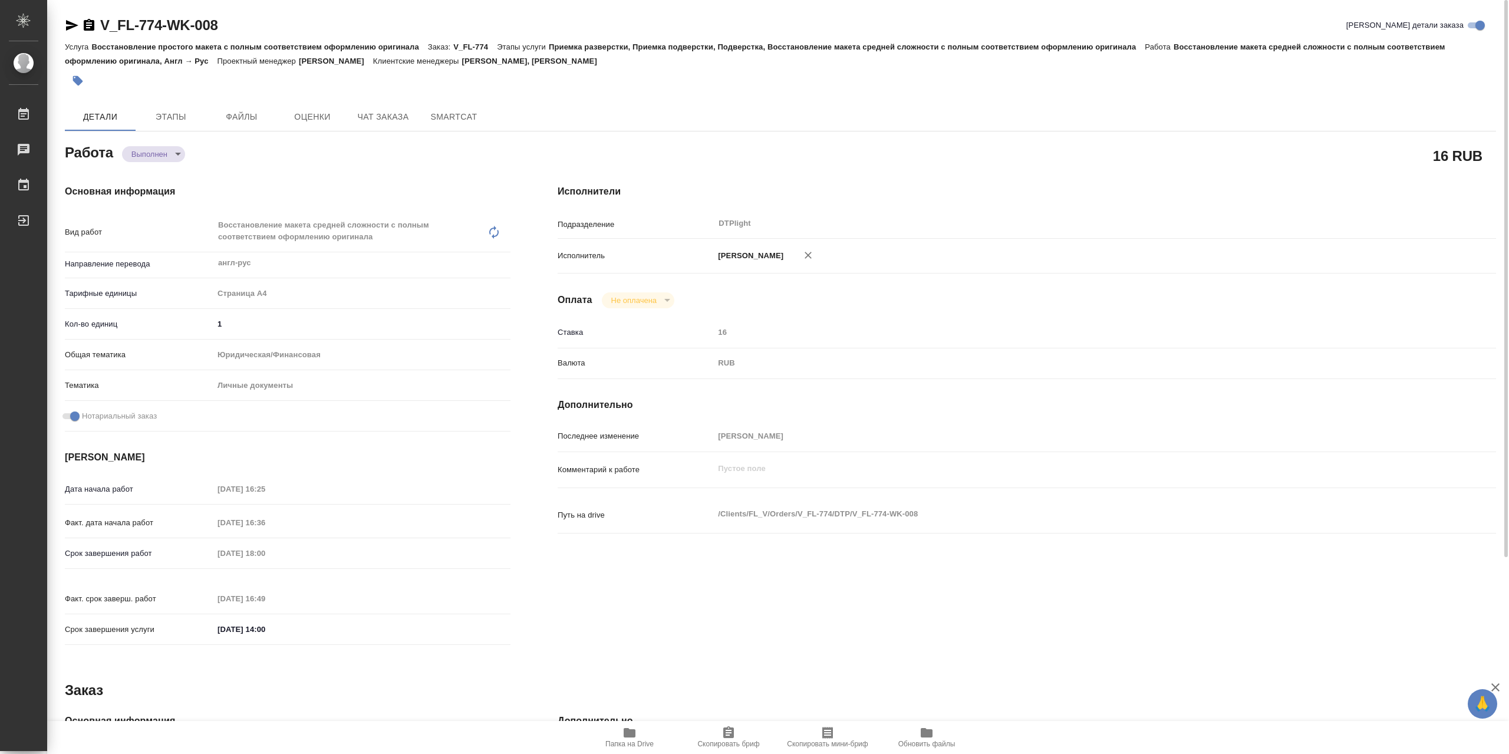
type textarea "x"
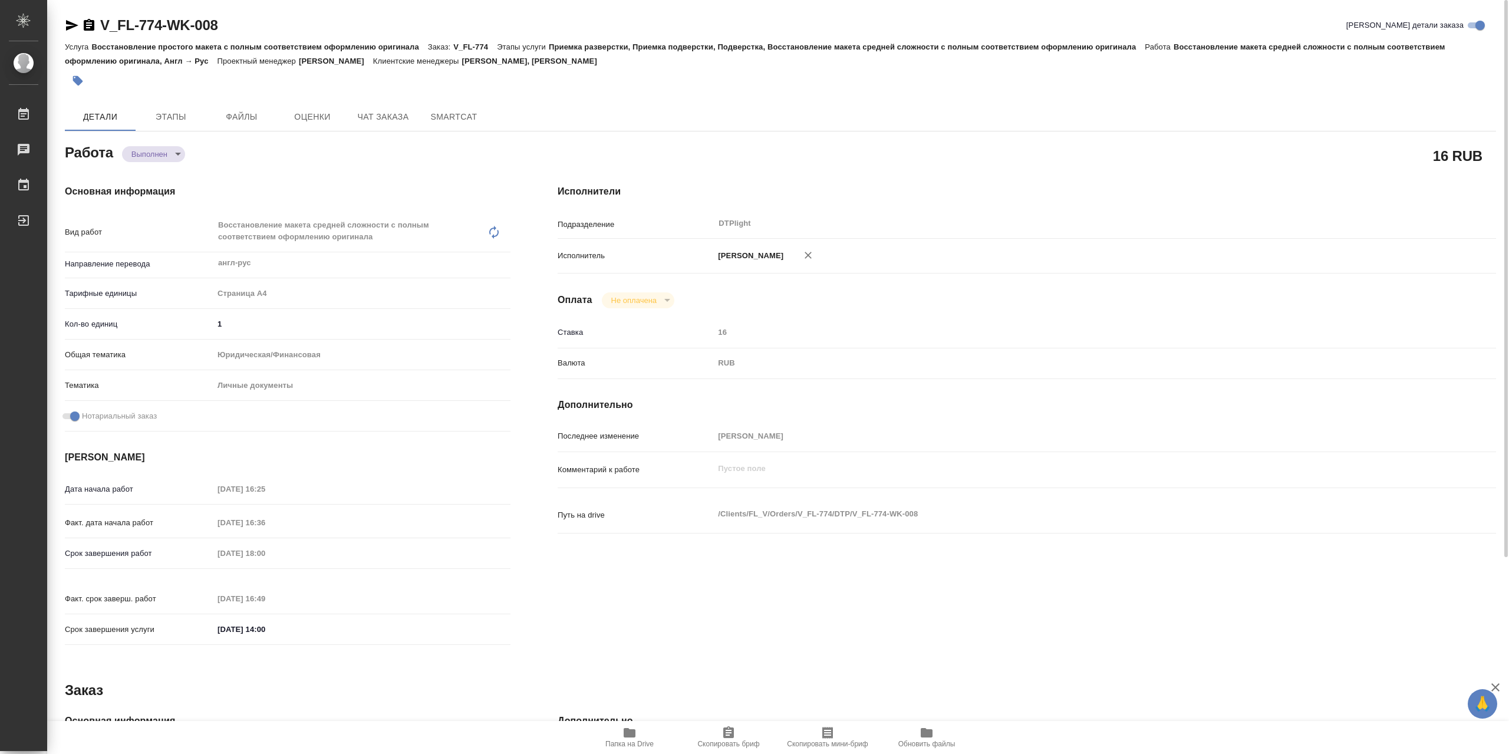
type textarea "x"
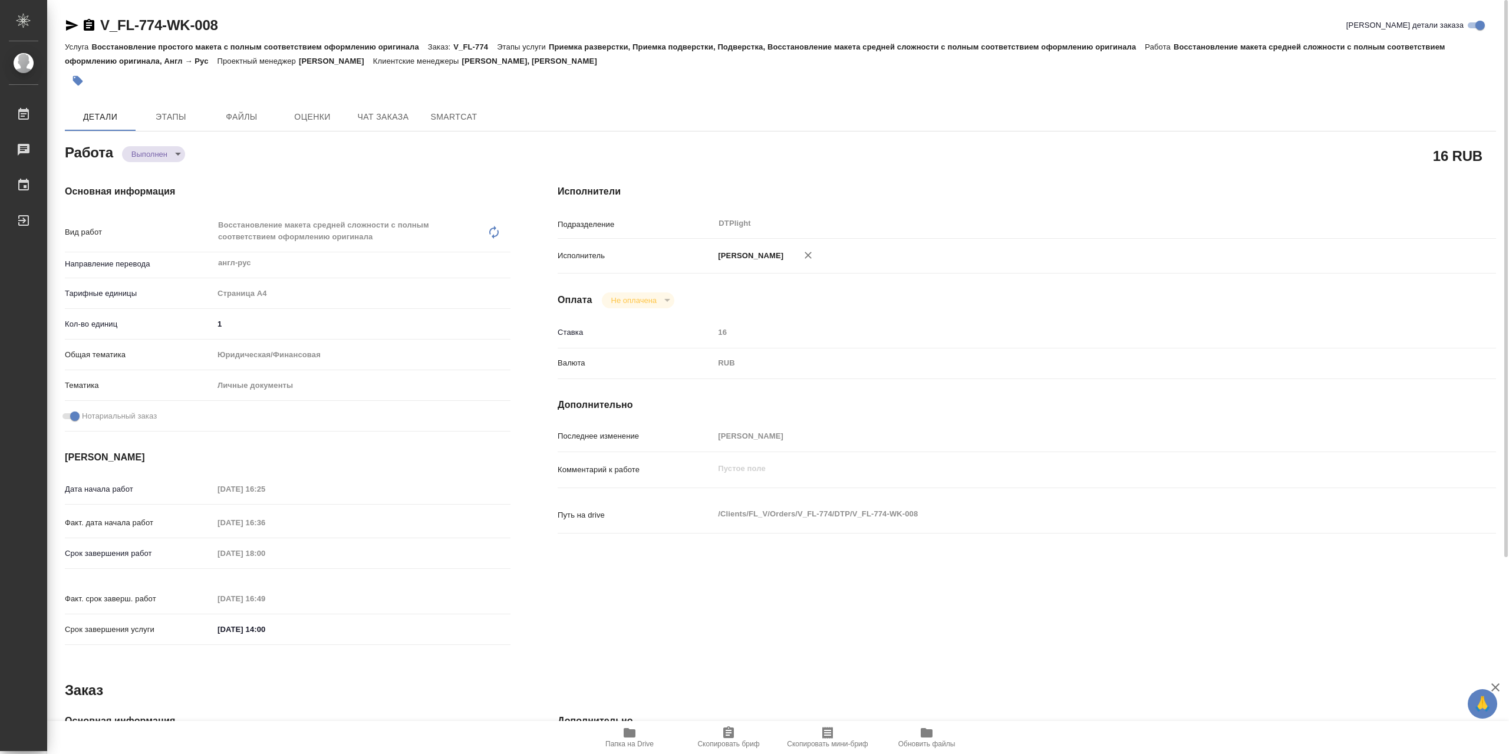
type textarea "x"
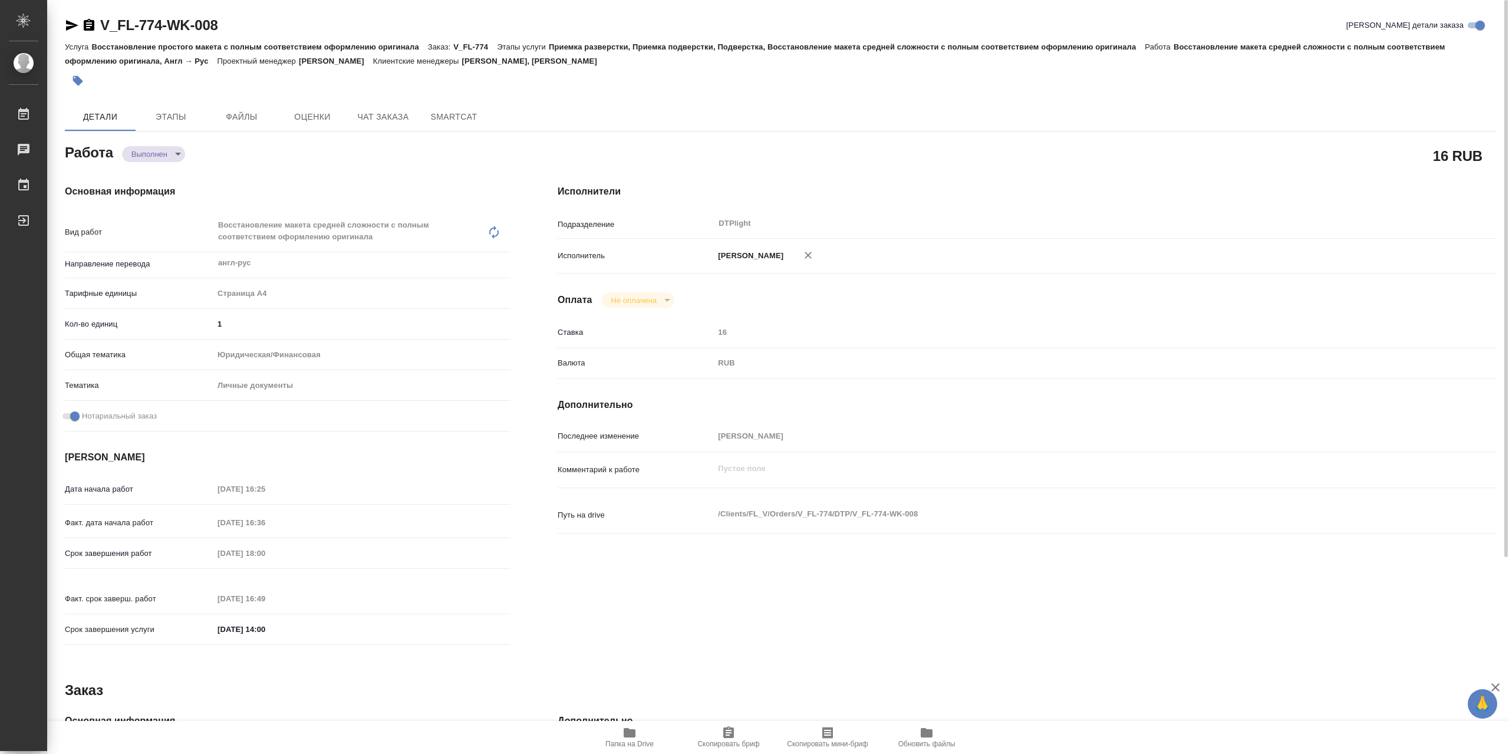
type textarea "x"
